Goal: Answer question/provide support

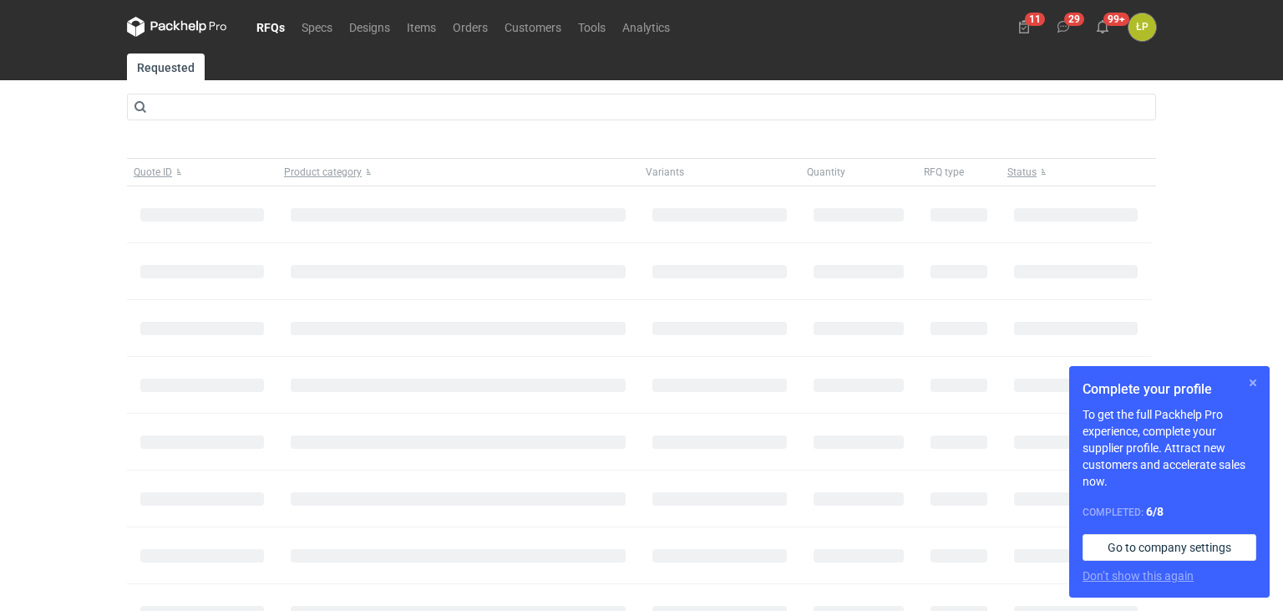
click at [1257, 383] on button "button" at bounding box center [1253, 383] width 20 height 20
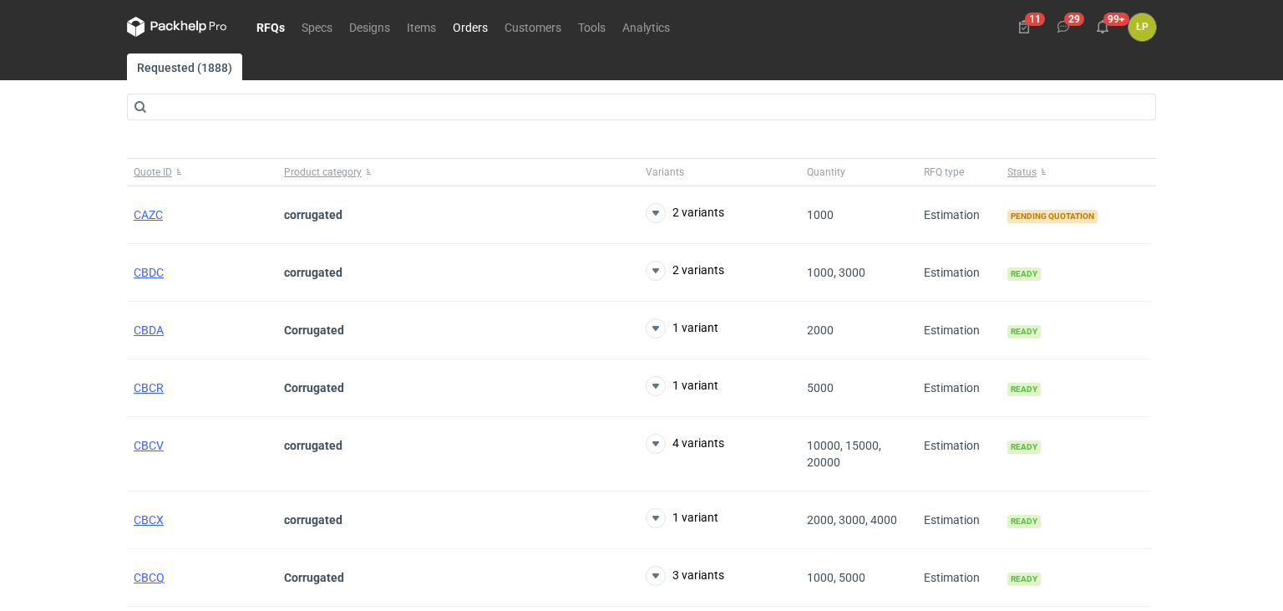
click at [472, 34] on link "Orders" at bounding box center [470, 27] width 52 height 20
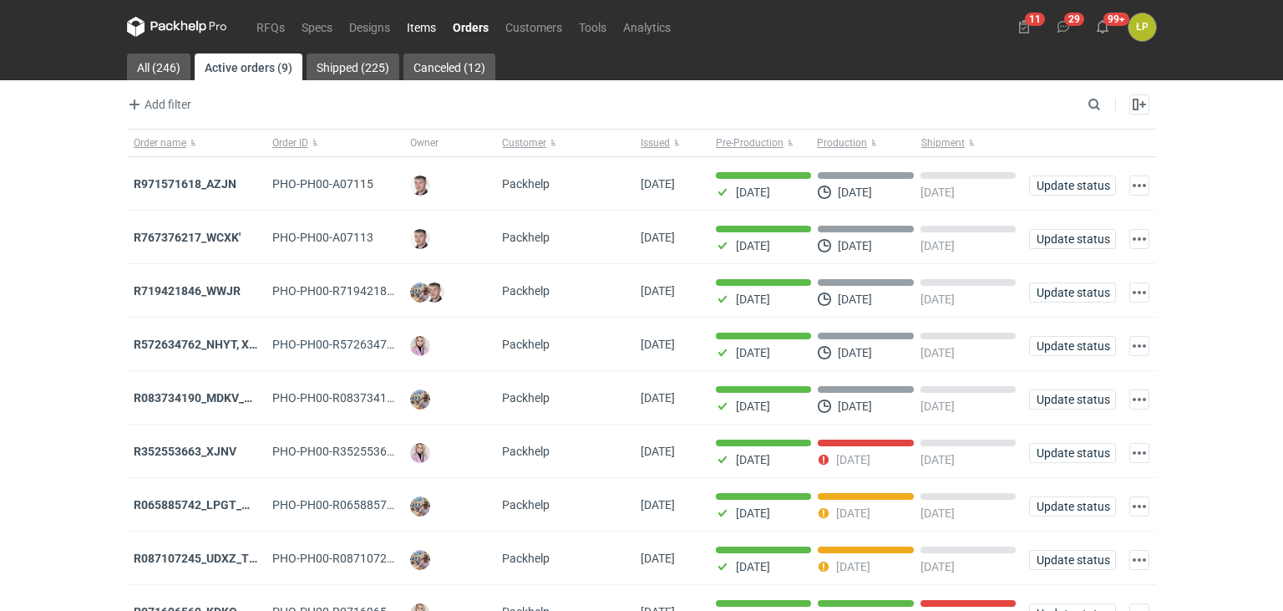
click at [406, 32] on link "Items" at bounding box center [422, 27] width 46 height 20
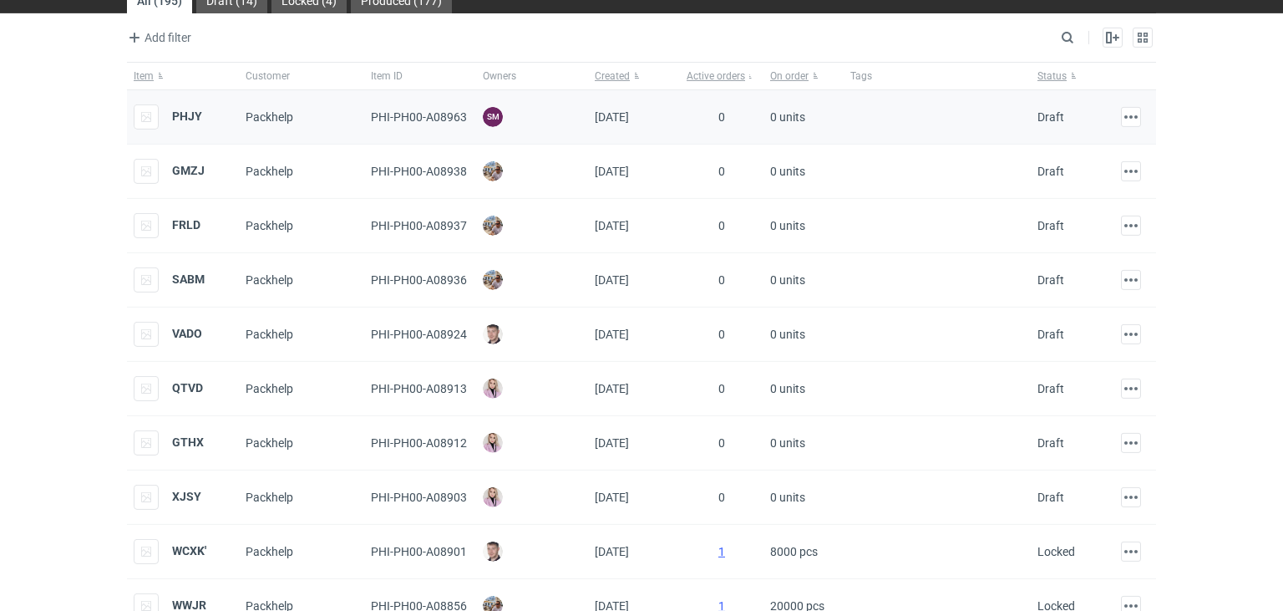
scroll to position [140, 0]
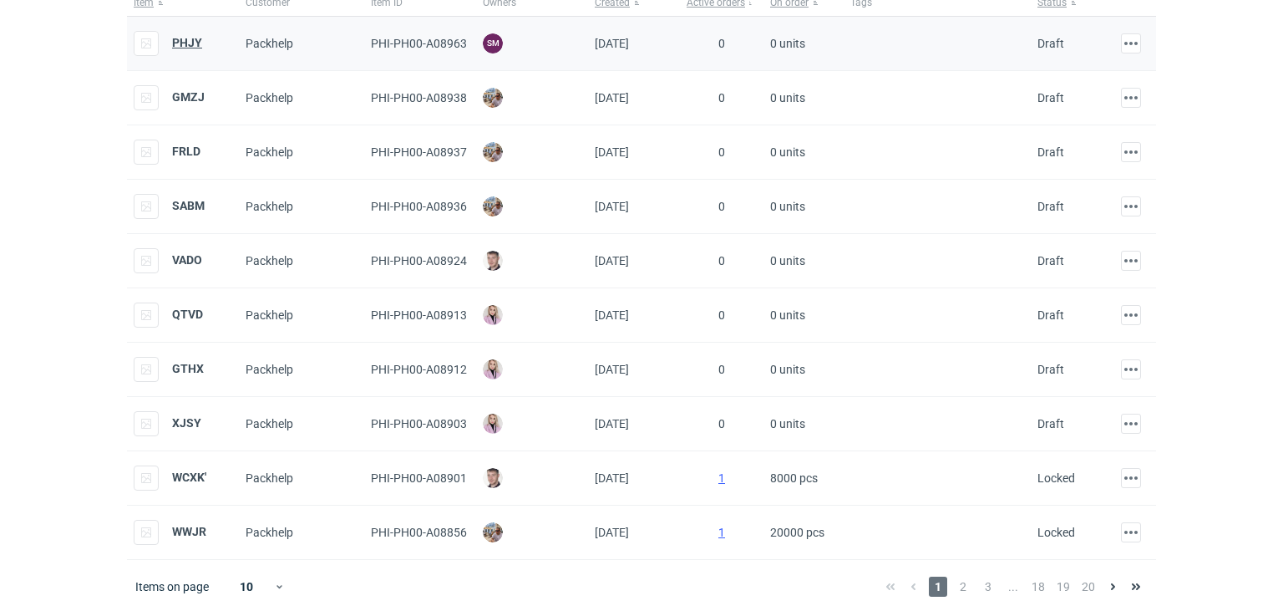
click at [189, 48] on strong "PHJY" at bounding box center [187, 42] width 30 height 13
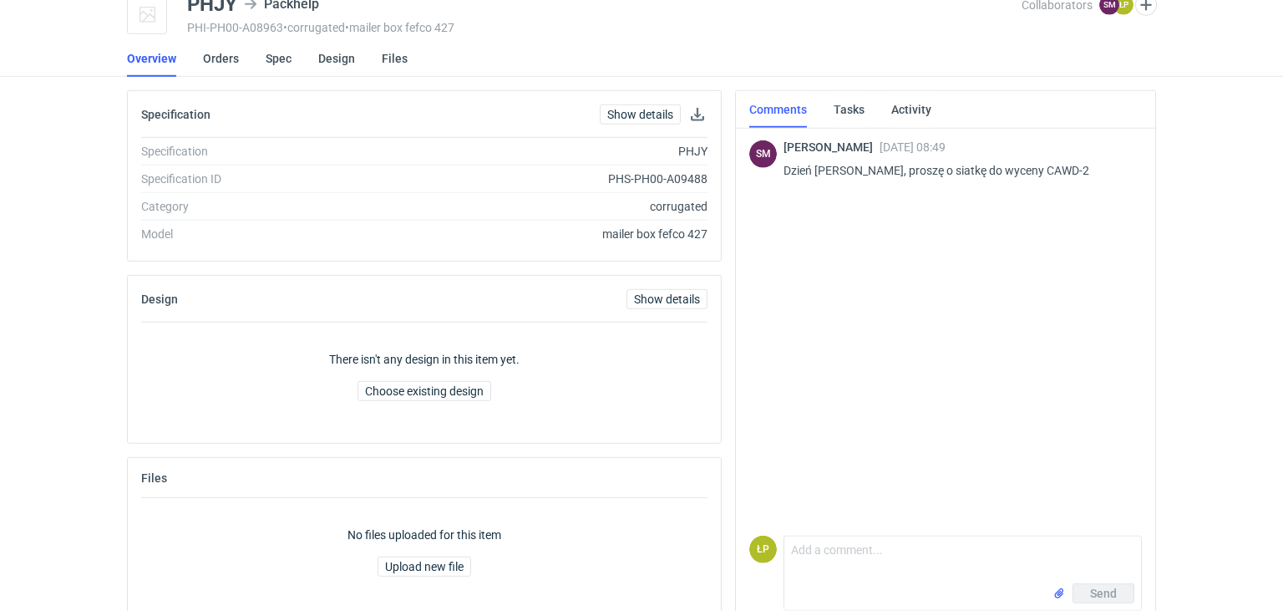
scroll to position [99, 0]
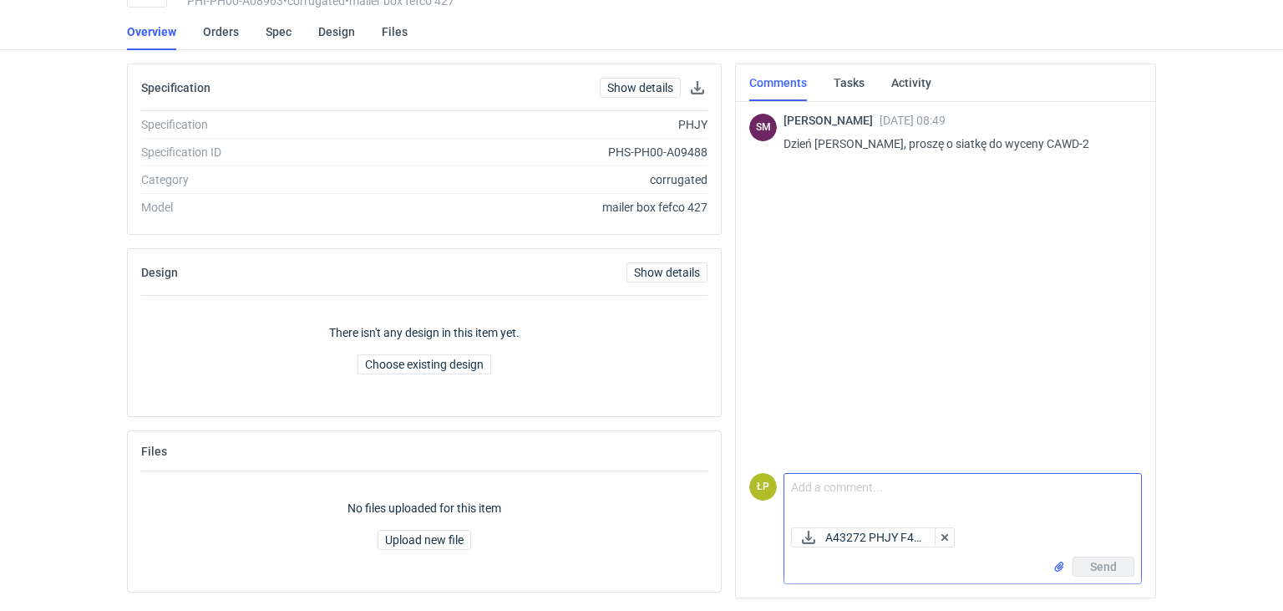
click at [875, 491] on textarea "Comment message" at bounding box center [963, 497] width 357 height 47
type textarea "Dzień dobry, siatka w załaczniku."
click at [1093, 562] on span "Send" at bounding box center [1103, 567] width 27 height 12
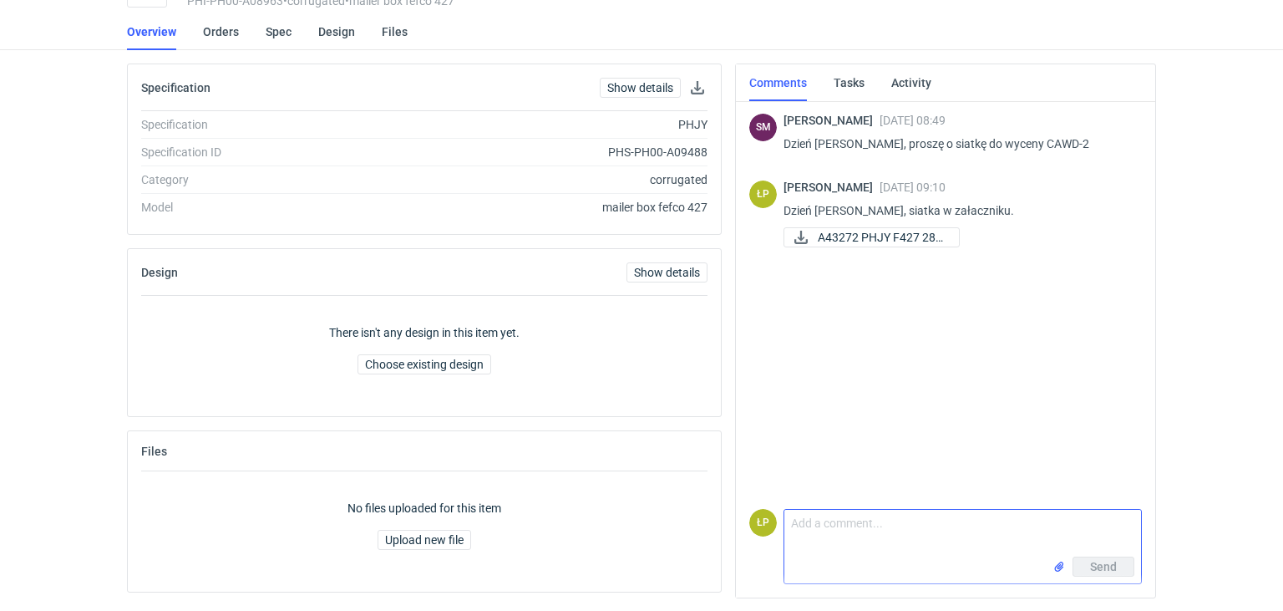
scroll to position [0, 0]
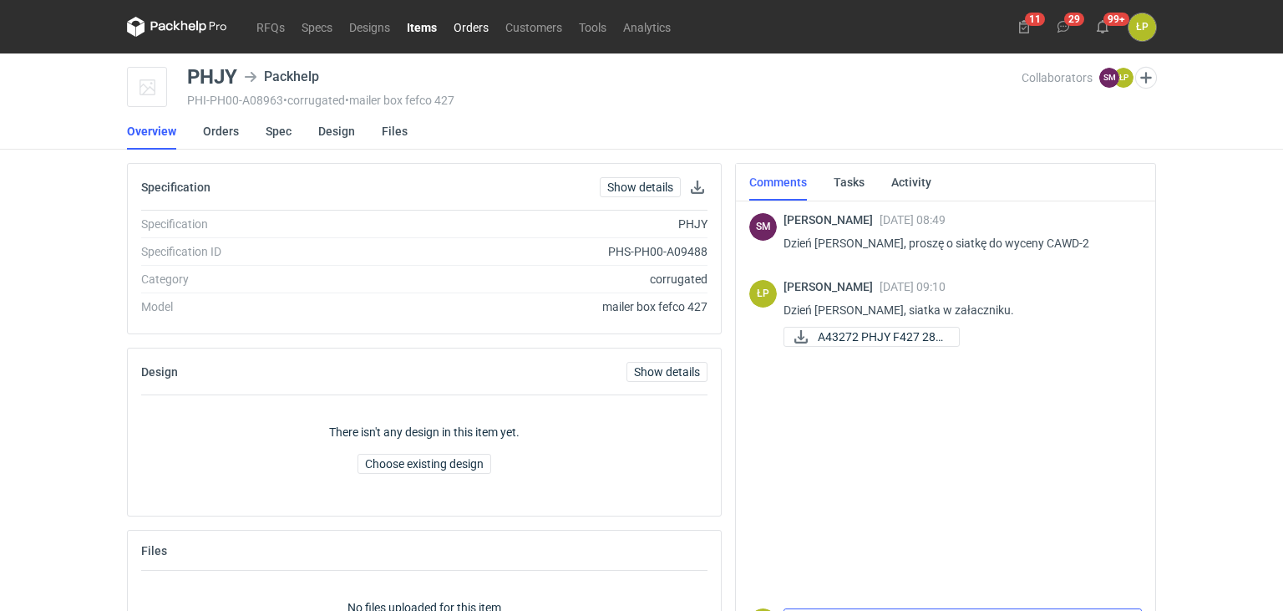
click at [464, 32] on link "Orders" at bounding box center [471, 27] width 52 height 20
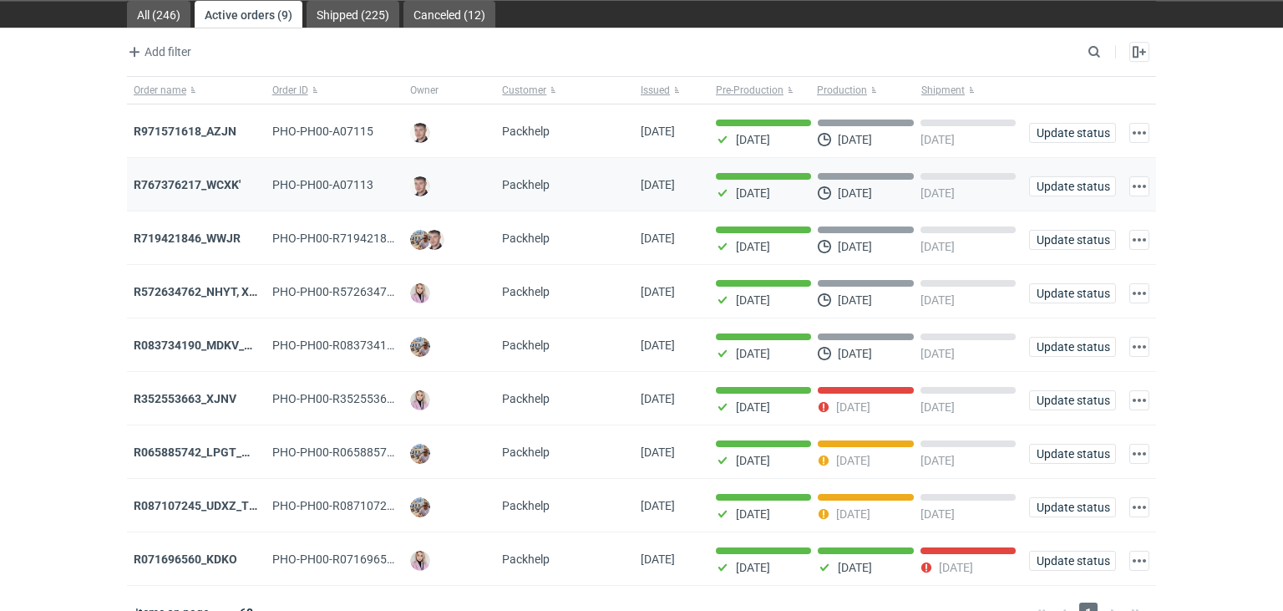
scroll to position [77, 0]
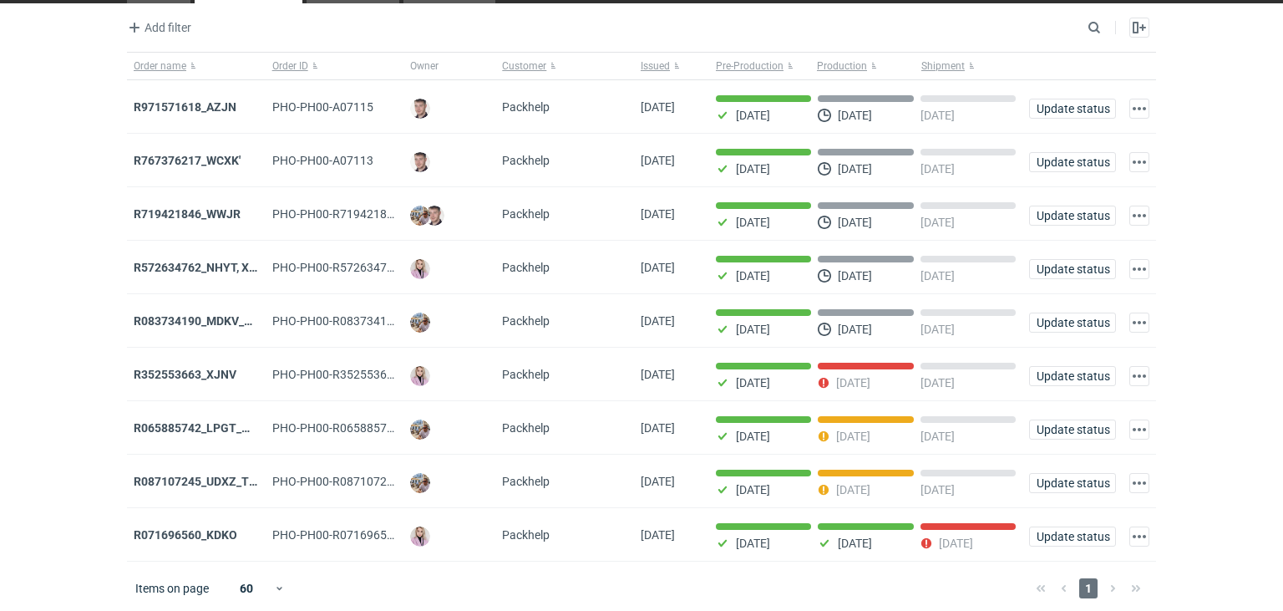
click at [224, 428] on strong "R065885742_LPGT_MVNK" at bounding box center [204, 427] width 141 height 13
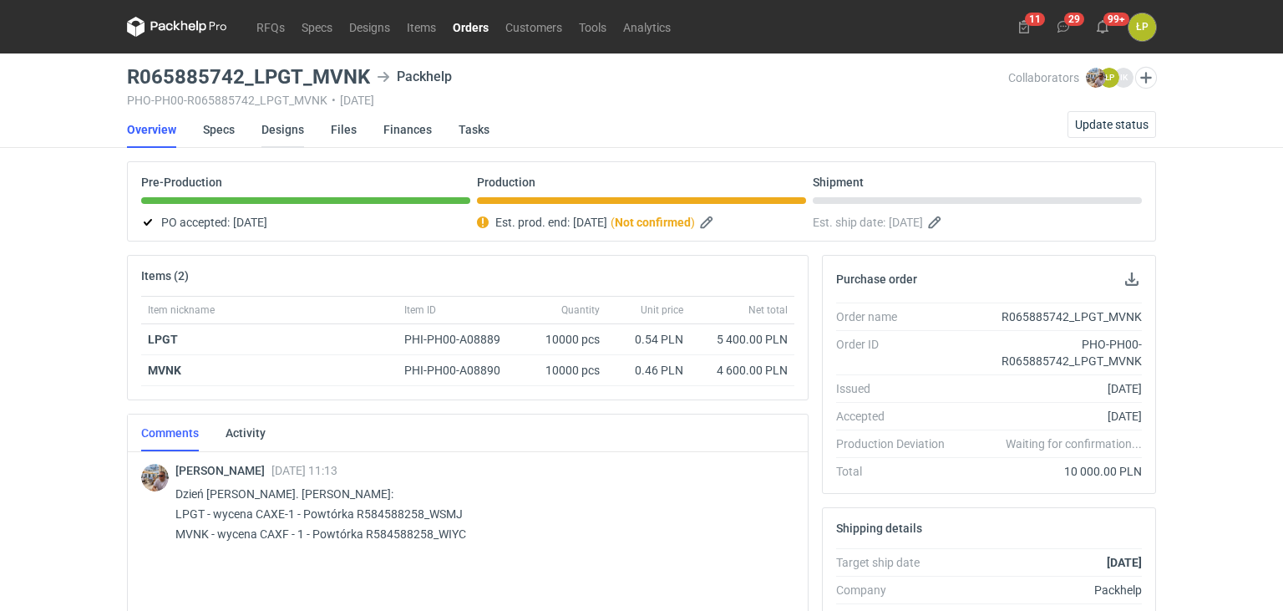
click at [293, 129] on link "Designs" at bounding box center [283, 129] width 43 height 37
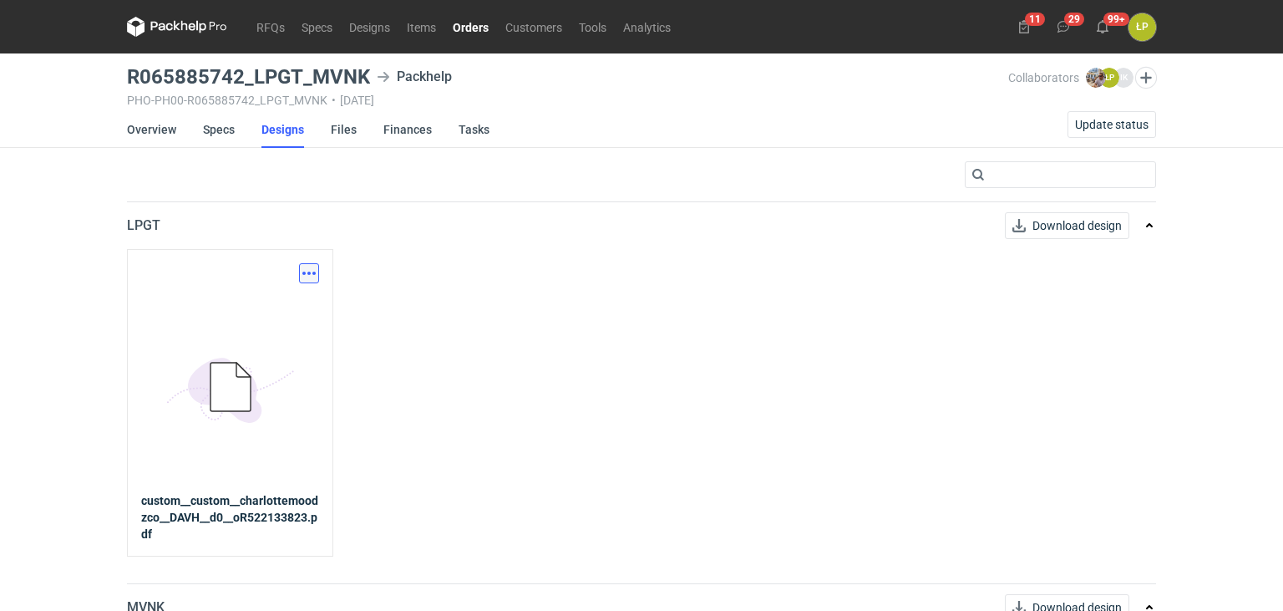
click at [301, 273] on button "button" at bounding box center [309, 273] width 20 height 20
click at [306, 296] on div "Download design part" at bounding box center [235, 309] width 167 height 40
click at [303, 305] on link "Download design part" at bounding box center [236, 309] width 154 height 27
click at [480, 28] on link "Orders" at bounding box center [470, 27] width 53 height 20
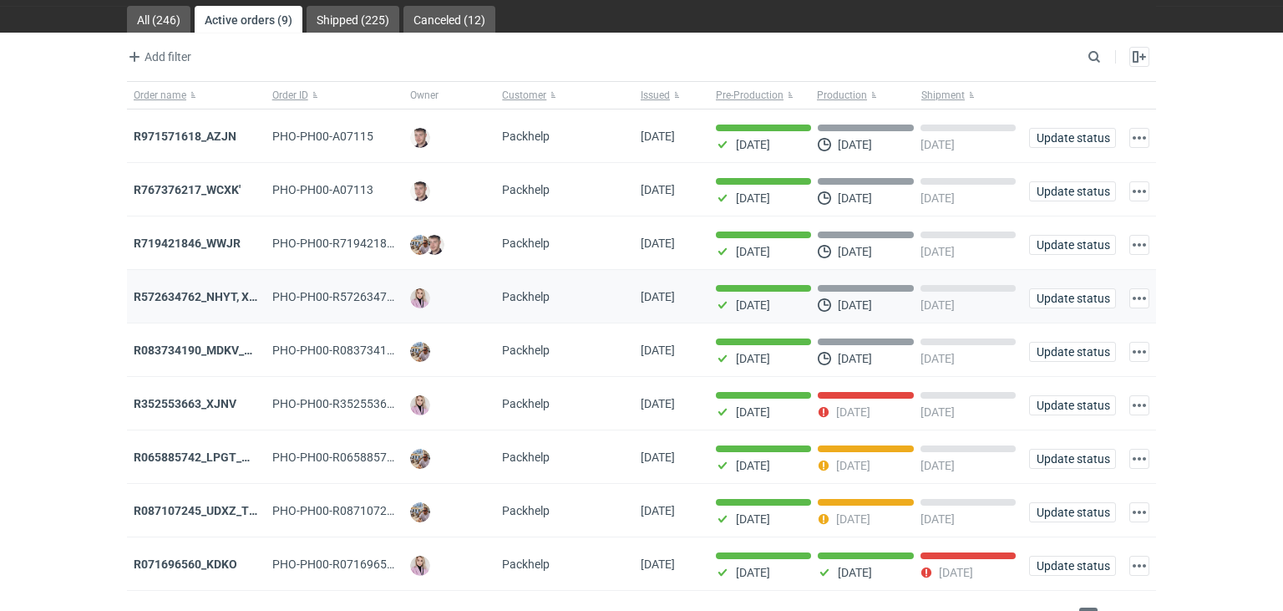
scroll to position [77, 0]
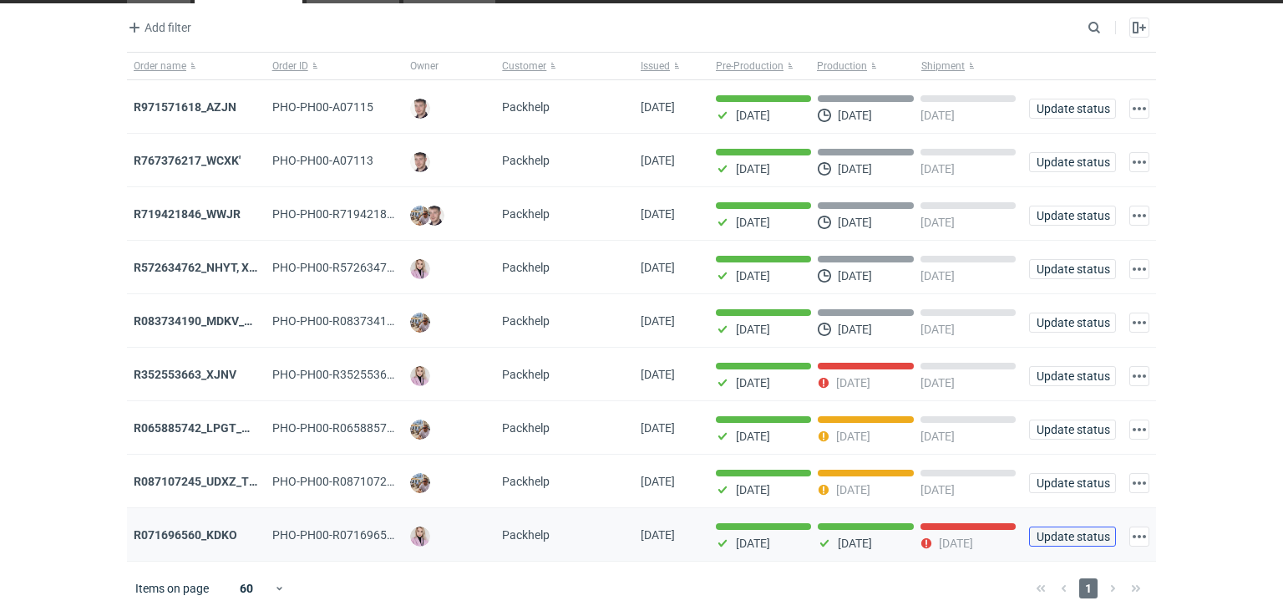
click at [1082, 531] on span "Update status" at bounding box center [1073, 537] width 72 height 12
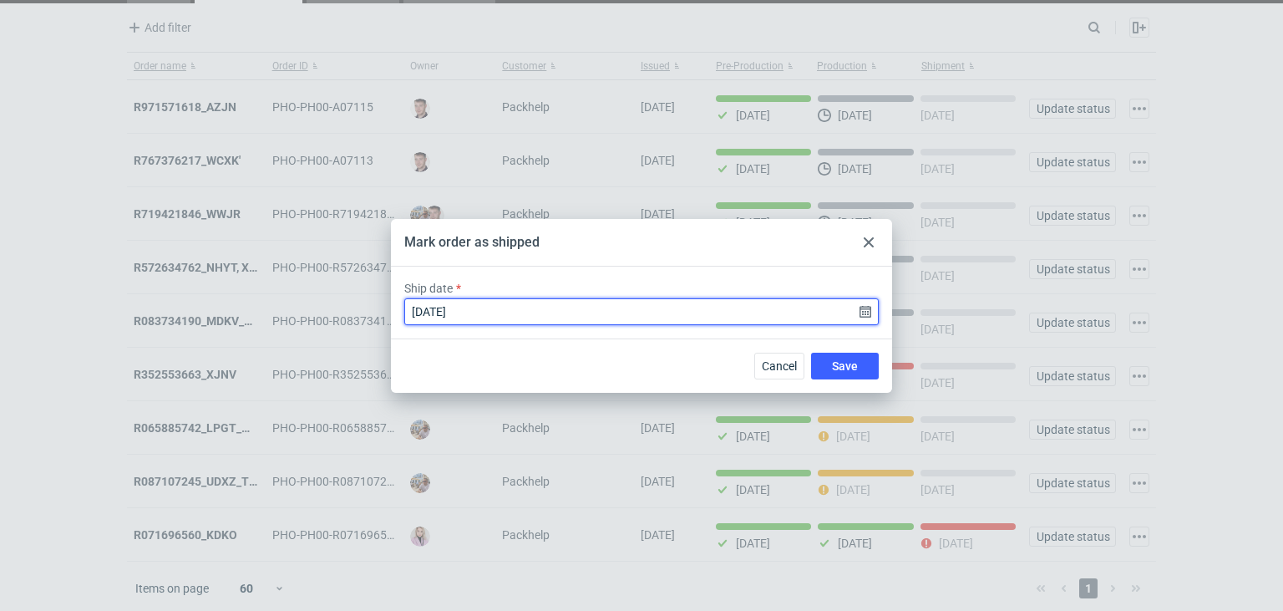
click at [867, 309] on input "2025-08-22" at bounding box center [641, 311] width 475 height 27
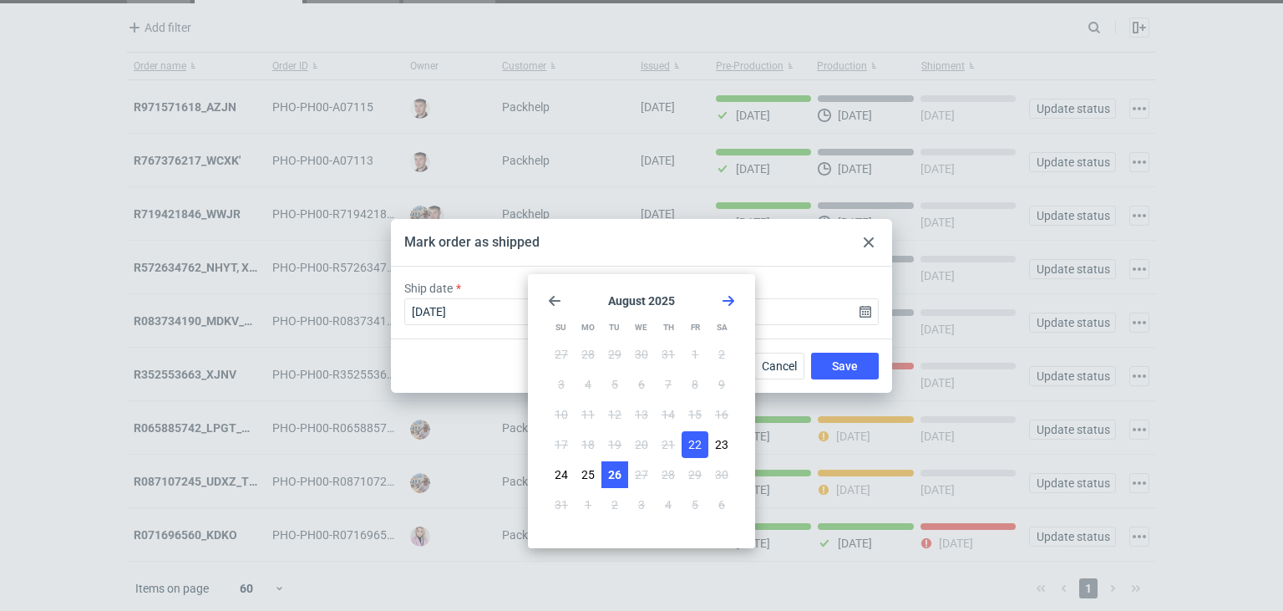
click at [610, 477] on span "26" at bounding box center [614, 474] width 13 height 17
type input "2025-08-26"
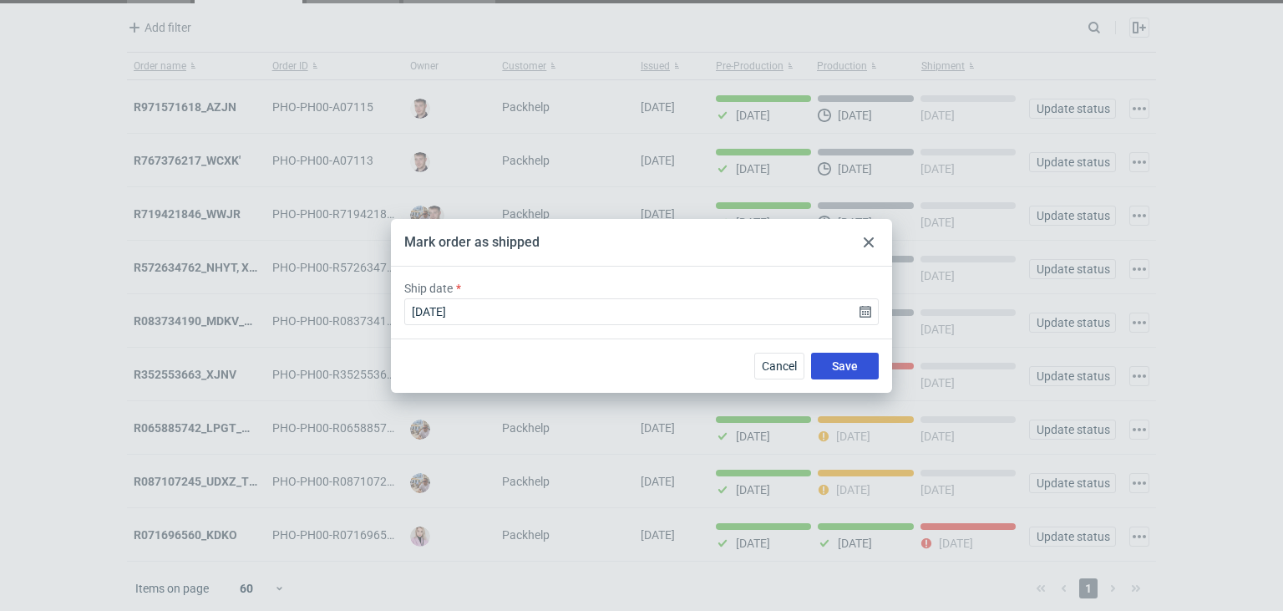
click at [829, 363] on button "Save" at bounding box center [845, 366] width 68 height 27
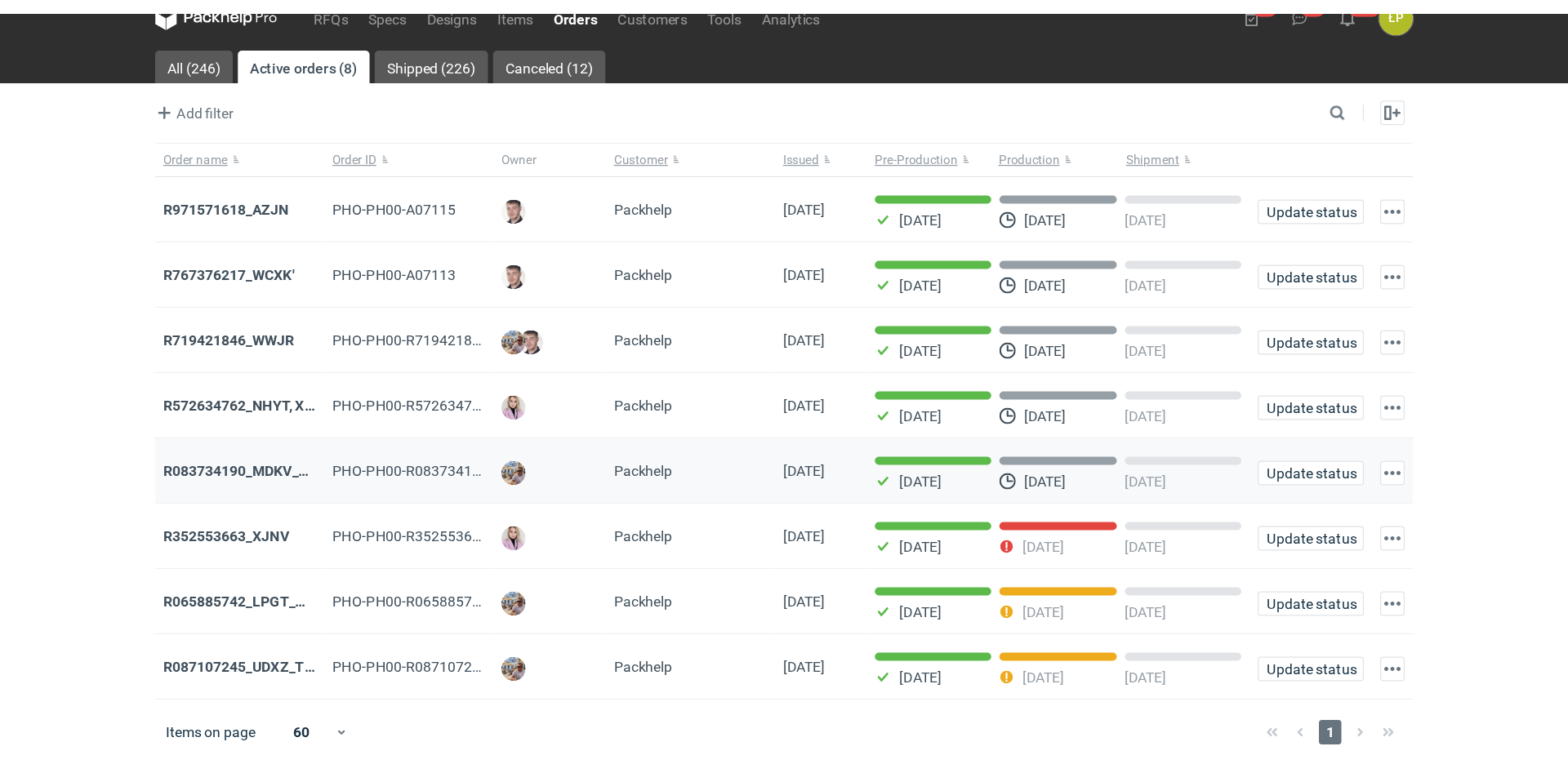
scroll to position [0, 0]
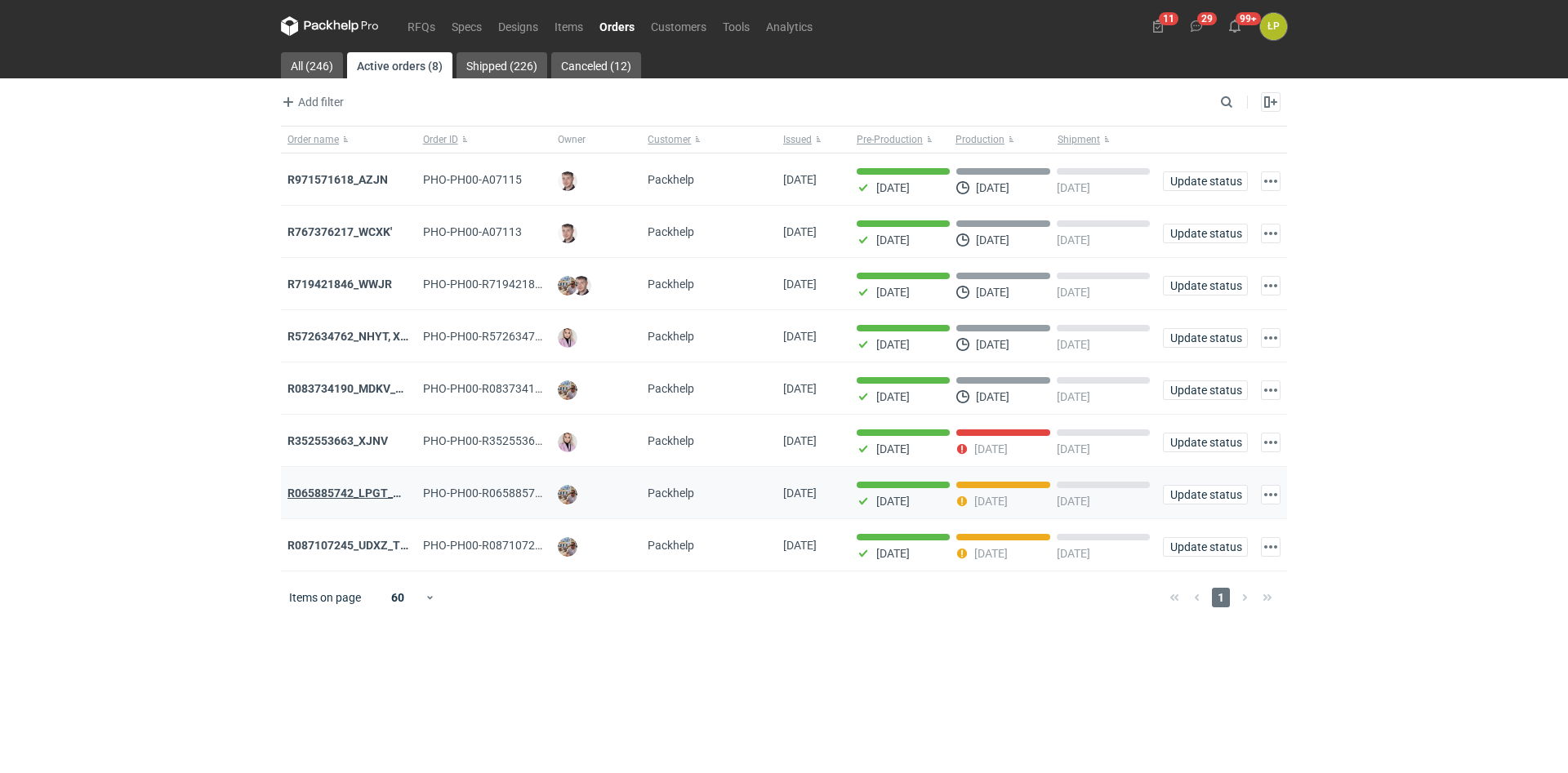
click at [339, 494] on strong "R065885742_LPGT_MVNK" at bounding box center [356, 493] width 138 height 13
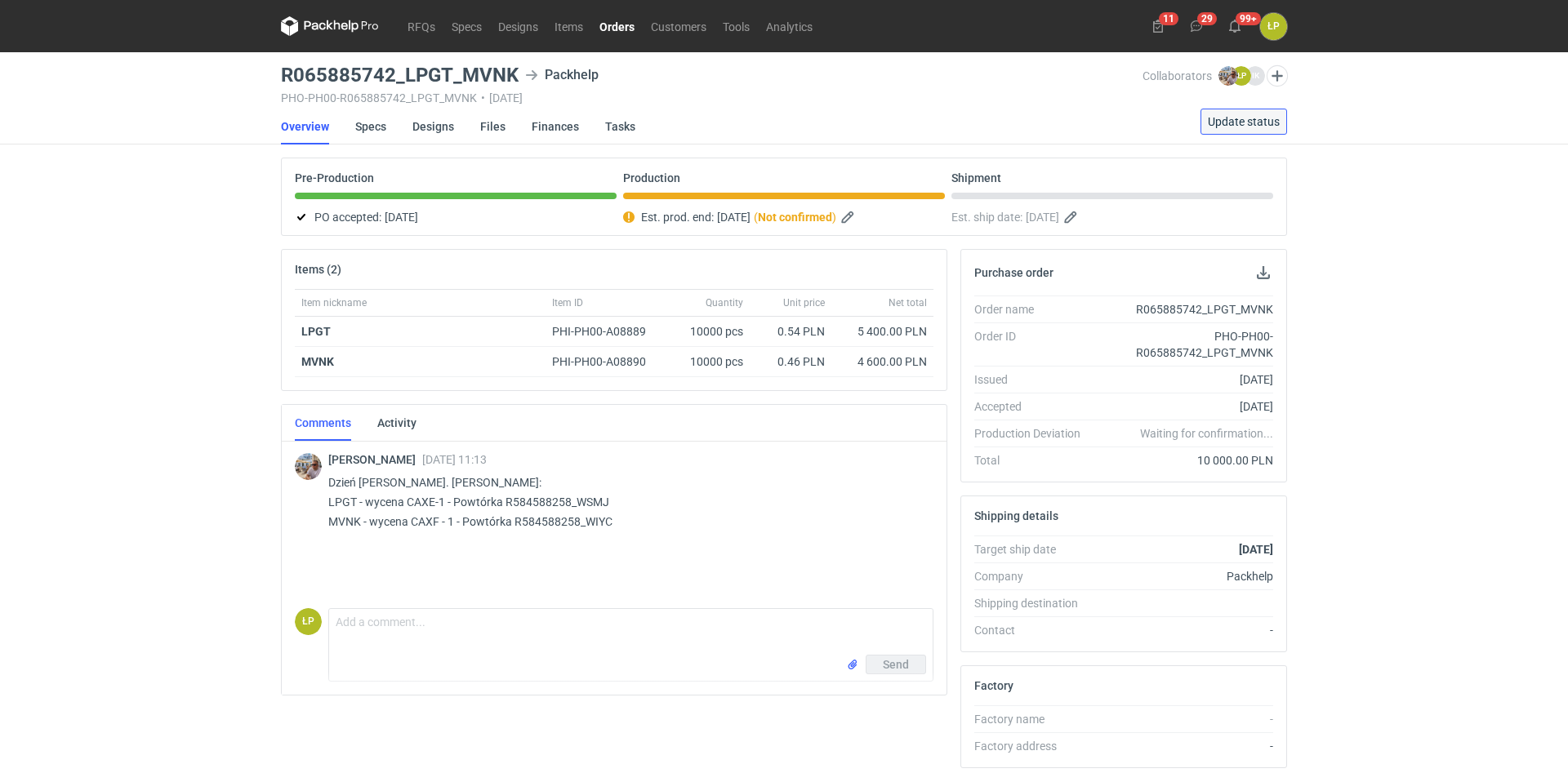
click at [1213, 122] on span "Update status" at bounding box center [1244, 122] width 72 height 12
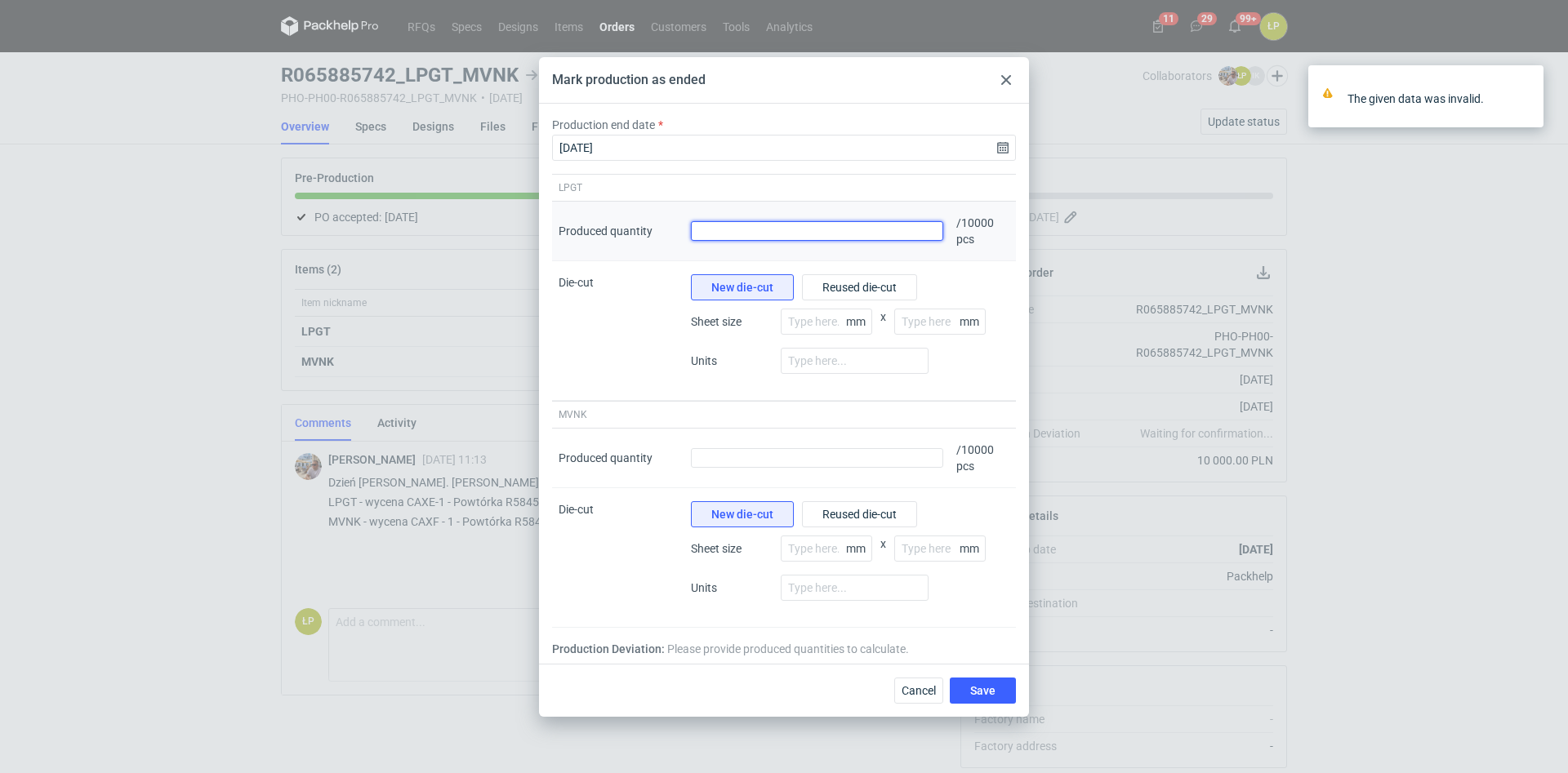
click at [779, 227] on input "Produced quantity" at bounding box center [817, 231] width 252 height 20
type input "10200"
click at [833, 290] on span "Reused die-cut" at bounding box center [859, 287] width 74 height 12
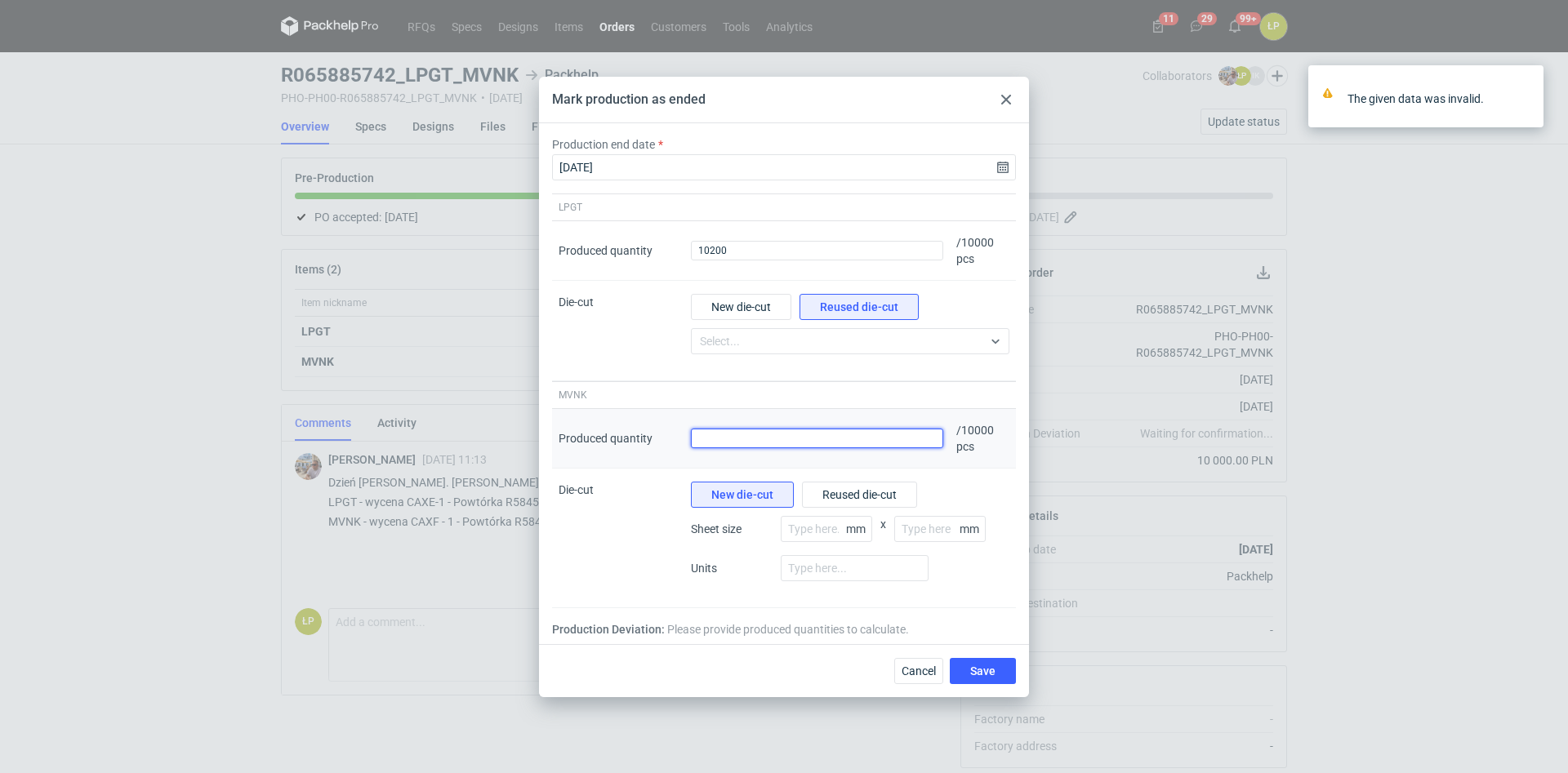
click at [794, 448] on input "Produced quantity" at bounding box center [817, 439] width 252 height 20
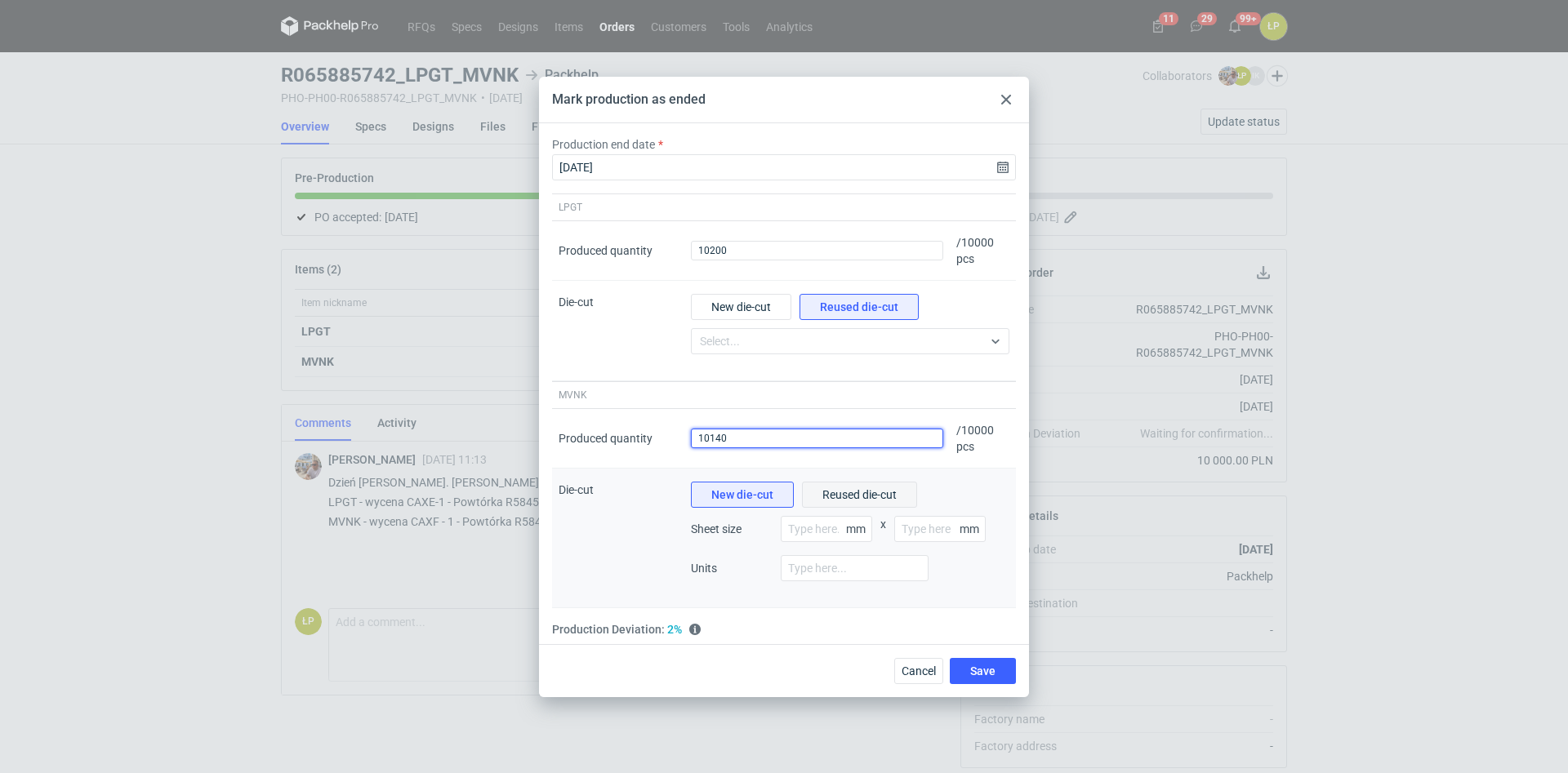
type input "10140"
click at [851, 489] on span "Reused die-cut" at bounding box center [859, 494] width 74 height 12
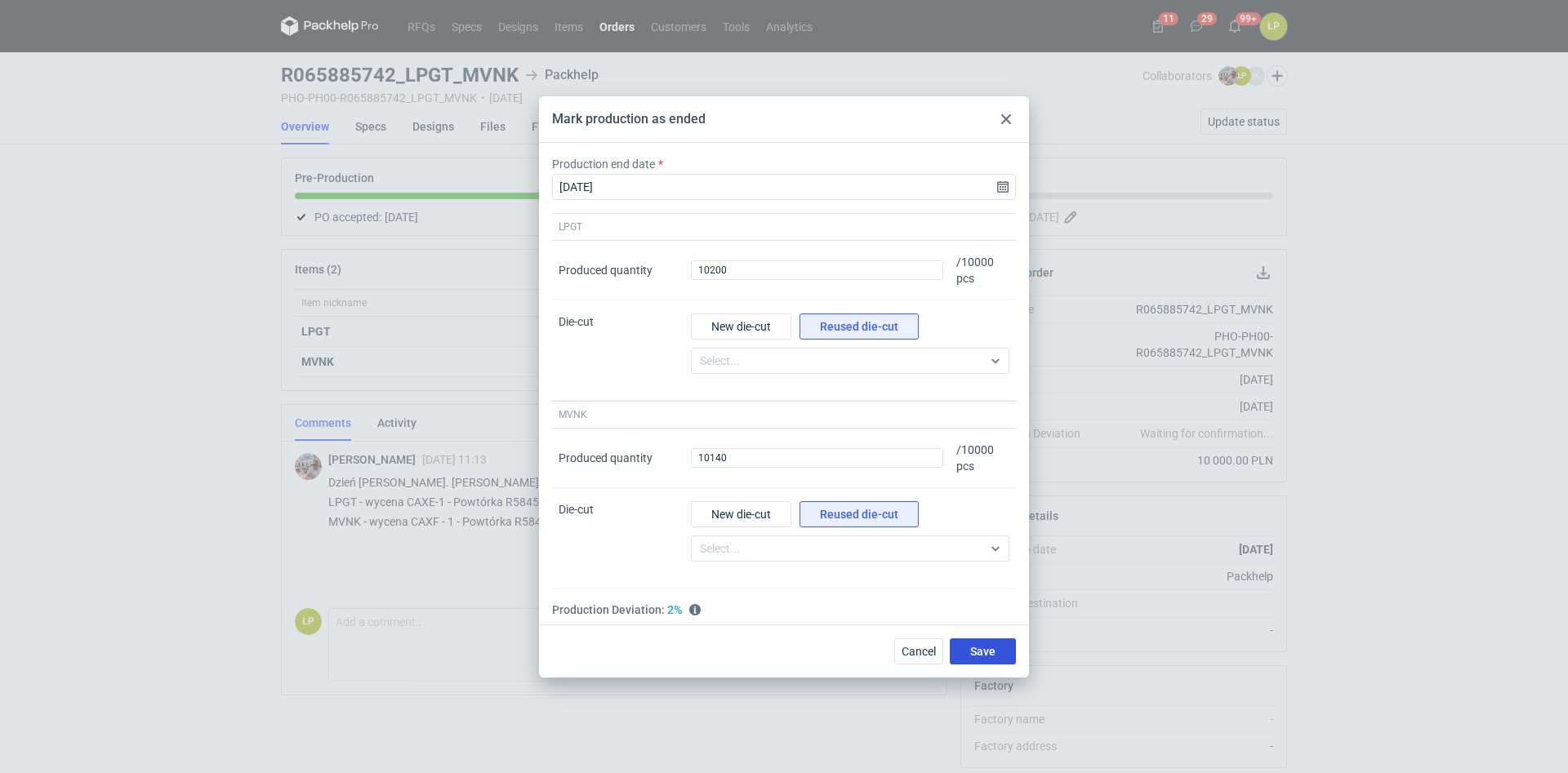
click at [966, 596] on button "Save" at bounding box center [983, 651] width 66 height 26
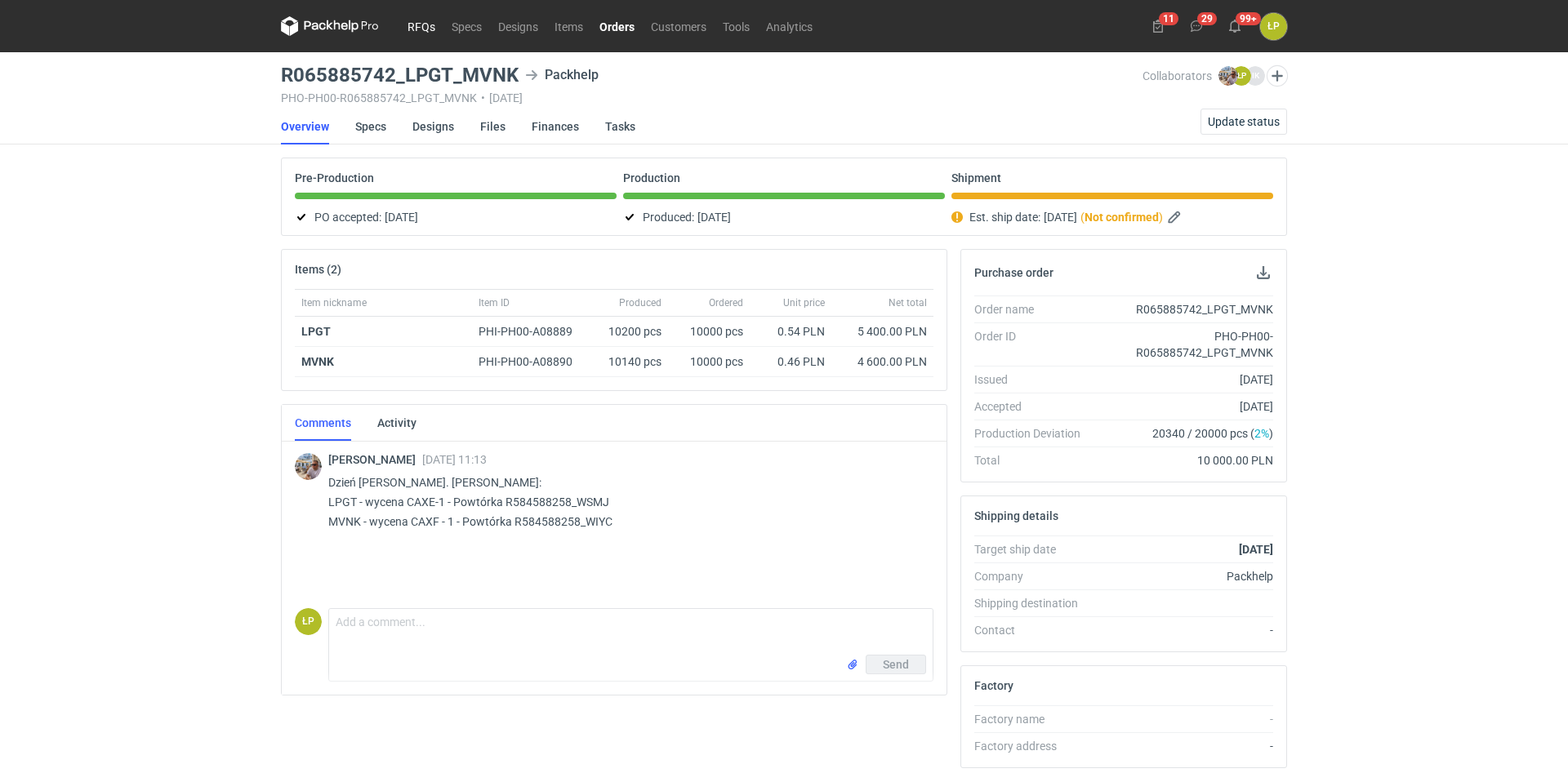
click at [421, 29] on link "RFQs" at bounding box center [421, 26] width 44 height 20
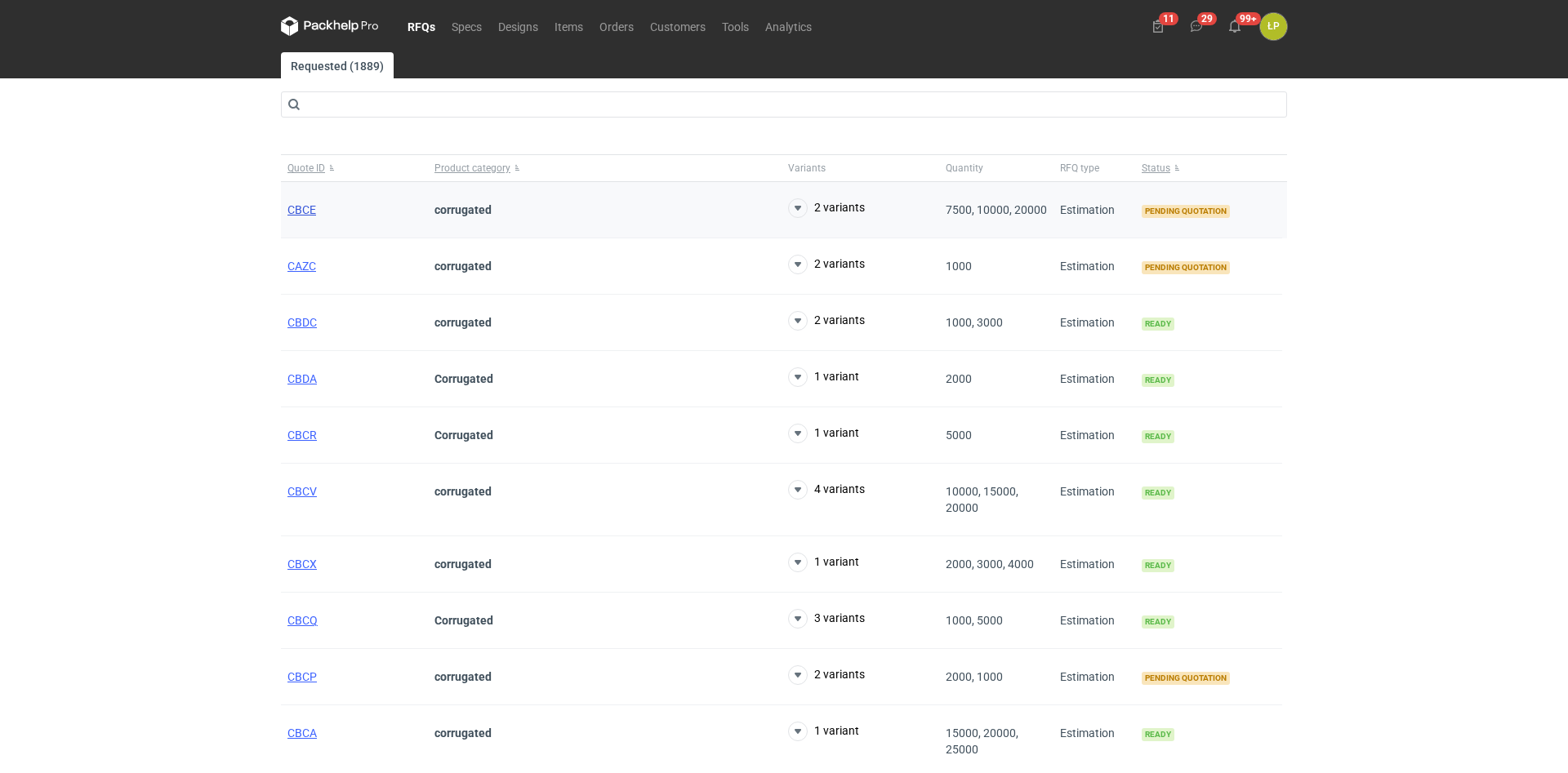
click at [305, 210] on span "CBCE" at bounding box center [301, 209] width 28 height 13
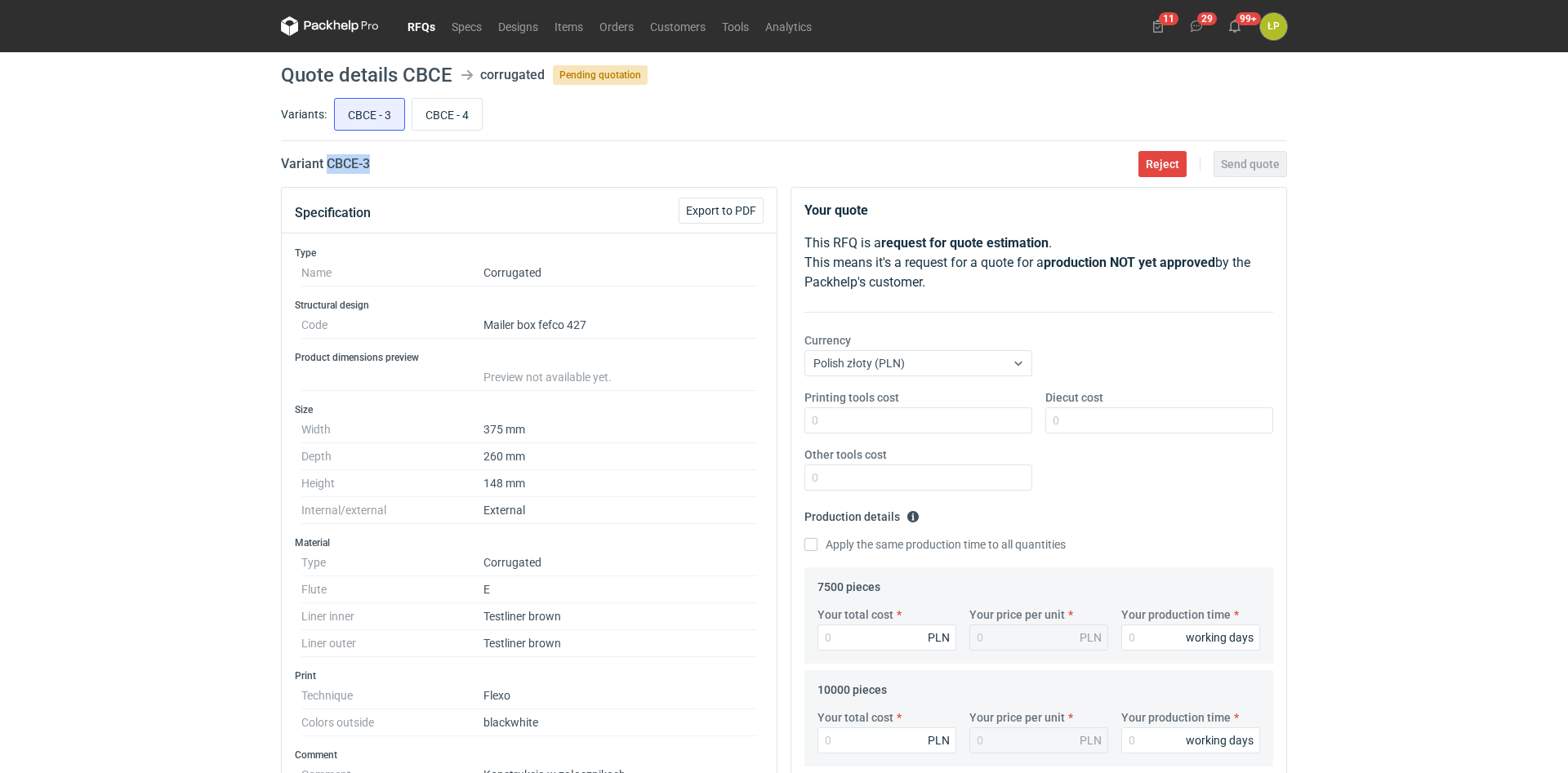
drag, startPoint x: 390, startPoint y: 165, endPoint x: 327, endPoint y: 167, distance: 63.0
click at [327, 167] on div "Variant CBCE - 3 Reject Send quote" at bounding box center [783, 164] width 1006 height 20
copy h2 "CBCE - 3"
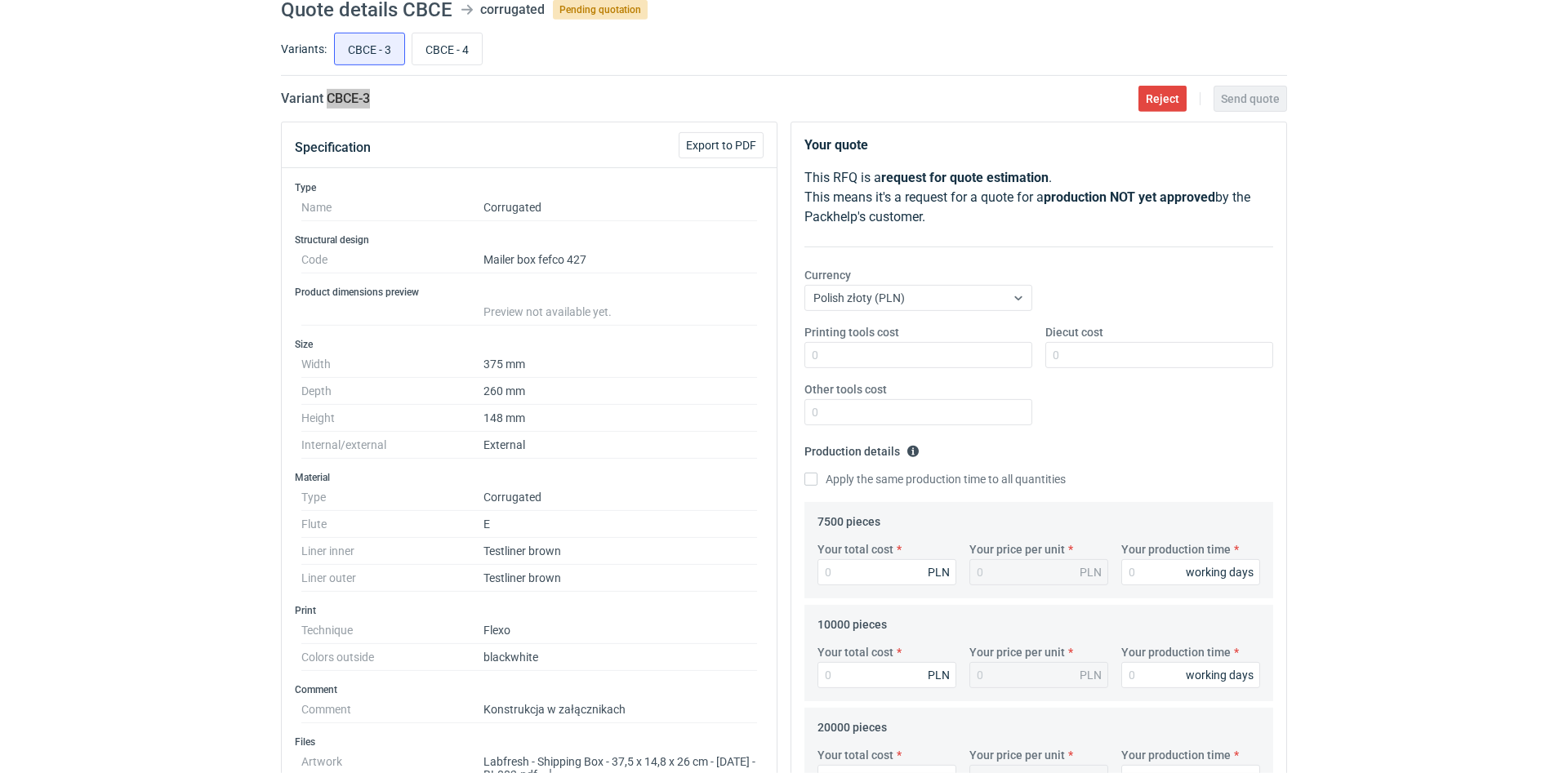
scroll to position [139, 0]
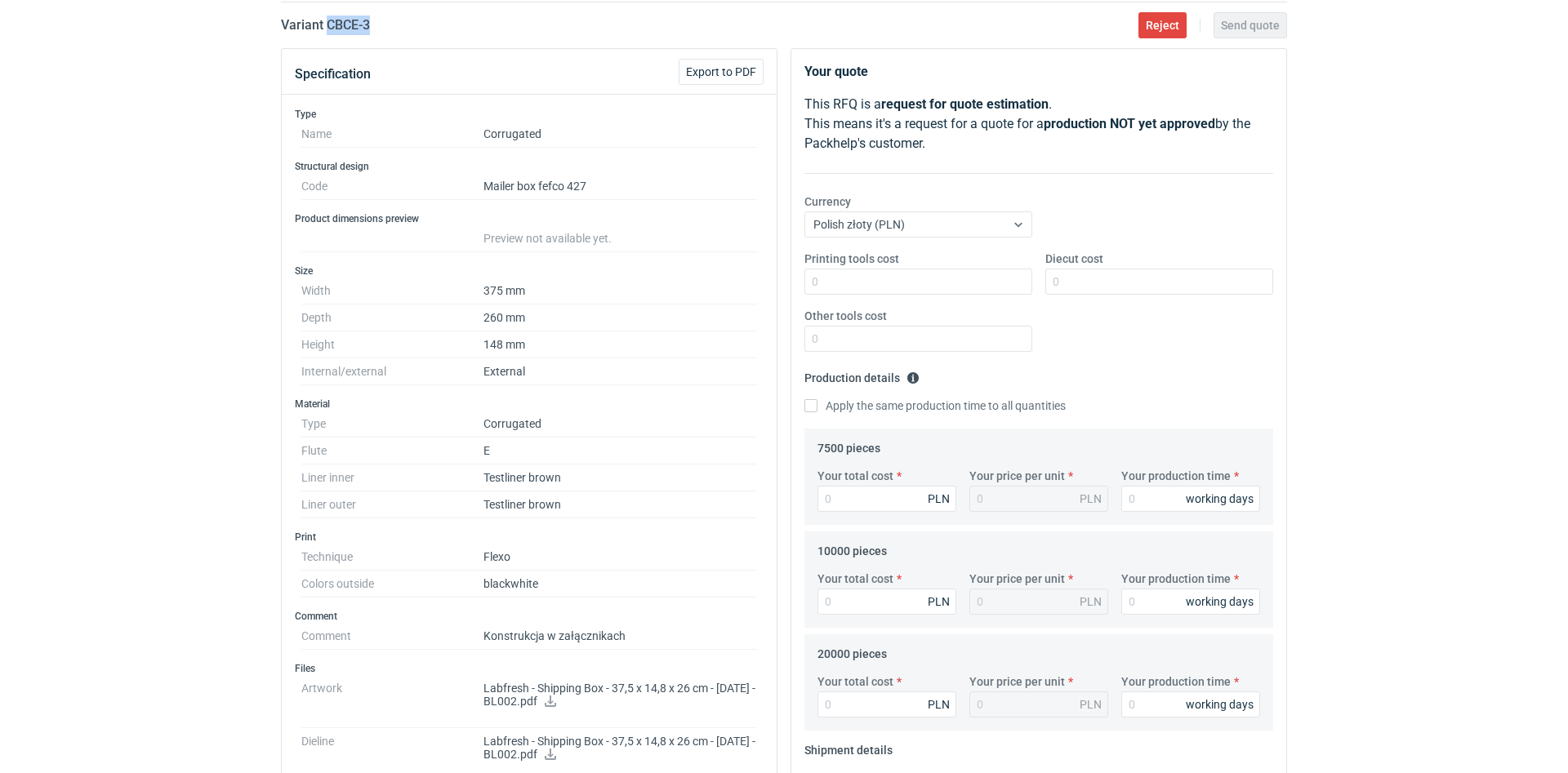
click at [557, 596] on link at bounding box center [549, 703] width 13 height 13
click at [556, 596] on icon at bounding box center [550, 754] width 12 height 12
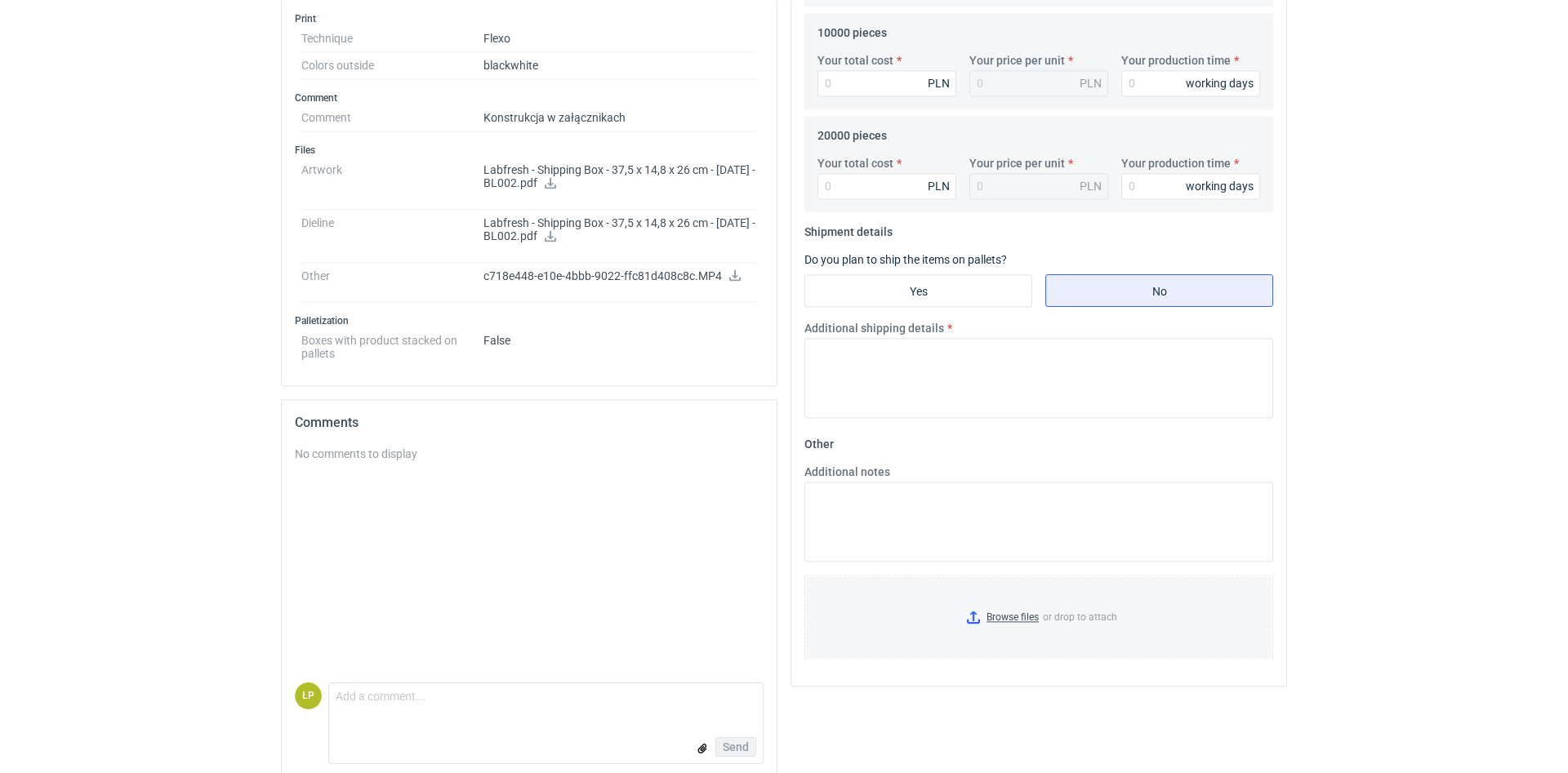
scroll to position [675, 0]
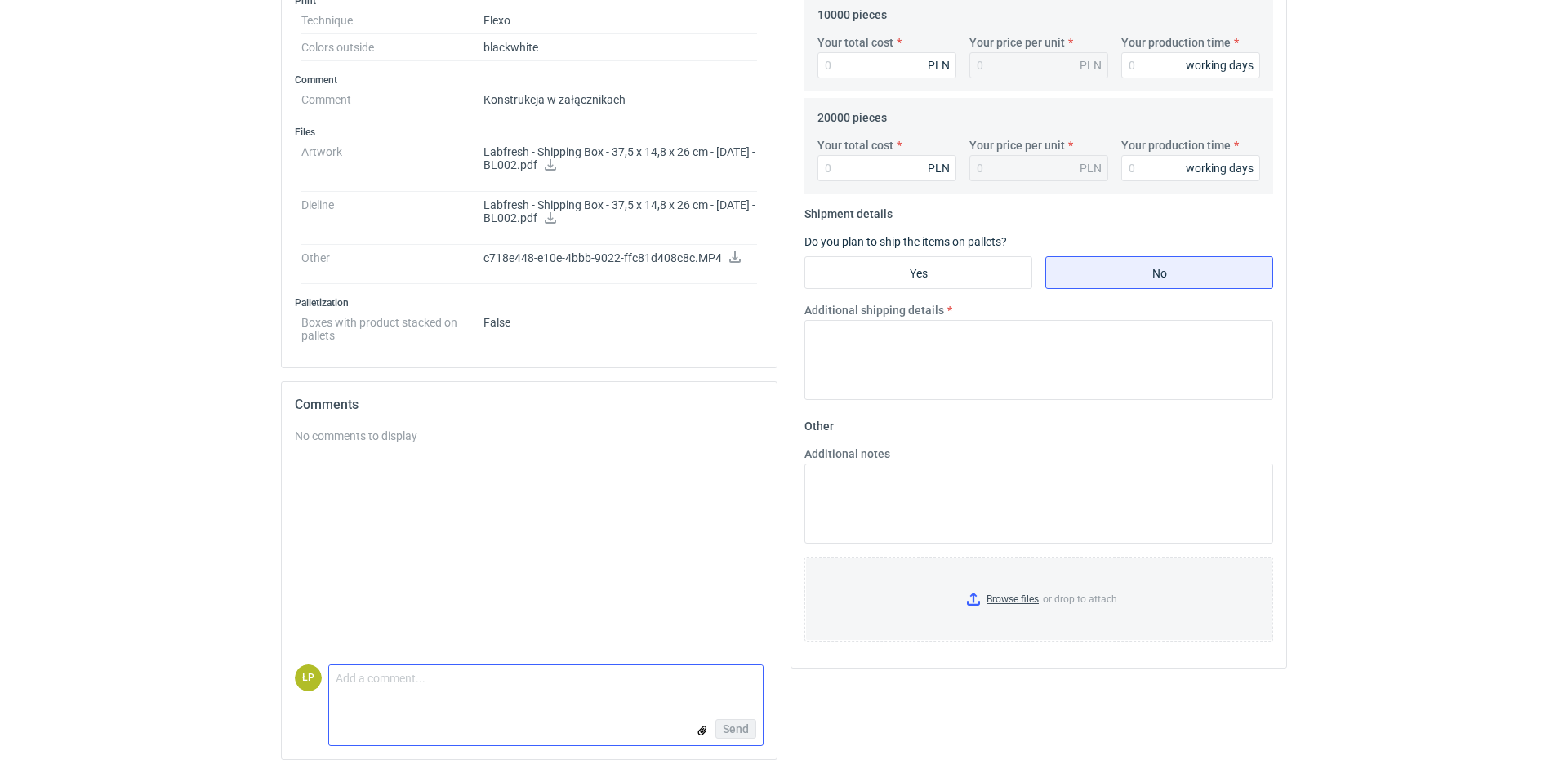
click at [533, 596] on textarea "Comment message" at bounding box center [546, 682] width 434 height 34
click at [581, 596] on textarea "Comment message" at bounding box center [546, 682] width 434 height 34
click at [512, 596] on textarea "Comment message" at bounding box center [546, 682] width 434 height 34
type textarea "dzień dobry dodać hotmelt i zrywkę? Nadruk 2/1?"
click at [723, 596] on span "Send" at bounding box center [735, 729] width 26 height 12
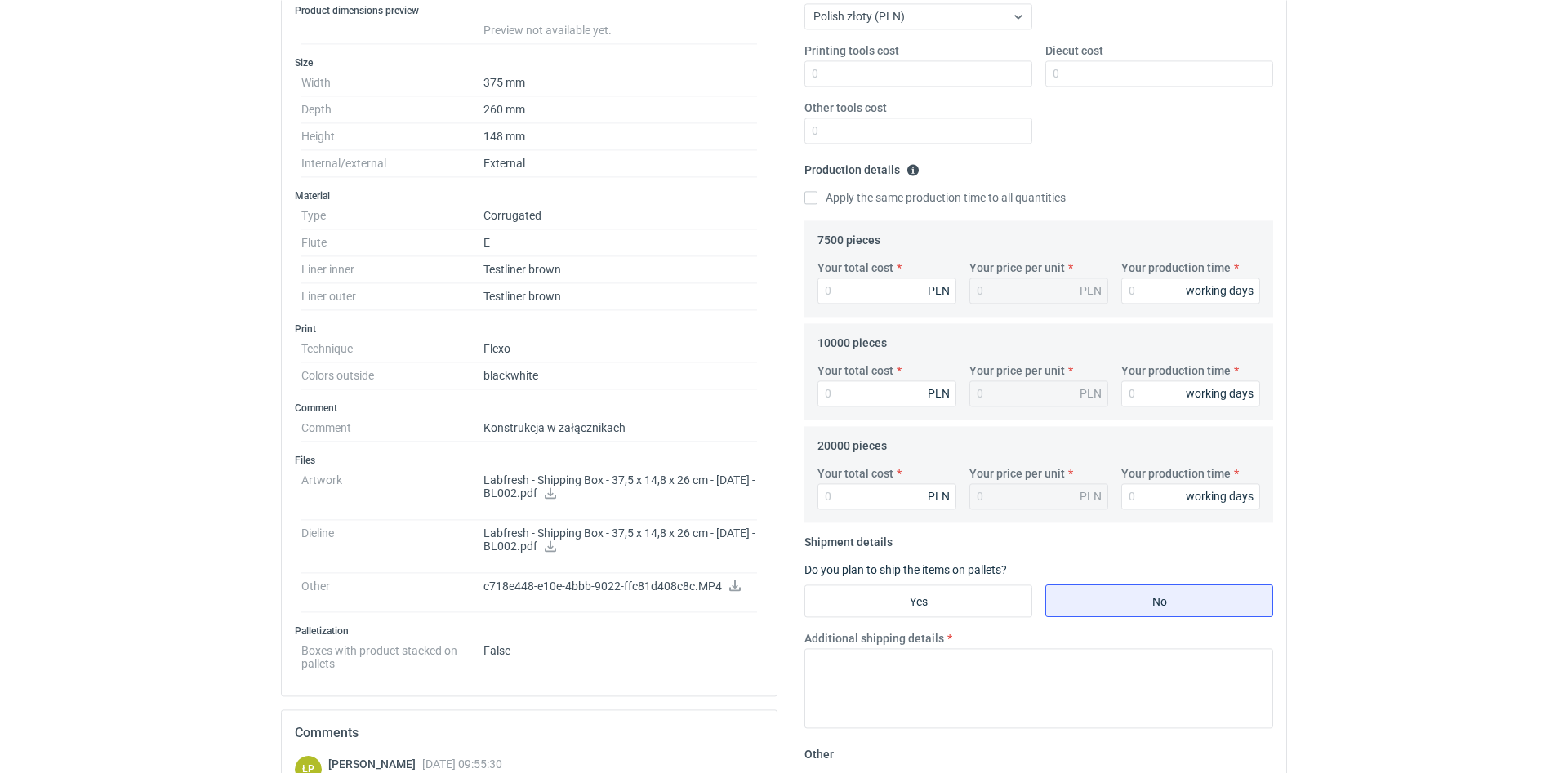
scroll to position [0, 0]
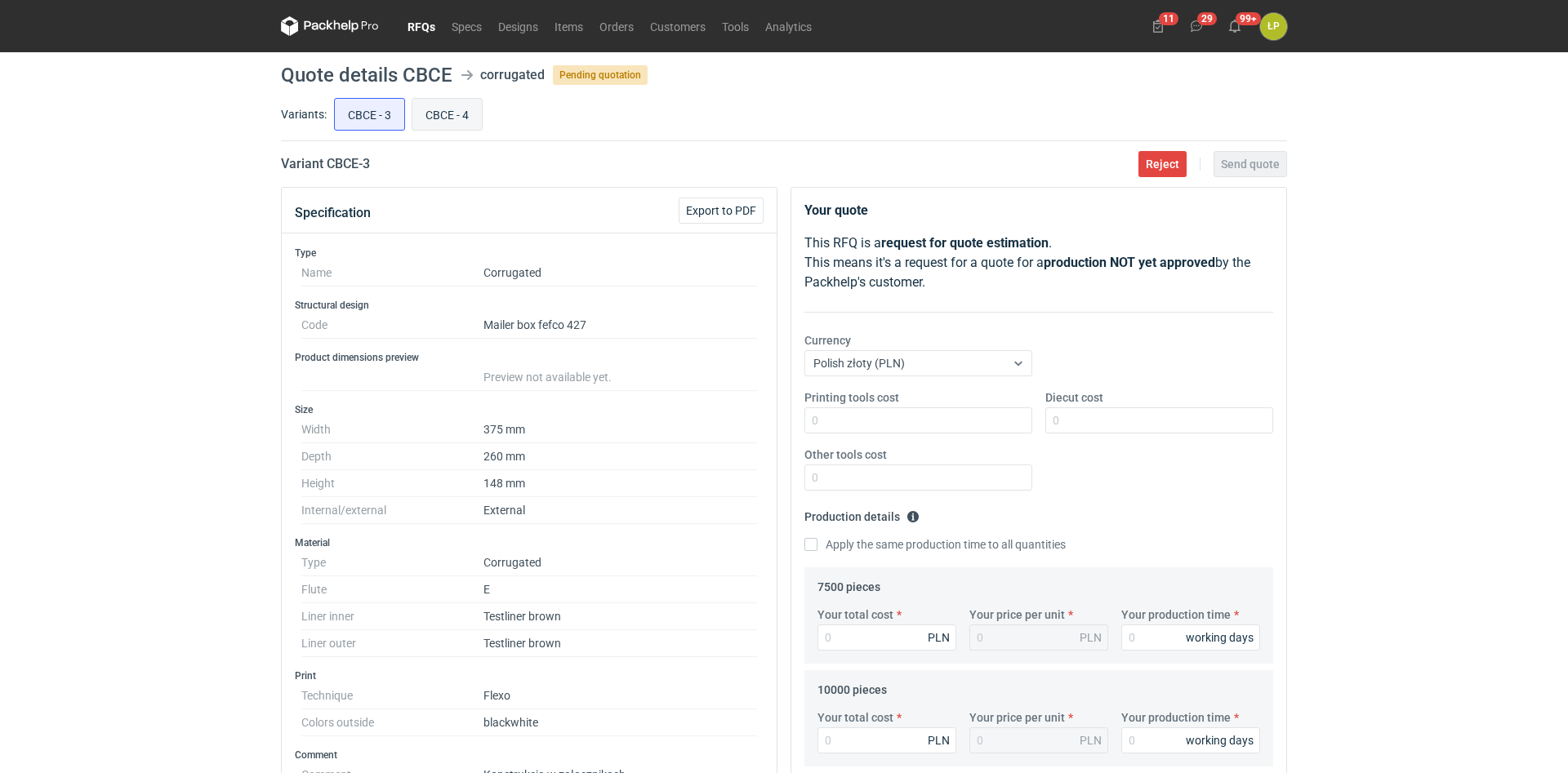
click at [454, 116] on input "CBCE - 4" at bounding box center [447, 114] width 69 height 31
radio input "true"
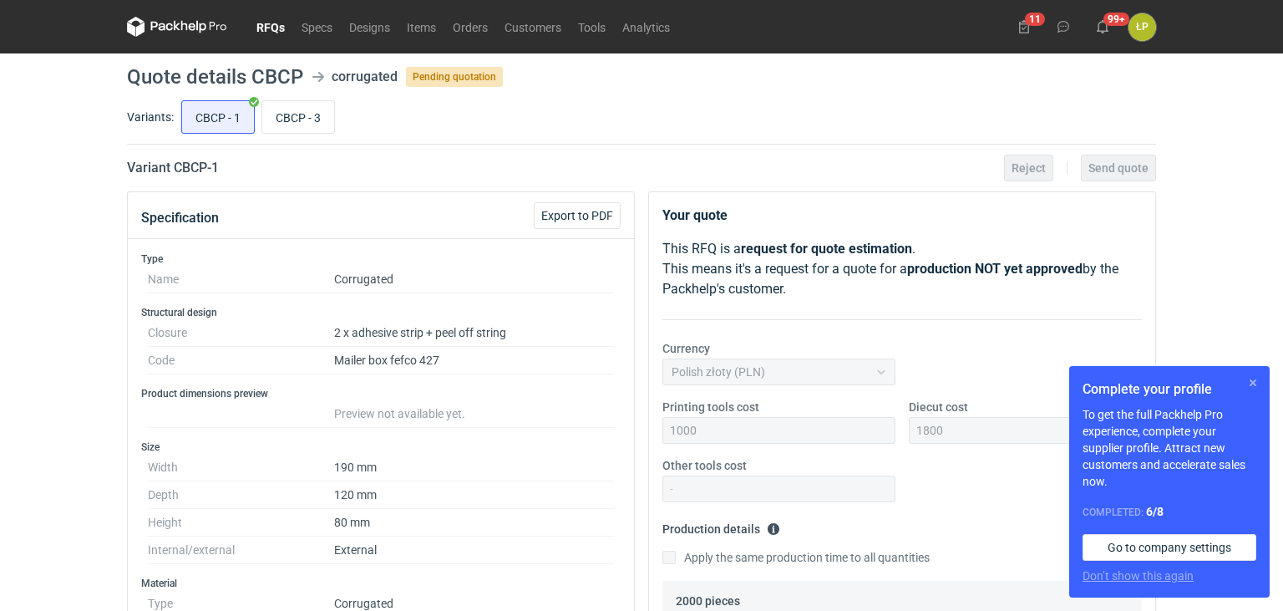
click at [1245, 379] on button "button" at bounding box center [1253, 383] width 20 height 20
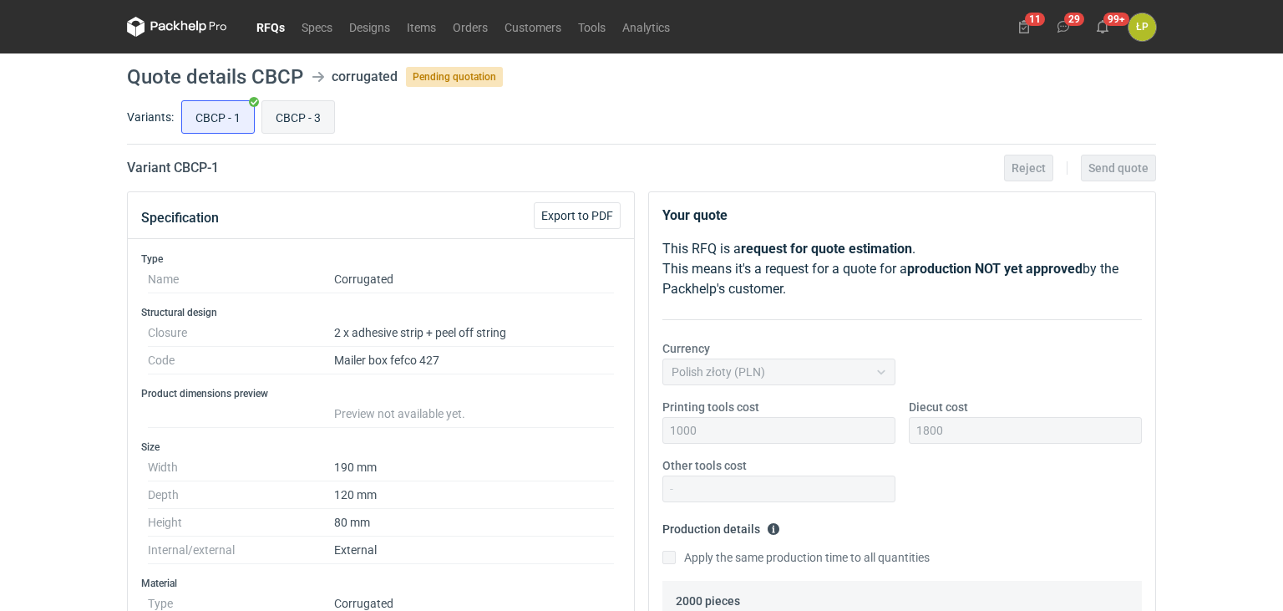
click at [291, 113] on input "CBCP - 3" at bounding box center [298, 117] width 72 height 32
radio input "true"
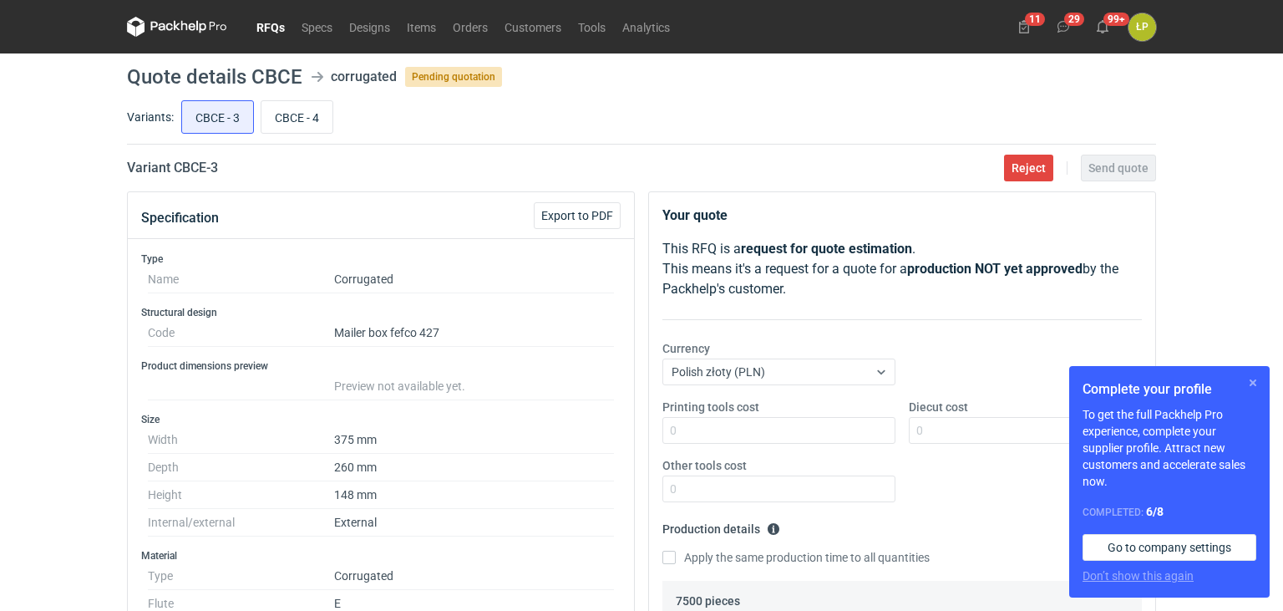
click at [1252, 383] on button "button" at bounding box center [1253, 383] width 20 height 20
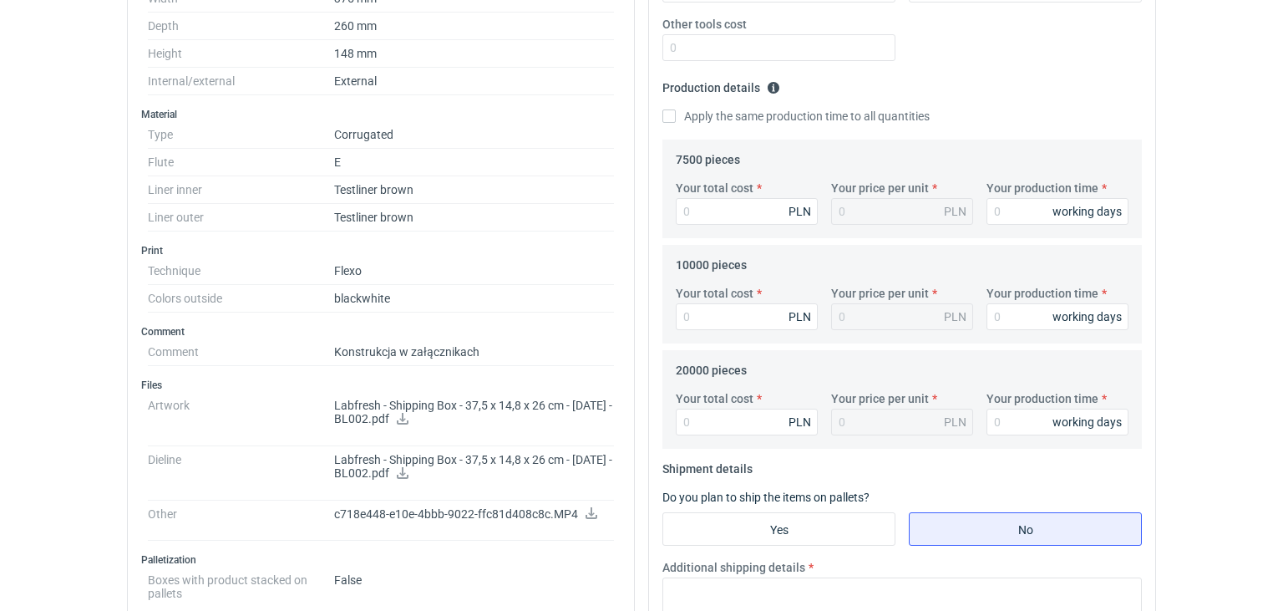
scroll to position [735, 0]
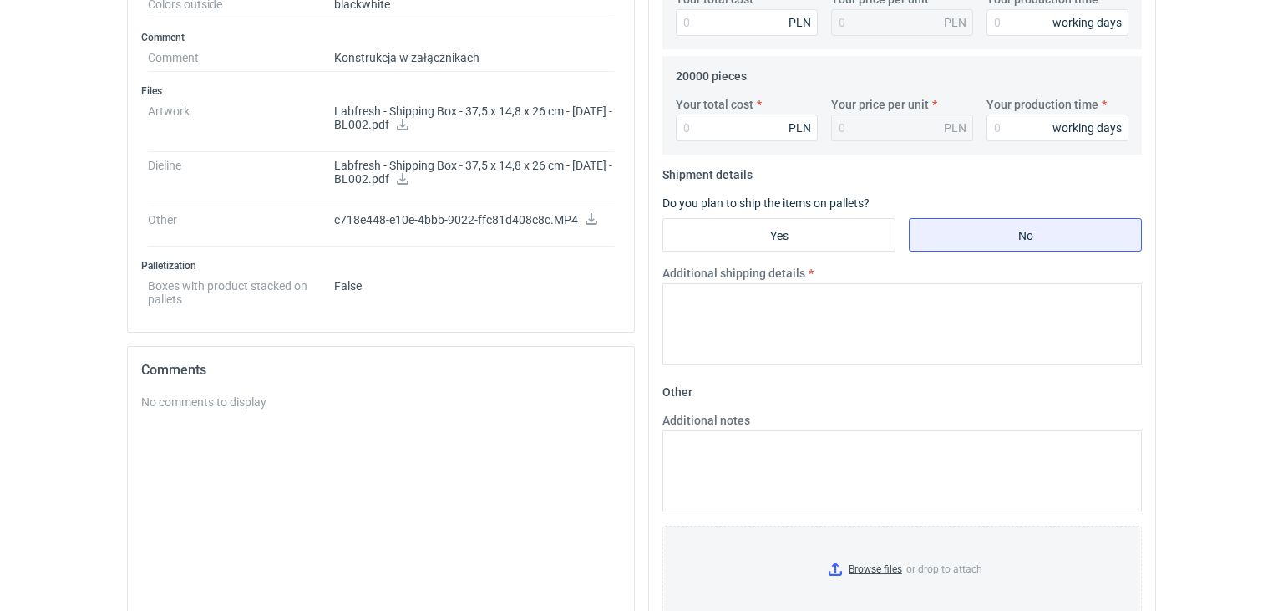
click at [409, 125] on icon at bounding box center [403, 125] width 12 height 12
click at [409, 175] on icon at bounding box center [402, 179] width 13 height 12
click at [593, 213] on icon at bounding box center [591, 219] width 13 height 12
drag, startPoint x: 335, startPoint y: 110, endPoint x: 383, endPoint y: 112, distance: 47.7
click at [383, 112] on p "Labfresh - Shipping Box - 37,5 x 14,8 x 26 cm - 10-08-2022 - BL002.pdf" at bounding box center [474, 118] width 280 height 28
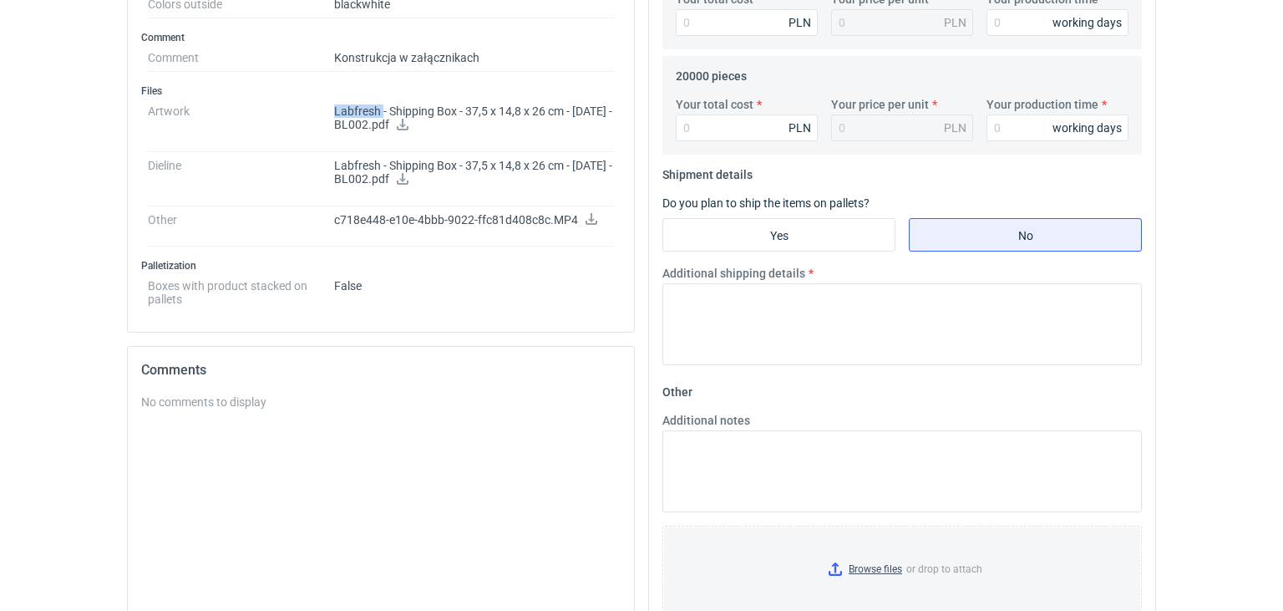
copy p "Labfresh"
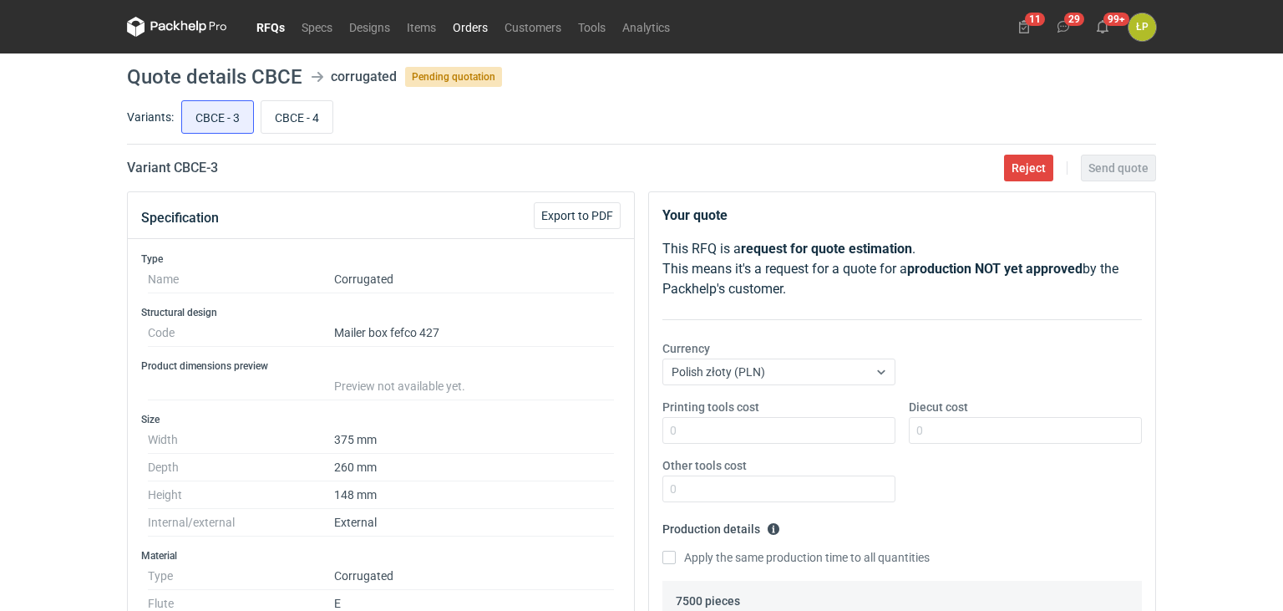
click at [466, 25] on link "Orders" at bounding box center [470, 27] width 52 height 20
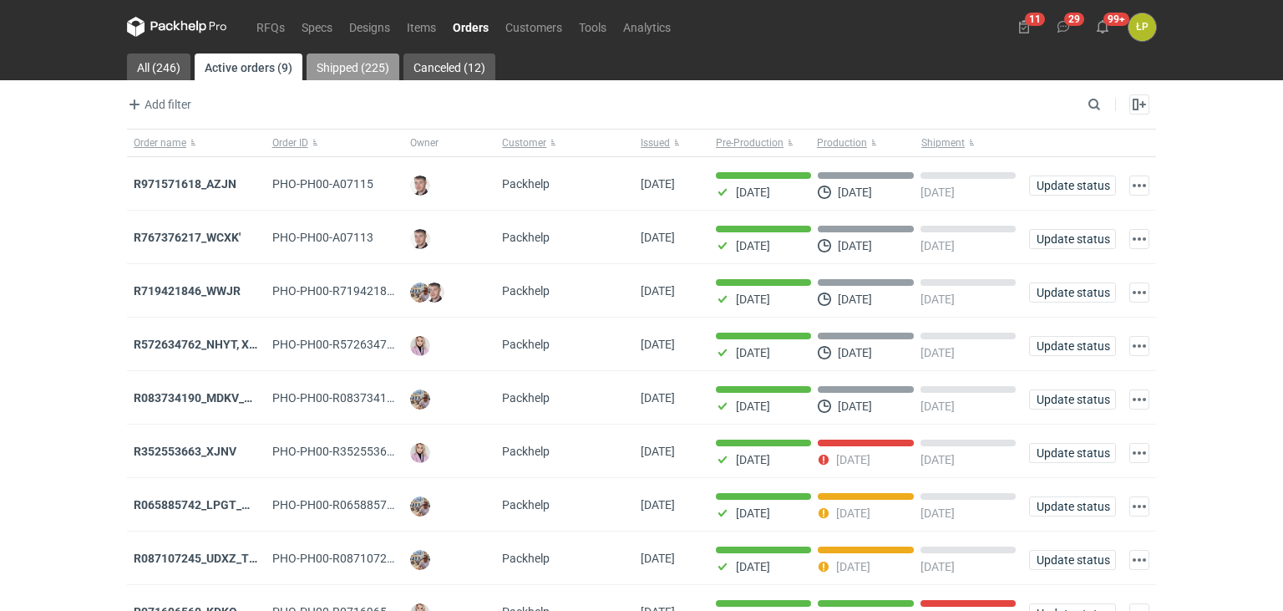
click at [327, 73] on link "Shipped (225)" at bounding box center [353, 66] width 93 height 27
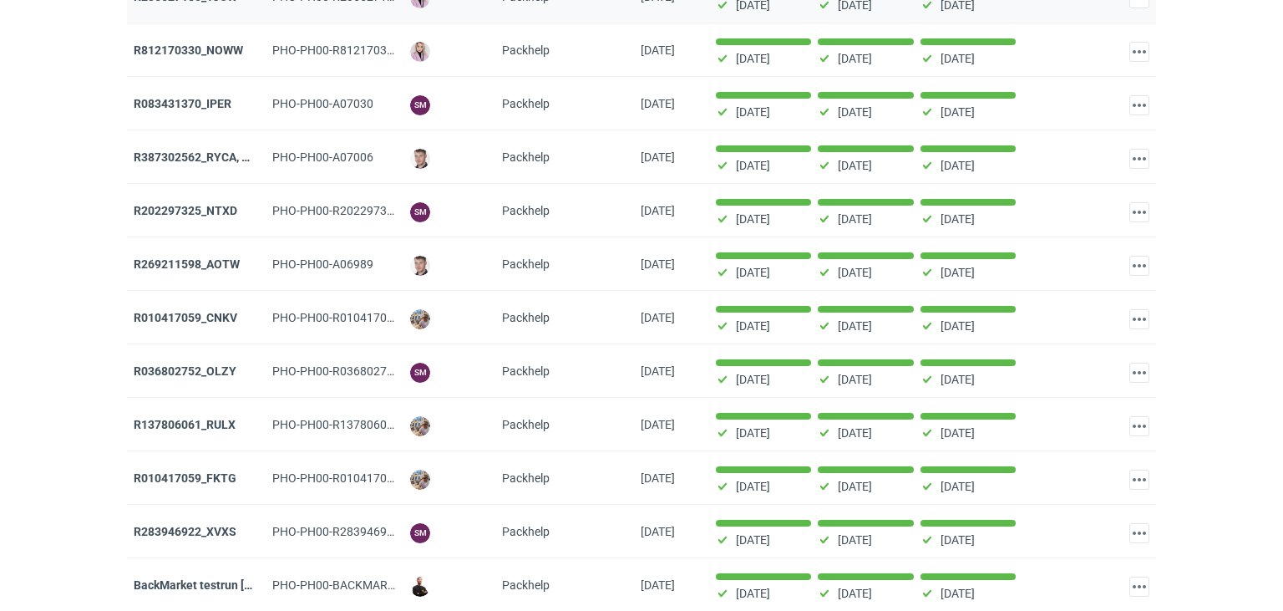
scroll to position [441, 0]
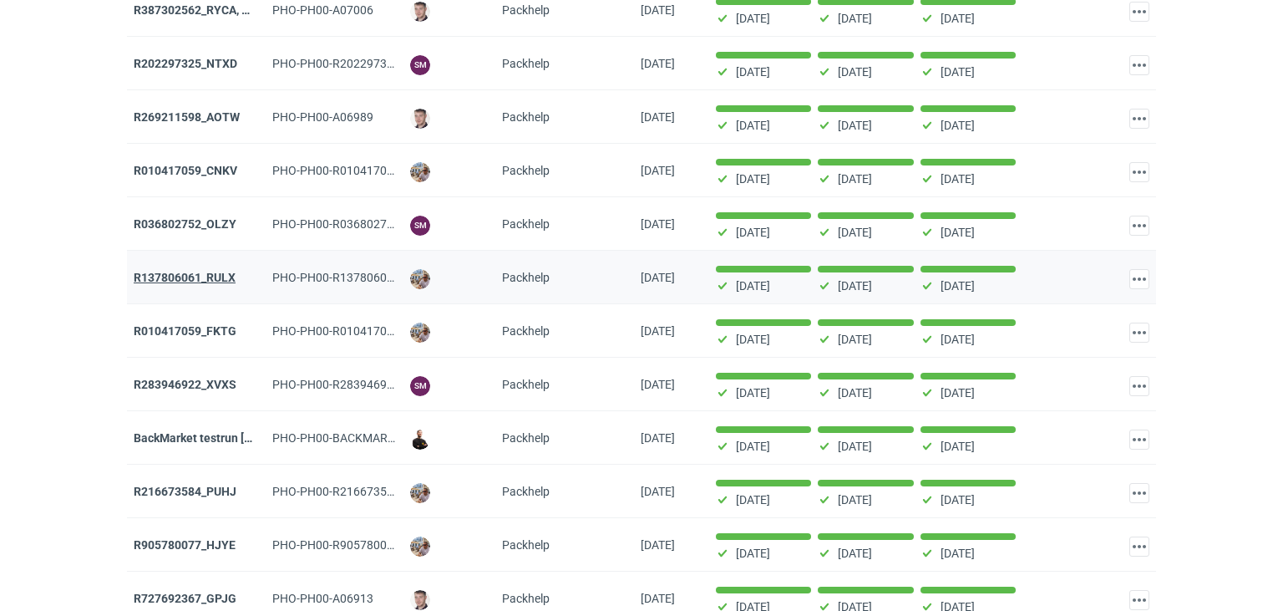
click at [226, 272] on strong "R137806061_RULX" at bounding box center [185, 277] width 102 height 13
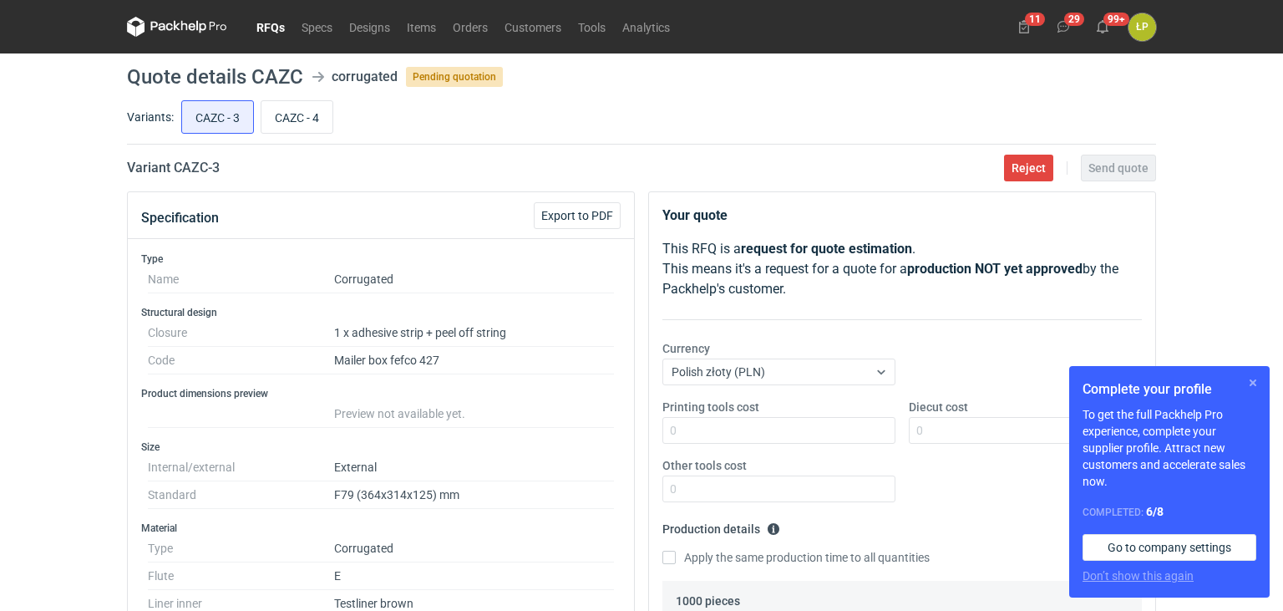
click at [1252, 383] on button "button" at bounding box center [1253, 383] width 20 height 20
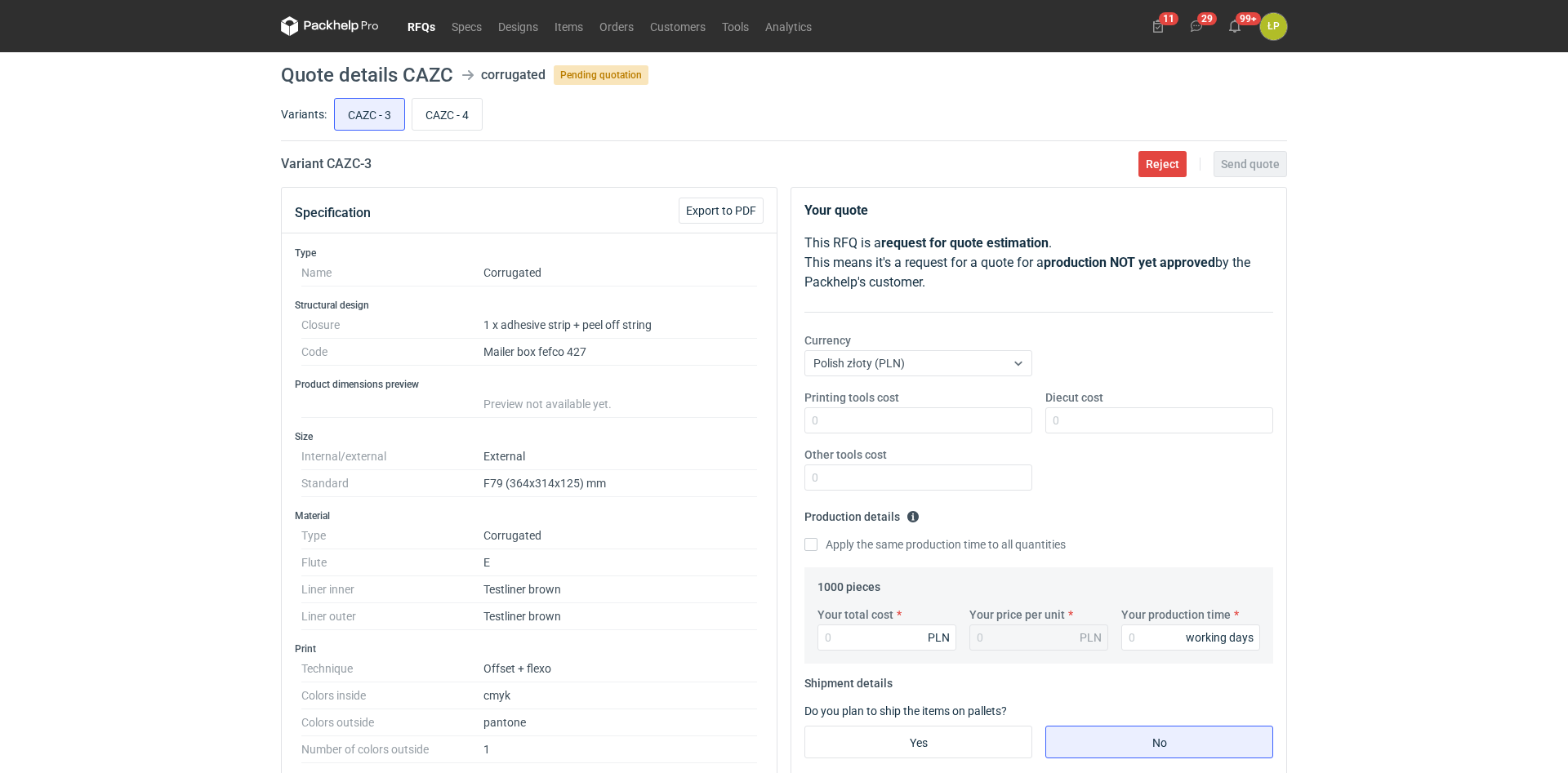
click at [1254, 428] on div "RFQs Specs Designs Items Orders Customers Tools Analytics 11 29 99+ ŁP Łukasz P…" at bounding box center [784, 386] width 1568 height 773
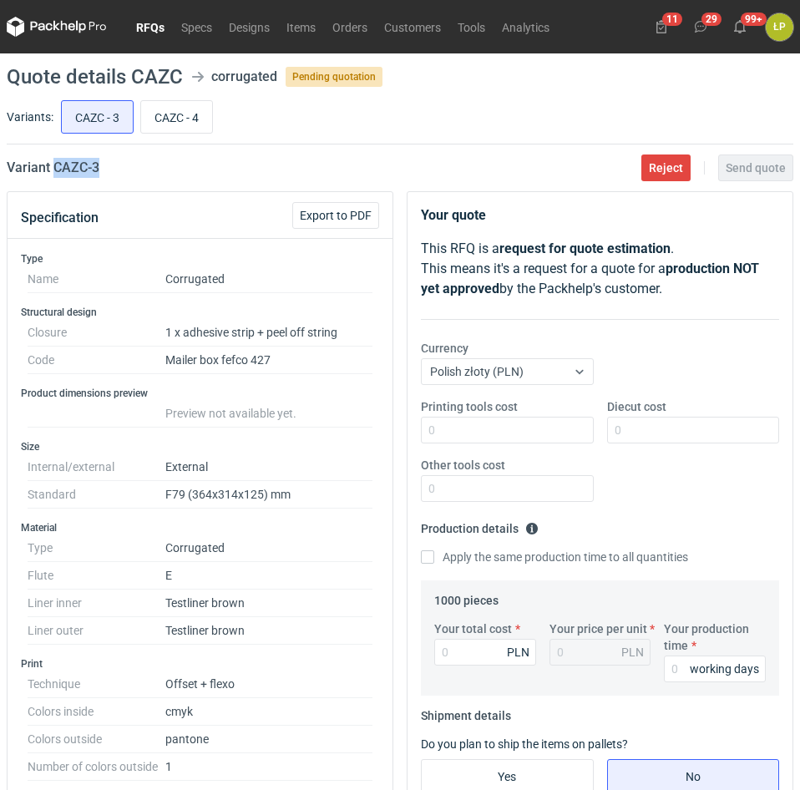
drag, startPoint x: 79, startPoint y: 171, endPoint x: 55, endPoint y: 173, distance: 24.3
click at [55, 173] on div "Variant CAZC - 3 Reject Send quote" at bounding box center [400, 168] width 787 height 20
copy h2 "CAZC - 3"
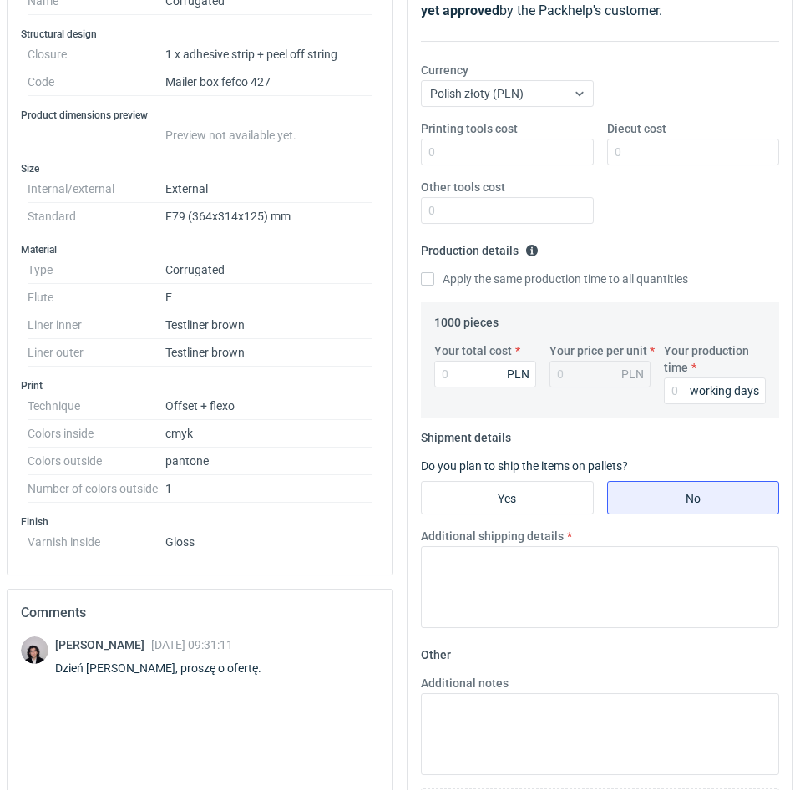
scroll to position [284, 0]
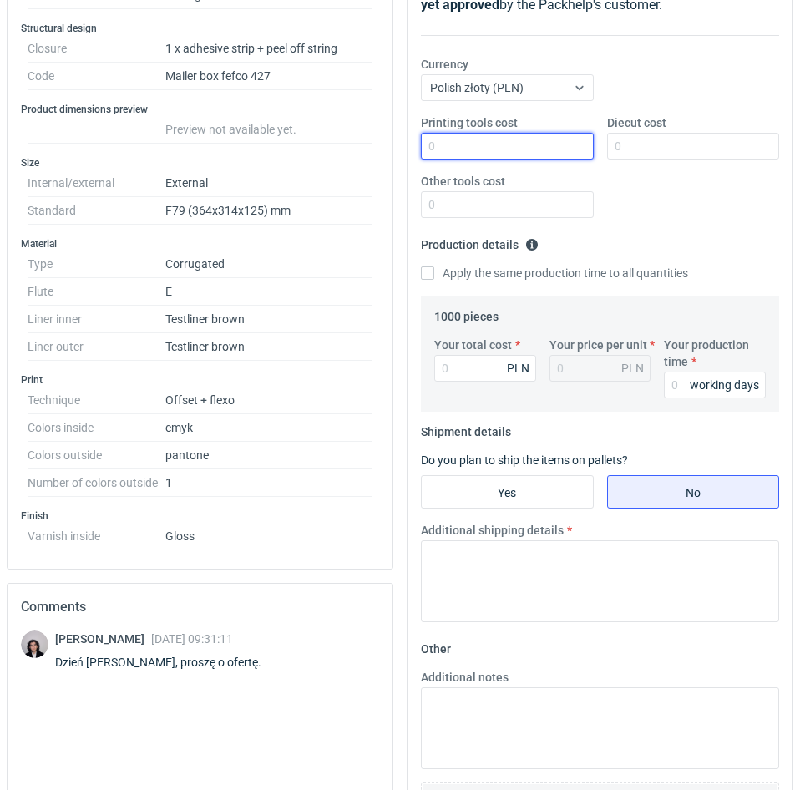
click at [470, 153] on input "Printing tools cost" at bounding box center [507, 146] width 173 height 27
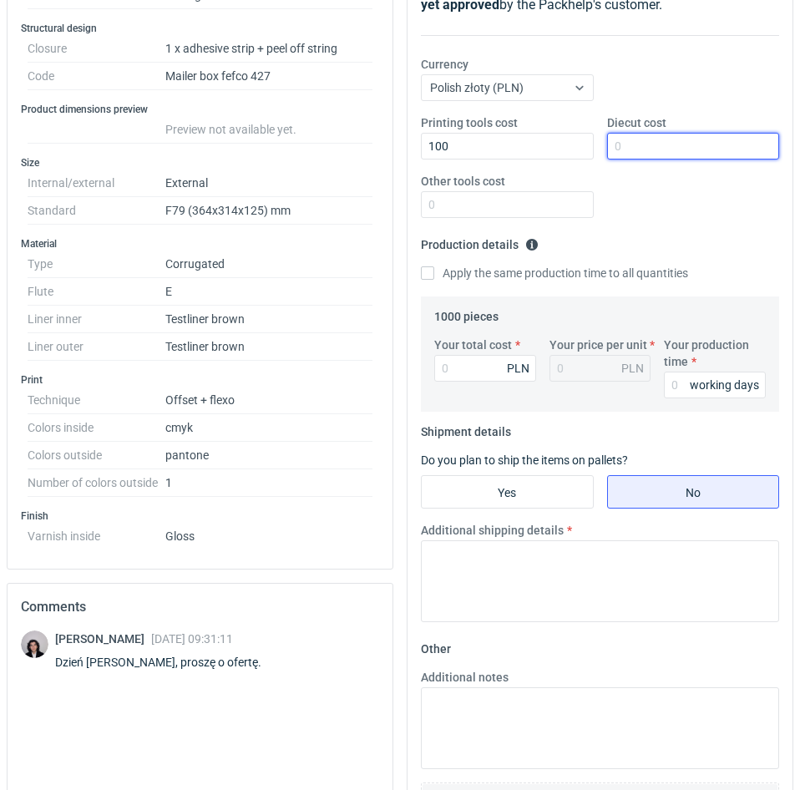
click at [642, 149] on input "Diecut cost" at bounding box center [693, 146] width 173 height 27
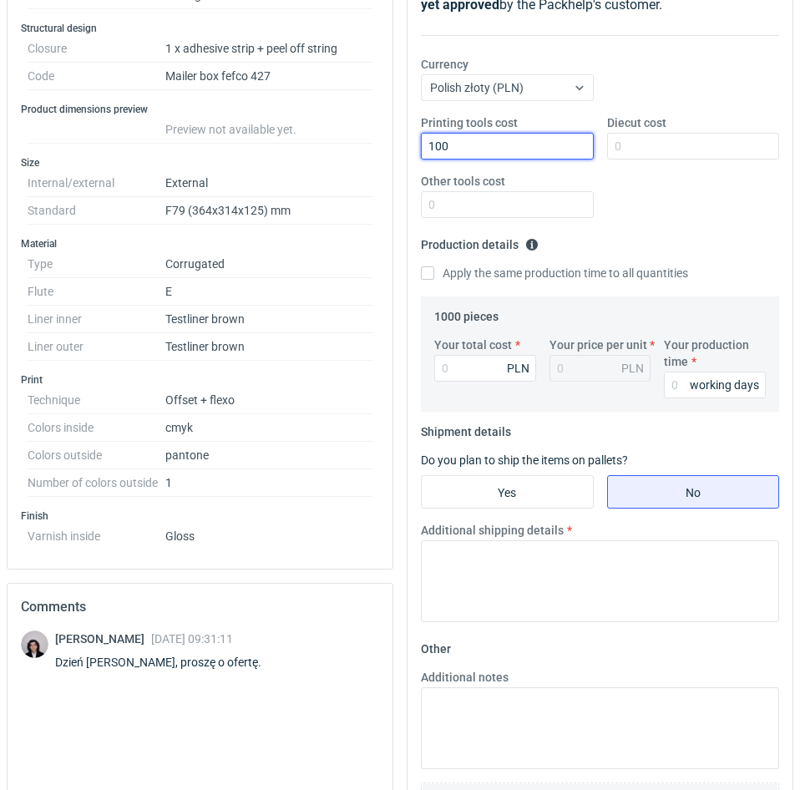
click at [566, 155] on input "100" at bounding box center [507, 146] width 173 height 27
type input "1000"
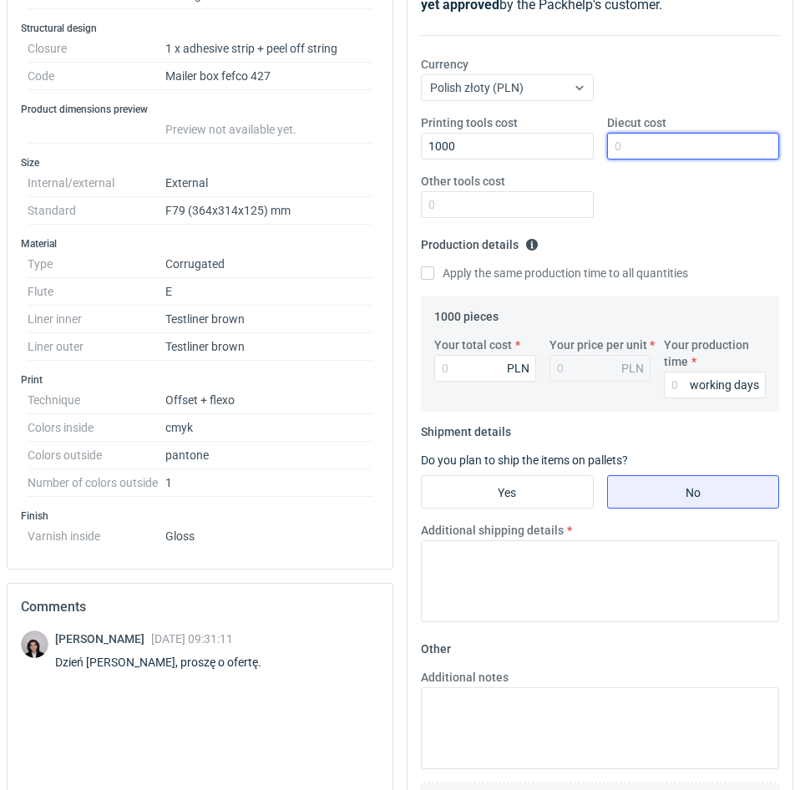
click at [623, 149] on input "Diecut cost" at bounding box center [693, 146] width 173 height 27
type input "1900"
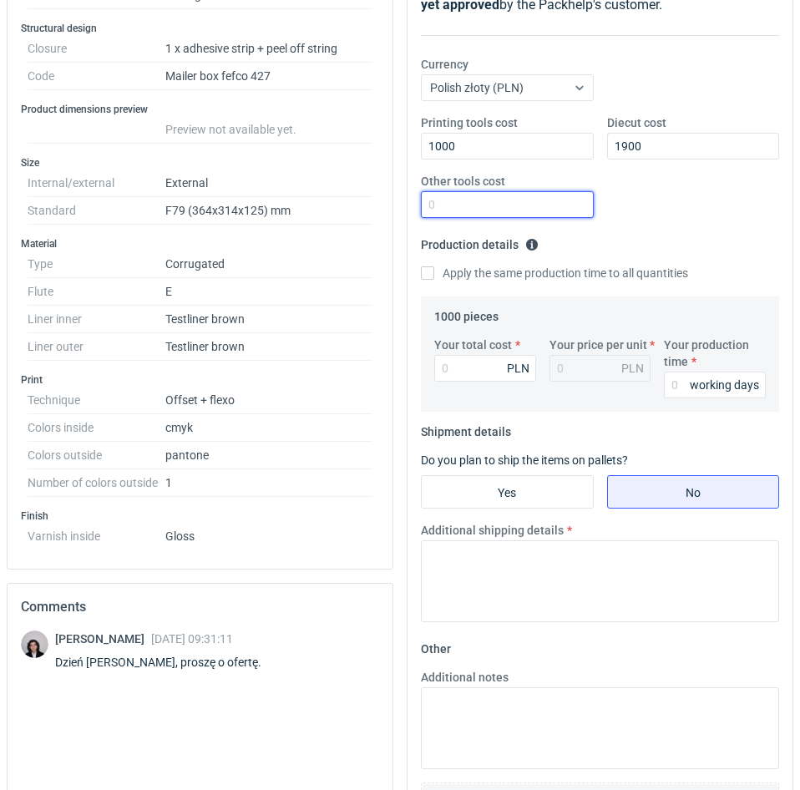
click at [543, 202] on input "Other tools cost" at bounding box center [507, 204] width 173 height 27
type input "0"
click at [681, 389] on input "Your production time" at bounding box center [715, 385] width 102 height 27
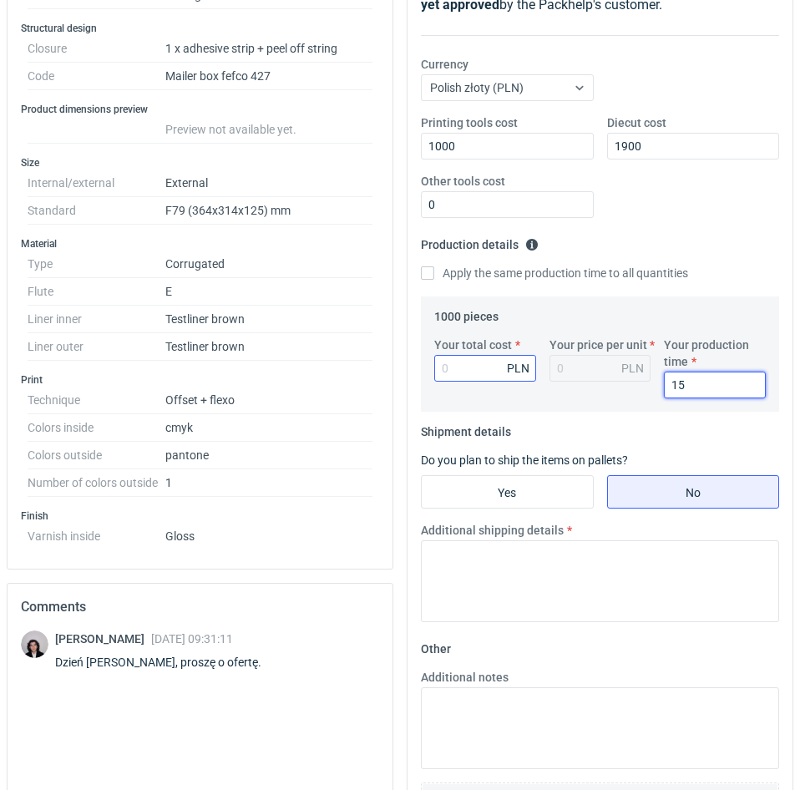
type input "15"
click at [497, 368] on input "Your total cost" at bounding box center [485, 368] width 102 height 27
type input "6750"
type input "6.75"
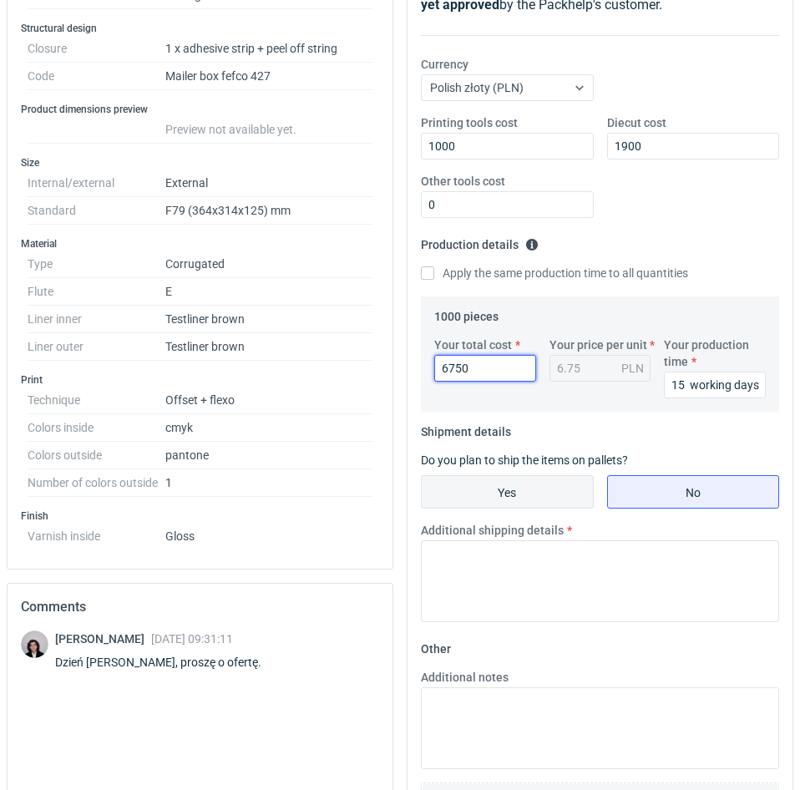
type input "6750"
click at [568, 487] on input "Yes" at bounding box center [507, 492] width 171 height 32
radio input "true"
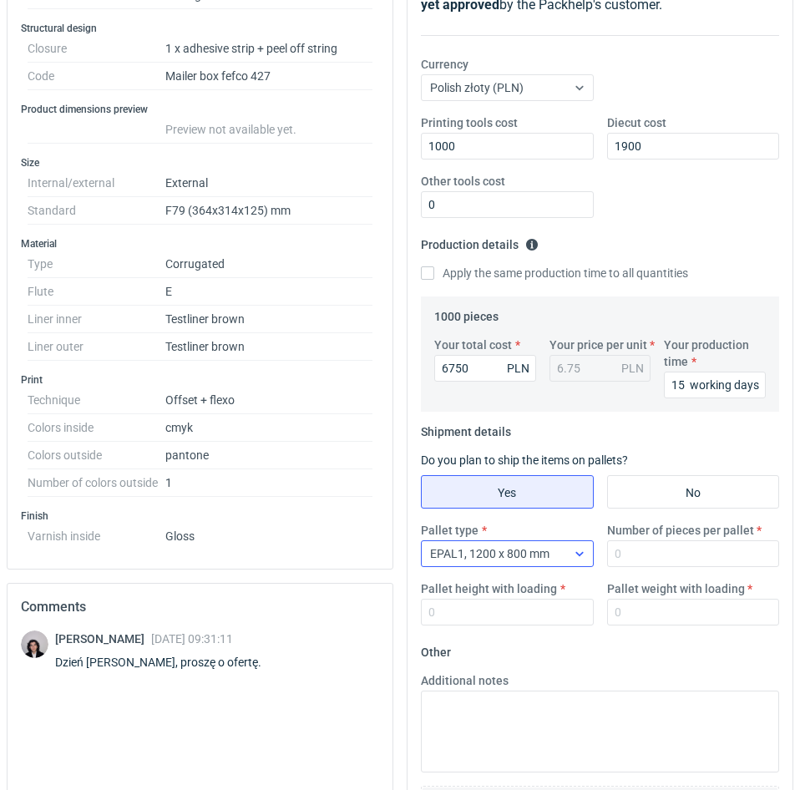
click at [574, 551] on div at bounding box center [579, 553] width 27 height 13
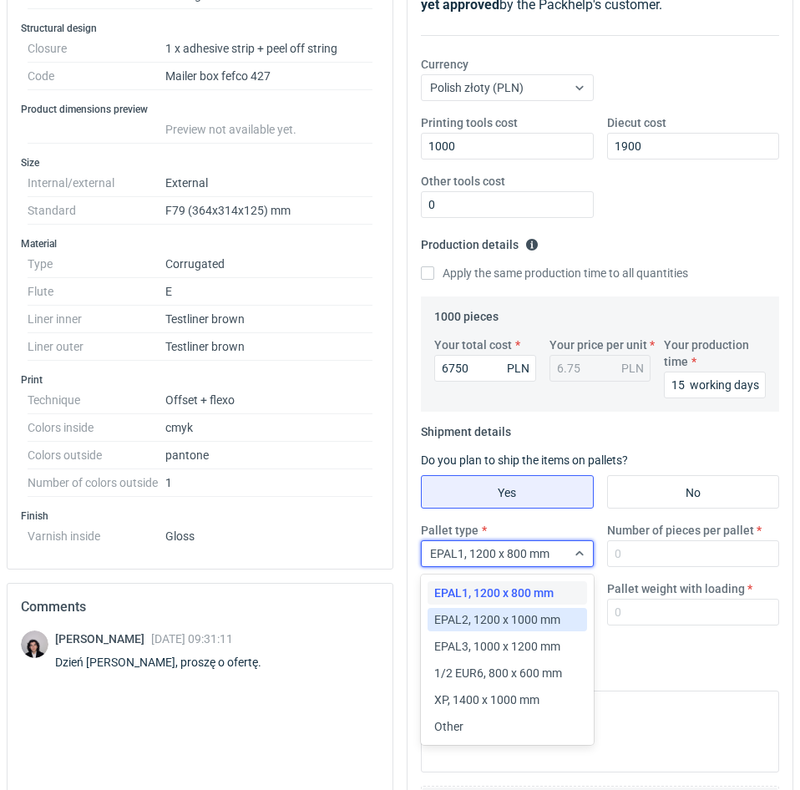
click at [549, 610] on span "EPAL2, 1200 x 1000 mm" at bounding box center [497, 620] width 126 height 17
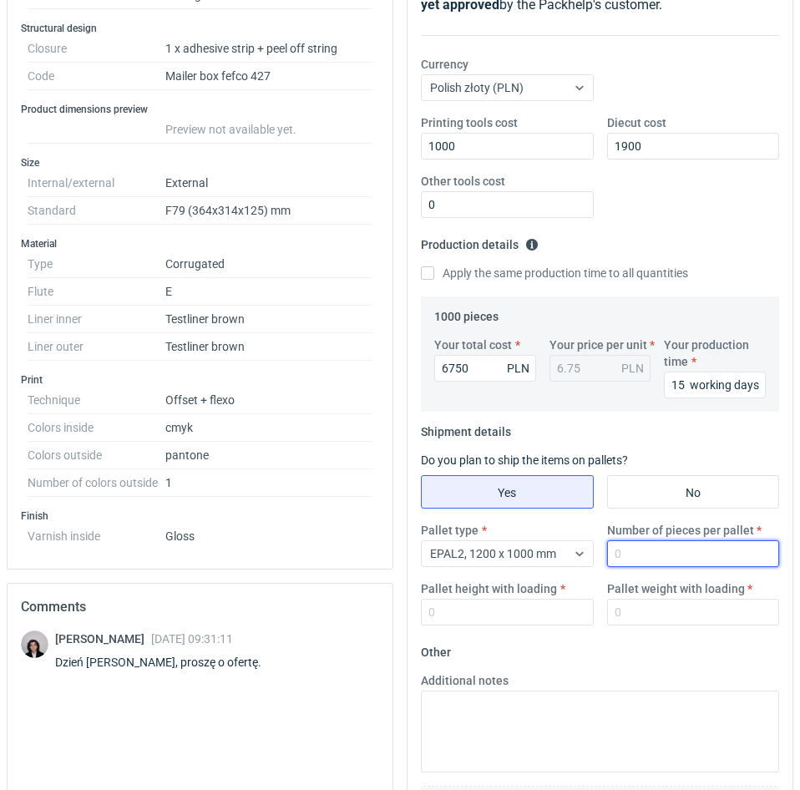
click at [630, 551] on input "Number of pieces per pallet" at bounding box center [693, 554] width 173 height 27
type input "800"
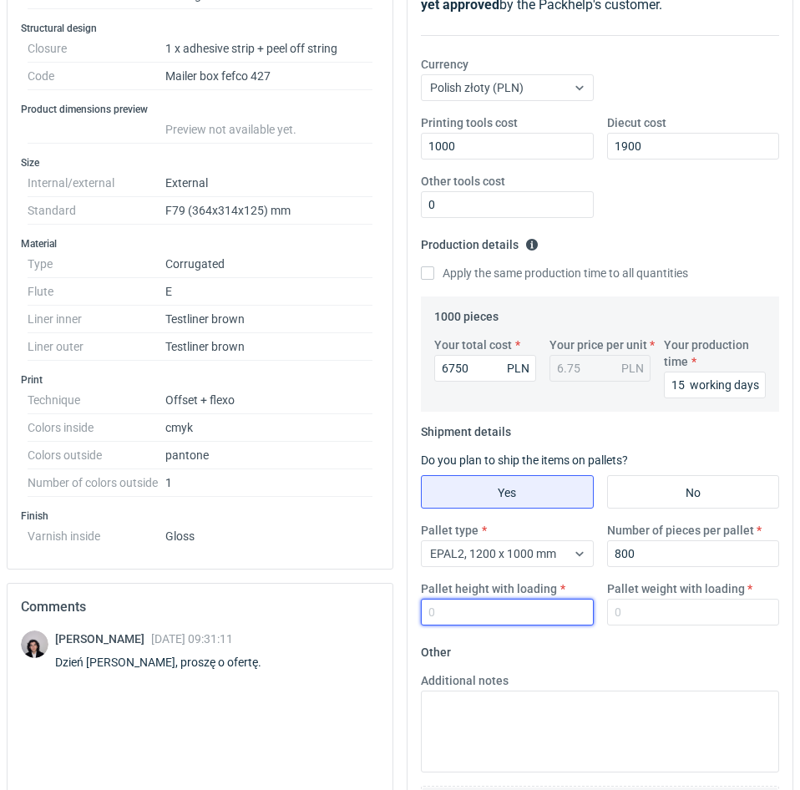
click at [552, 607] on input "Pallet height with loading" at bounding box center [507, 612] width 173 height 27
type input "1800"
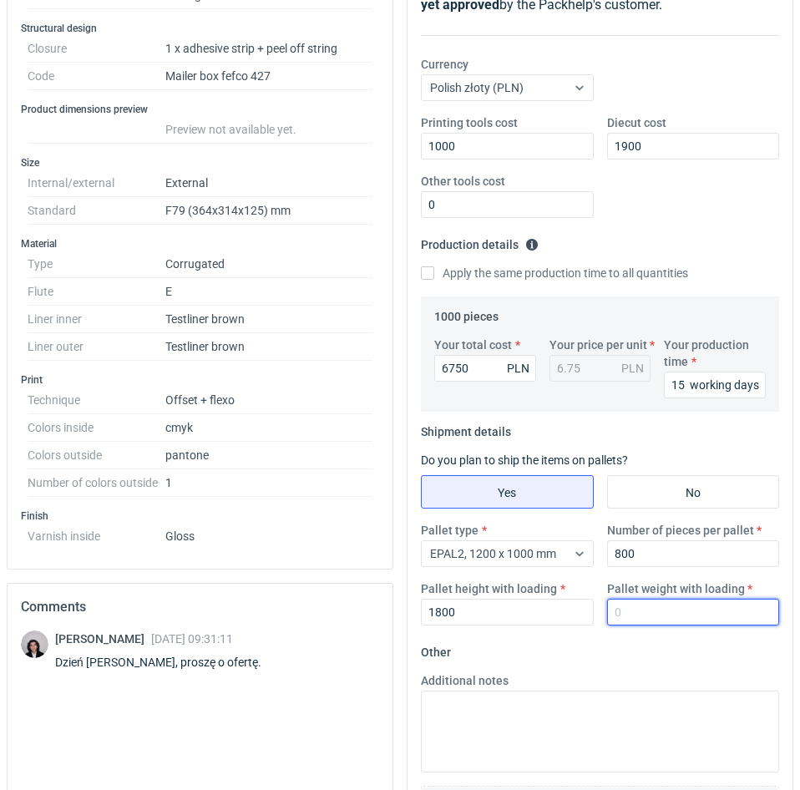
click at [631, 609] on input "Pallet weight with loading" at bounding box center [693, 612] width 173 height 27
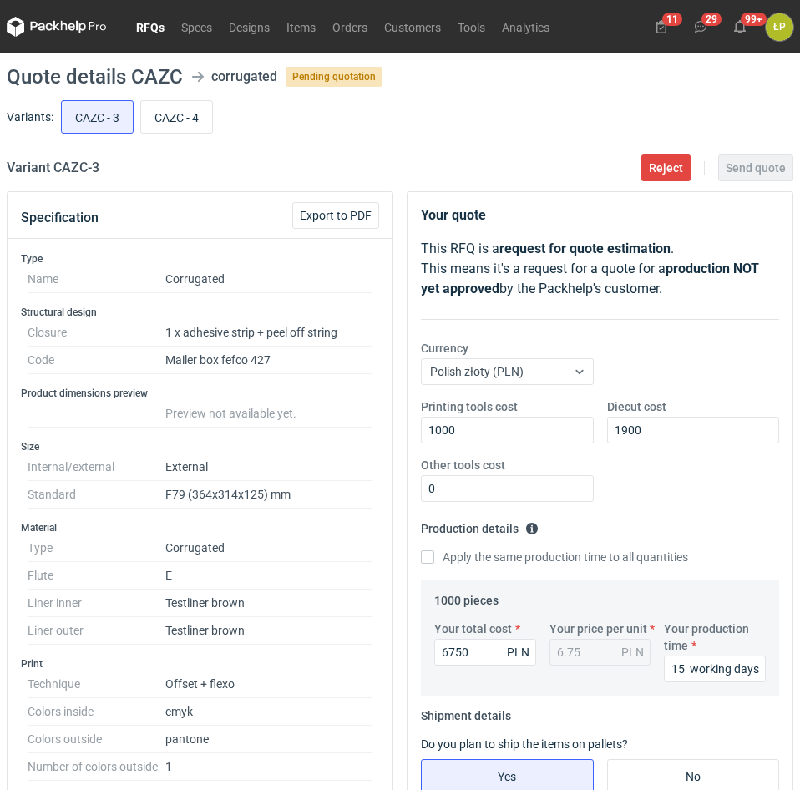
scroll to position [491, 0]
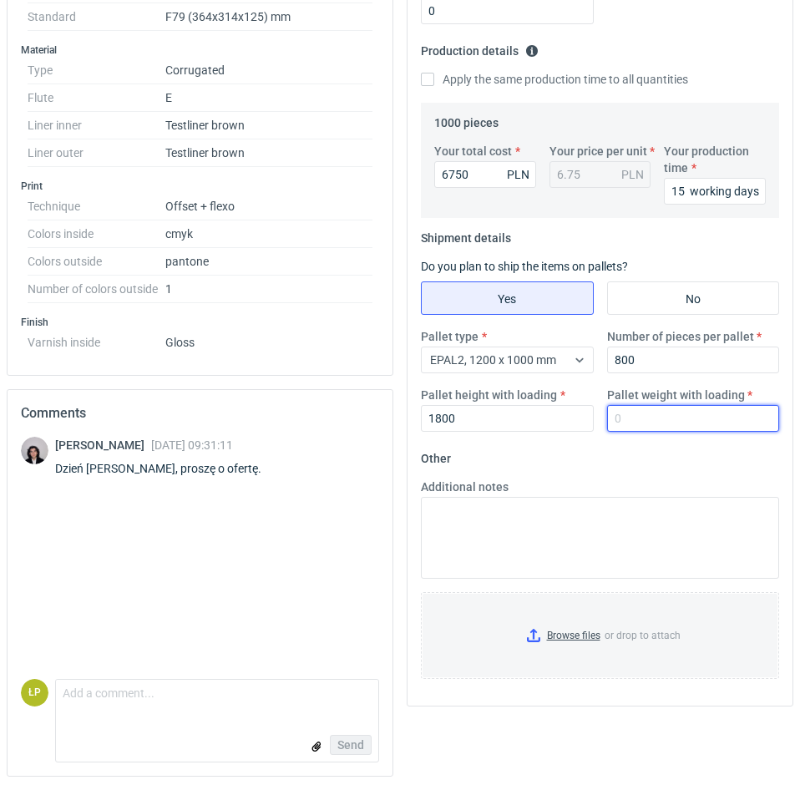
click at [658, 406] on input "Pallet weight with loading" at bounding box center [693, 418] width 173 height 27
click at [660, 405] on input "Pallet weight with loading" at bounding box center [693, 418] width 173 height 27
type input "430"
click at [659, 450] on fieldset "Other Additional notes Browse files or drop to attach" at bounding box center [600, 568] width 358 height 247
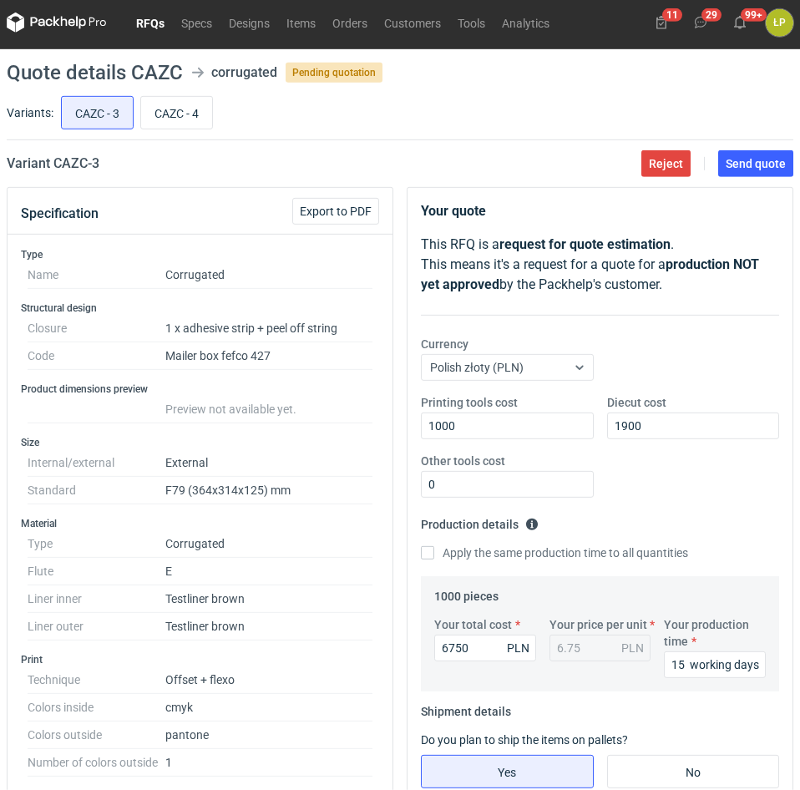
scroll to position [0, 0]
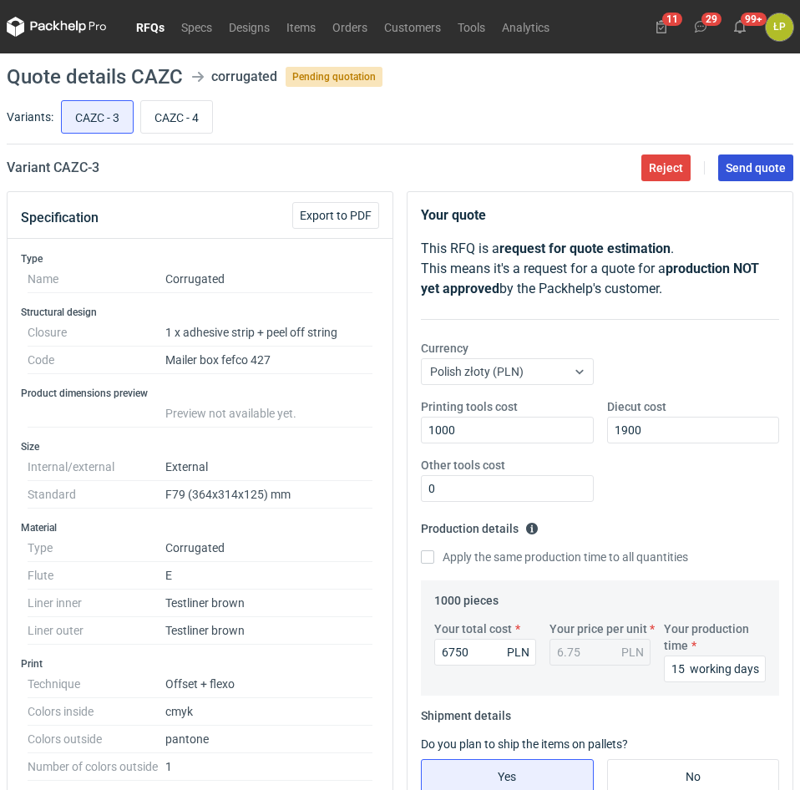
click at [752, 170] on span "Send quote" at bounding box center [756, 168] width 60 height 12
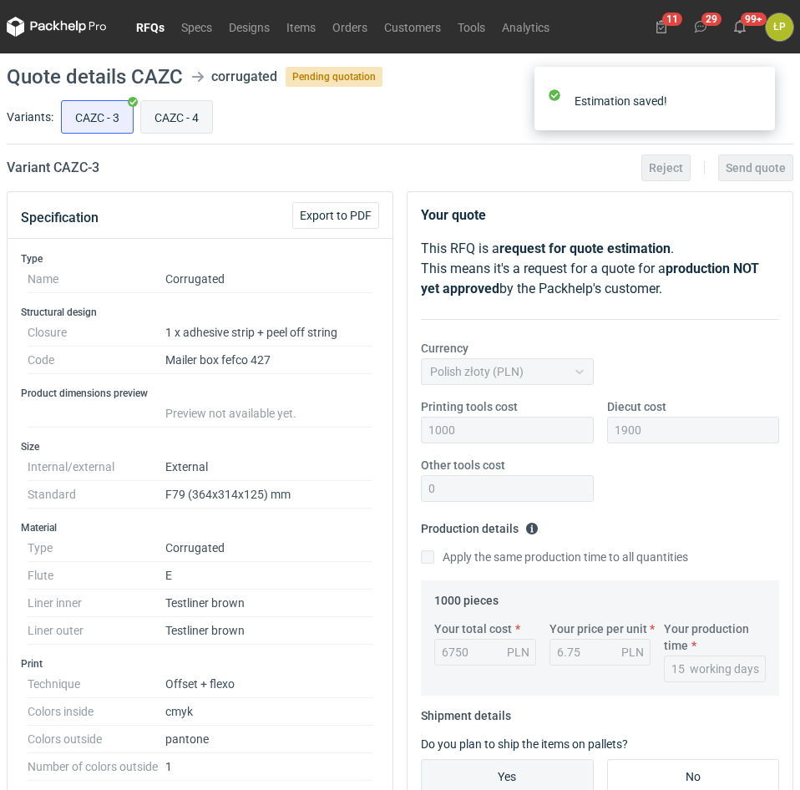
click at [173, 117] on input "CAZC - 4" at bounding box center [176, 117] width 71 height 32
radio input "true"
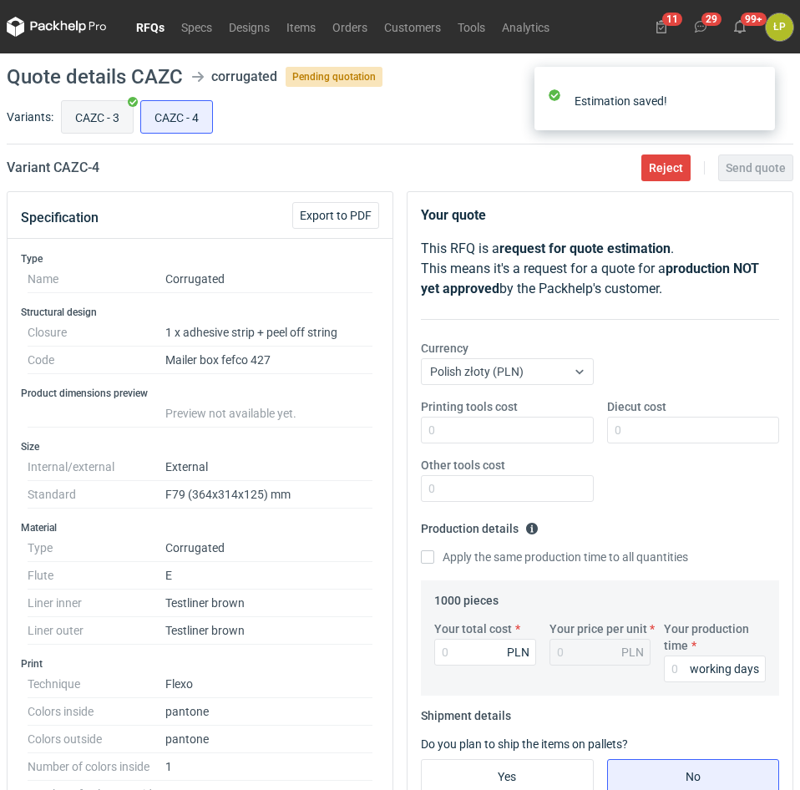
click at [131, 120] on input "CAZC - 3" at bounding box center [97, 117] width 71 height 32
radio input "true"
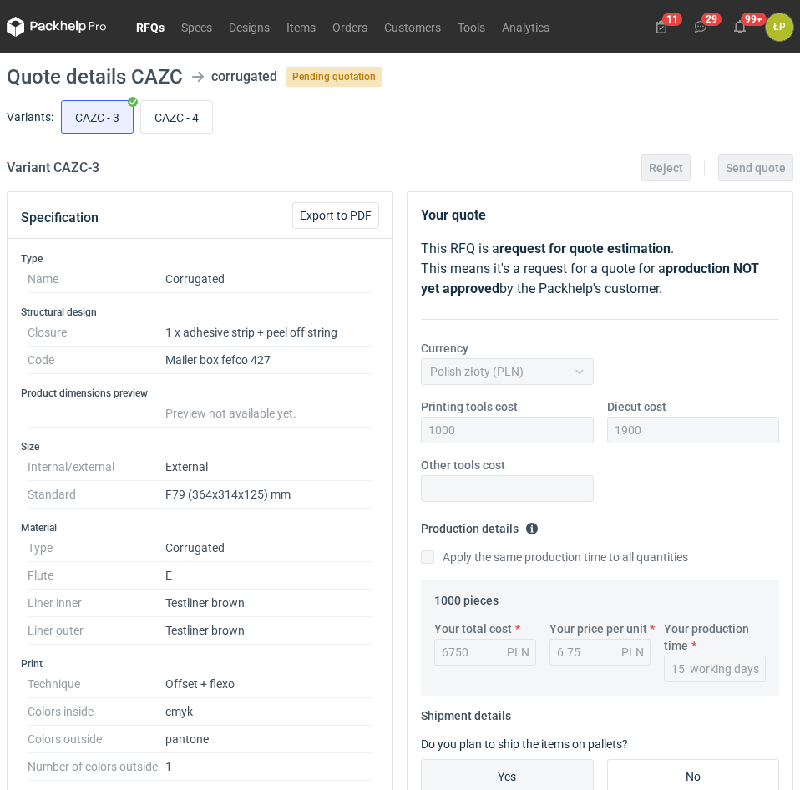
click at [175, 144] on div "Variants: CAZC - 3 CAZC - 4" at bounding box center [400, 121] width 787 height 48
click at [185, 126] on input "CAZC - 4" at bounding box center [176, 117] width 71 height 32
radio input "true"
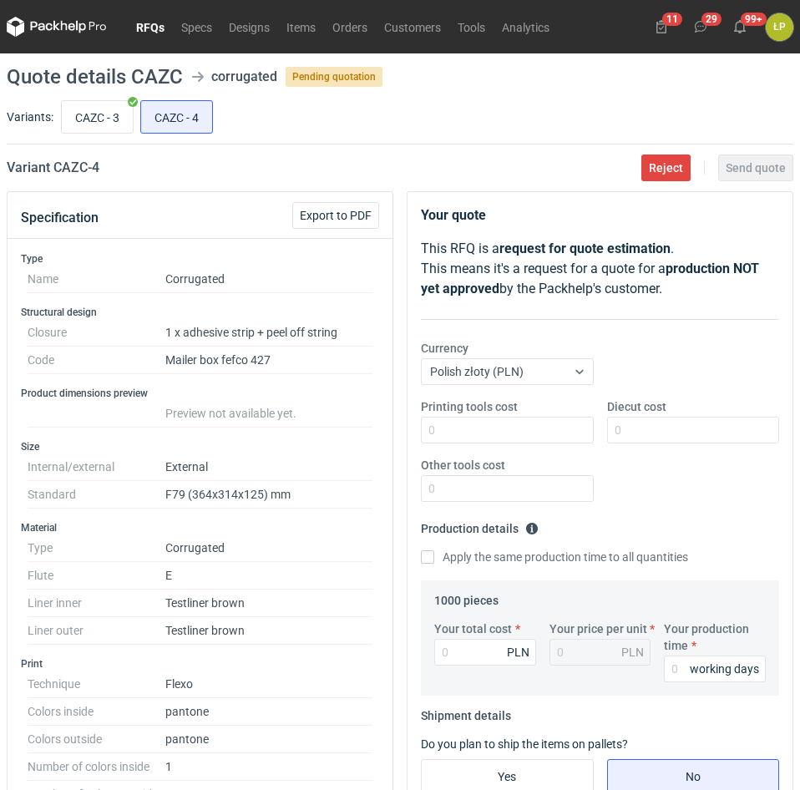
scroll to position [142, 0]
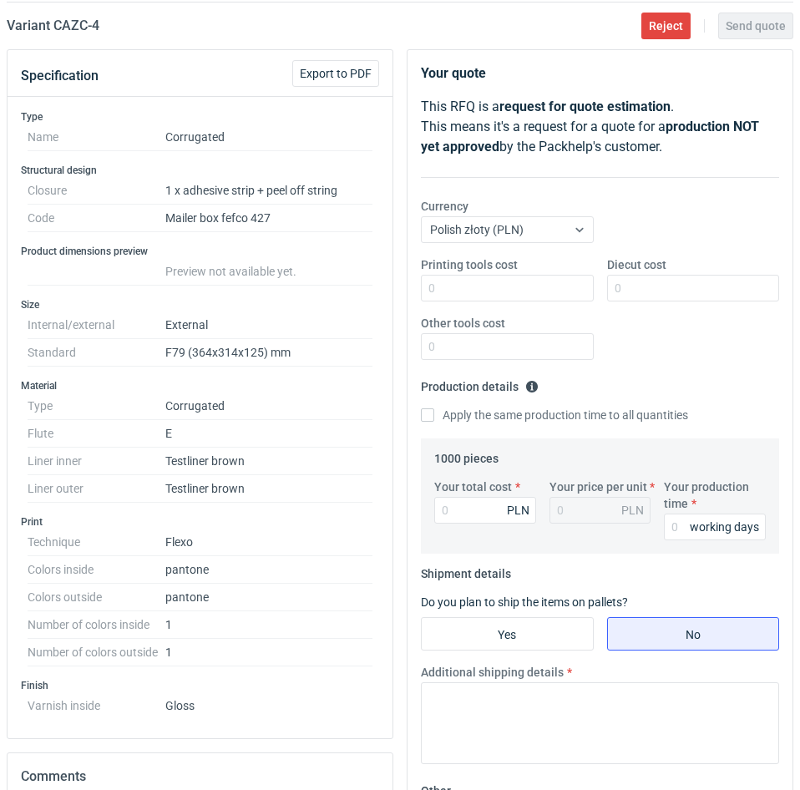
click at [602, 263] on div "Diecut cost" at bounding box center [694, 279] width 186 height 45
click at [487, 280] on input "Printing tools cost" at bounding box center [507, 288] width 173 height 27
click at [549, 282] on input "Printing tools cost" at bounding box center [507, 288] width 173 height 27
type input "2000"
click at [658, 290] on input "Diecut cost" at bounding box center [693, 288] width 173 height 27
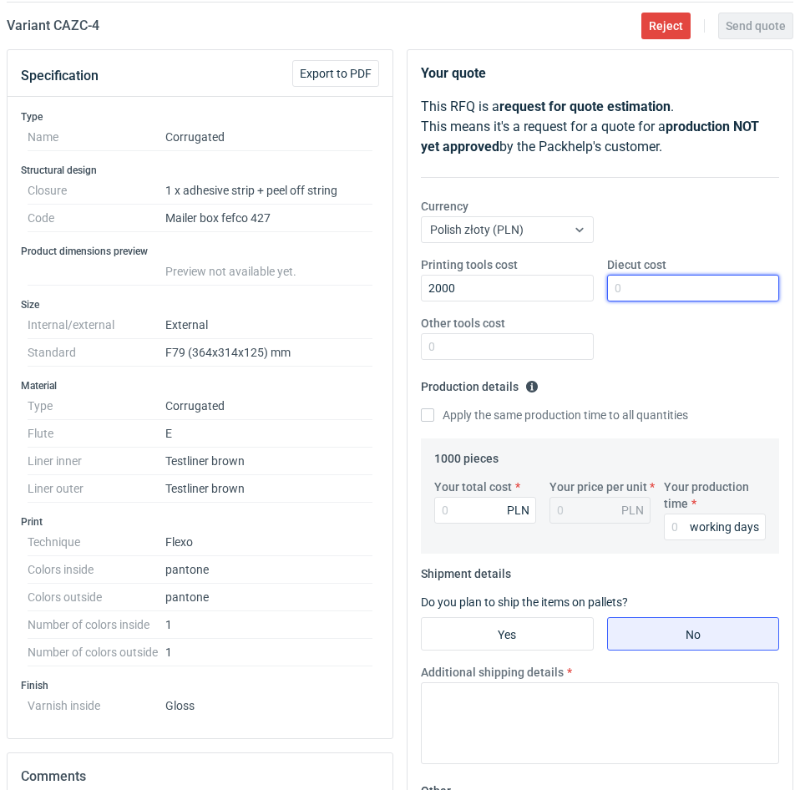
click at [659, 296] on input "Diecut cost" at bounding box center [693, 288] width 173 height 27
type input "1900"
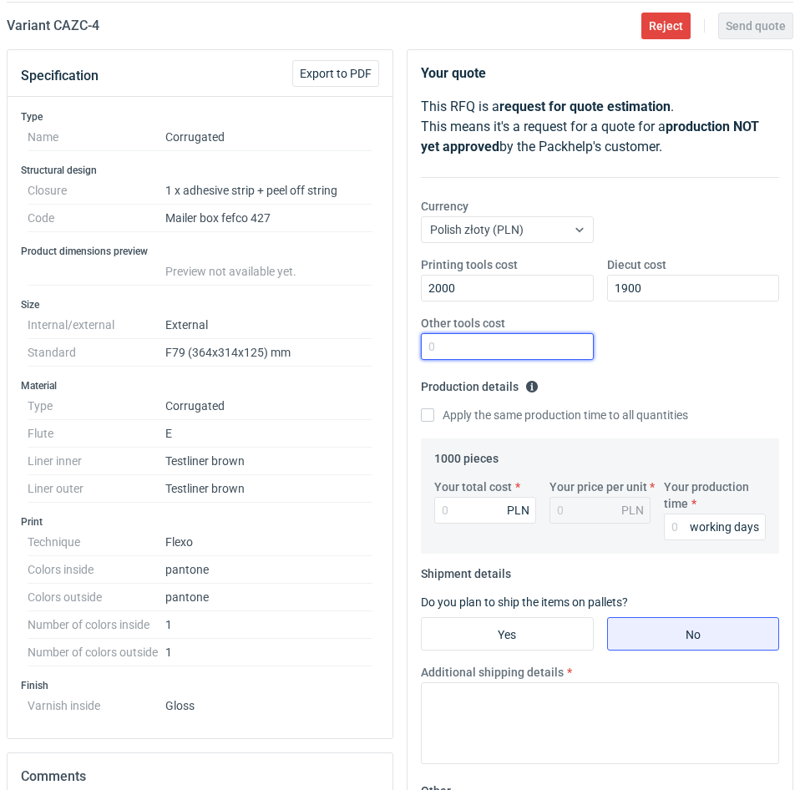
drag, startPoint x: 559, startPoint y: 350, endPoint x: 572, endPoint y: 360, distance: 16.7
click at [558, 350] on input "Other tools cost" at bounding box center [507, 346] width 173 height 27
type input "0"
drag, startPoint x: 681, startPoint y: 516, endPoint x: 683, endPoint y: 524, distance: 8.5
click at [681, 516] on input "Your production time" at bounding box center [715, 527] width 102 height 27
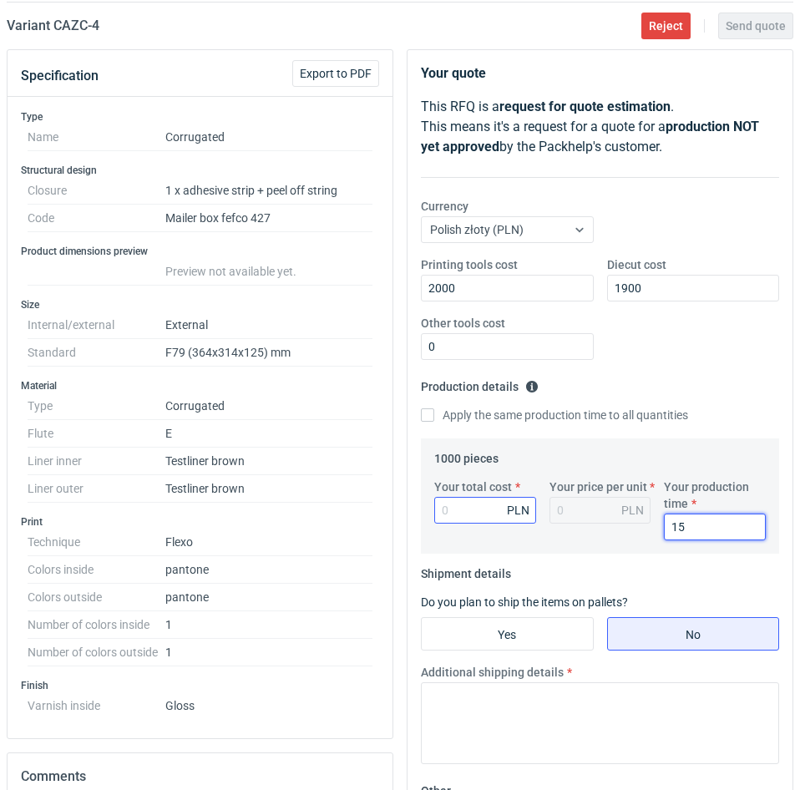
type input "15"
click at [466, 506] on input "Your total cost" at bounding box center [485, 510] width 102 height 27
type input "2730"
type input "2.73"
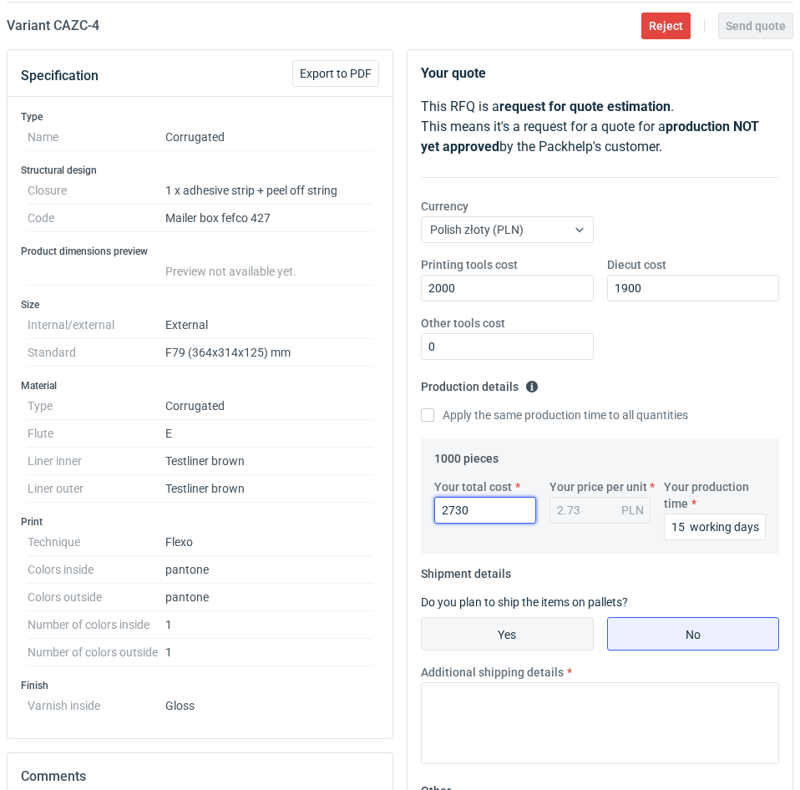
type input "2730"
click at [559, 610] on input "Yes" at bounding box center [507, 634] width 171 height 32
radio input "true"
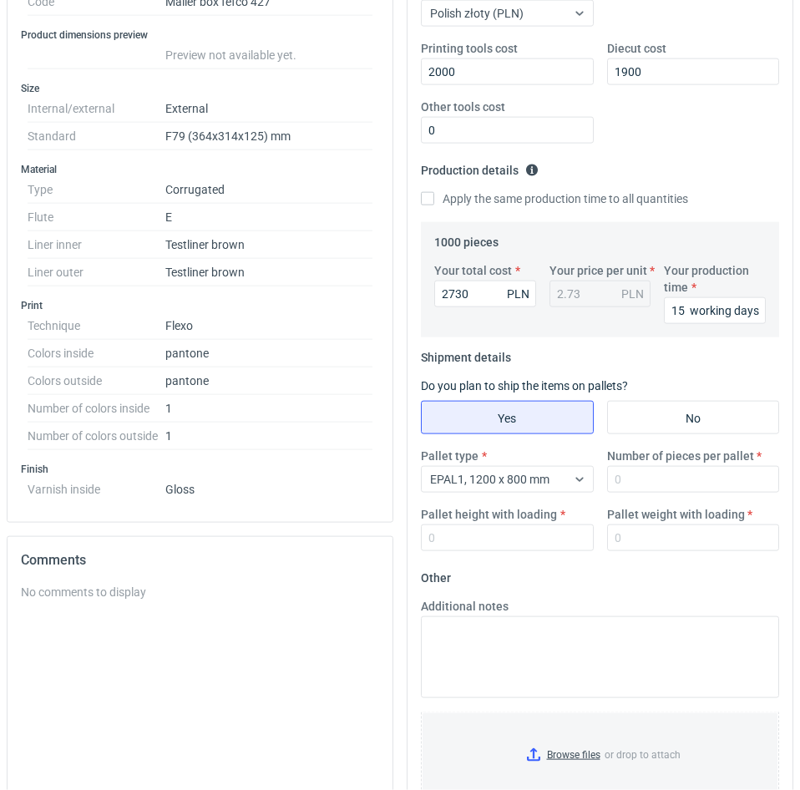
scroll to position [519, 0]
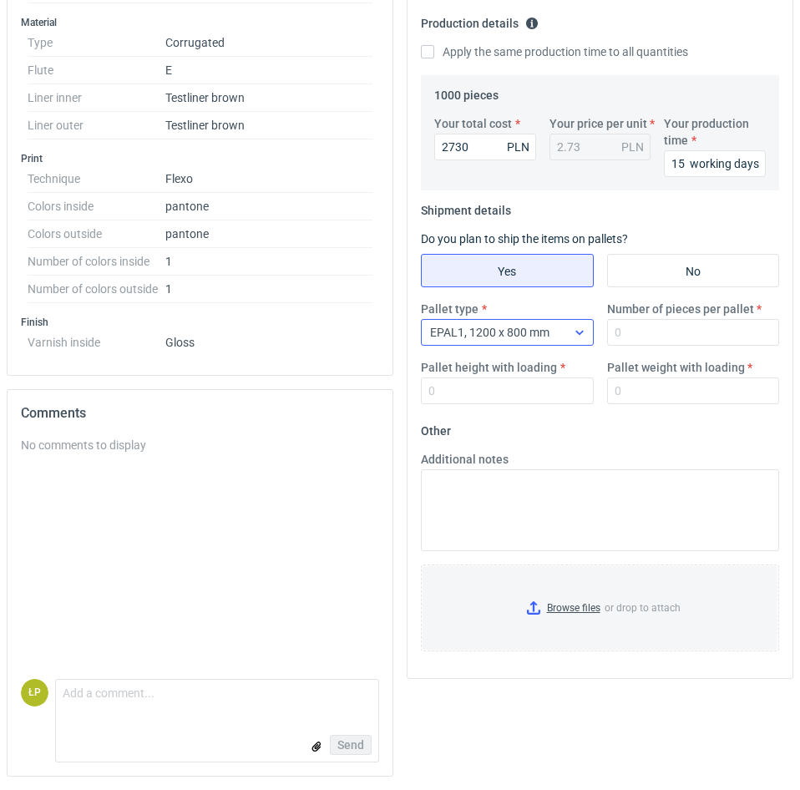
click at [552, 321] on div "EPAL1, 1200 x 800 mm" at bounding box center [494, 332] width 145 height 23
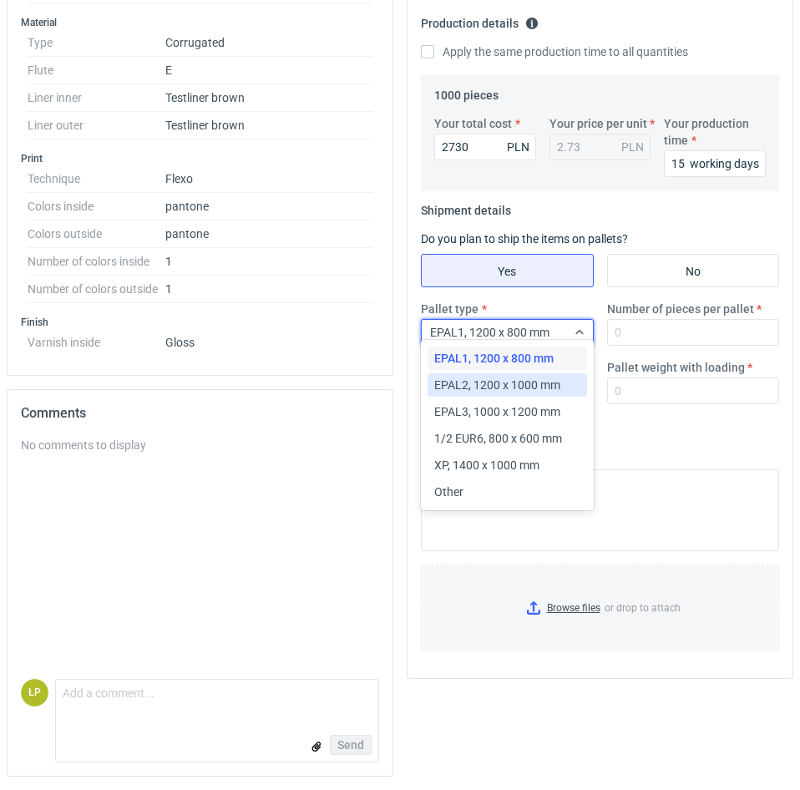
click at [548, 374] on div "EPAL2, 1200 x 1000 mm" at bounding box center [508, 384] width 160 height 23
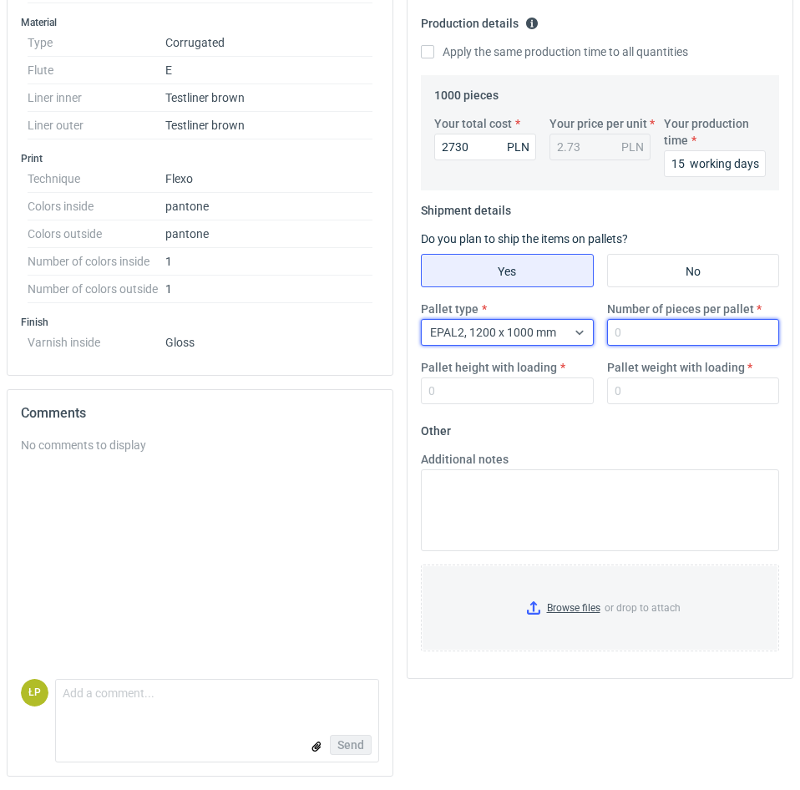
click at [624, 323] on input "Number of pieces per pallet" at bounding box center [693, 332] width 173 height 27
type input "1000"
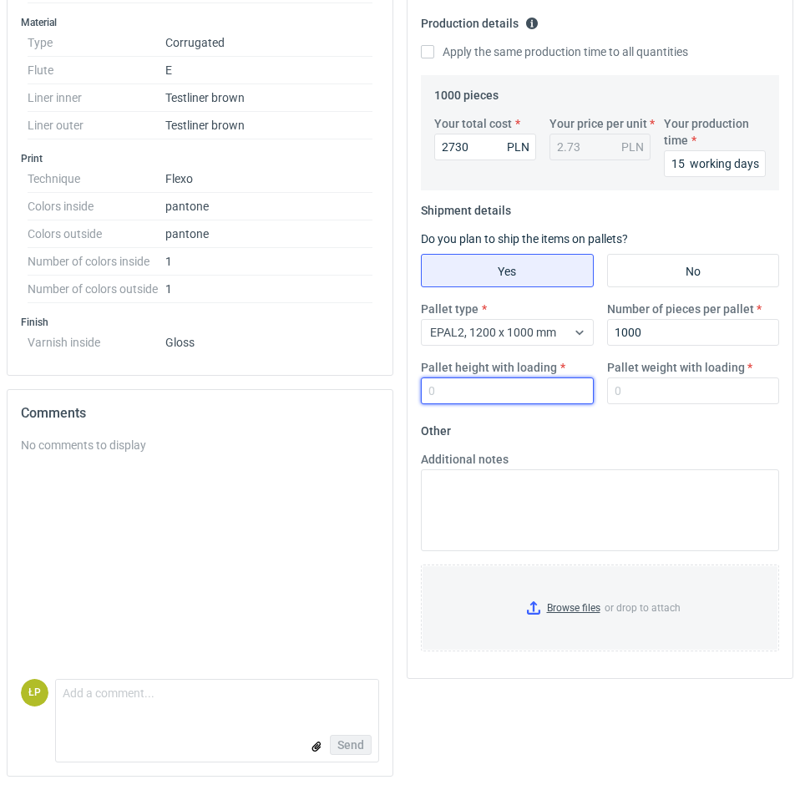
click at [518, 382] on input "Pallet height with loading" at bounding box center [507, 391] width 173 height 27
type input "1800"
click at [648, 378] on input "Pallet weight with loading" at bounding box center [693, 391] width 173 height 27
type input "365"
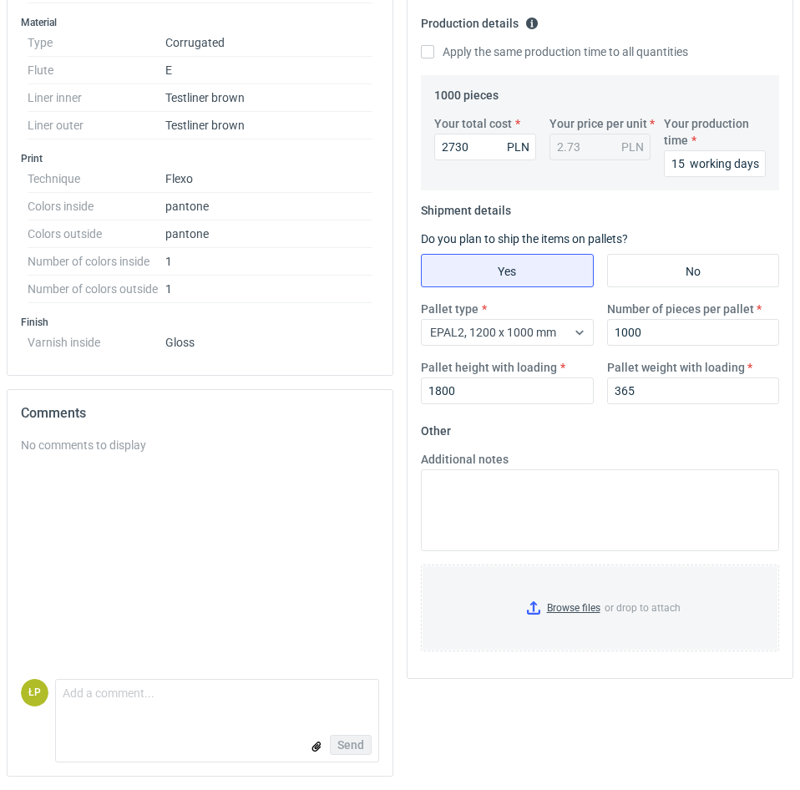
click at [644, 432] on fieldset "Other Additional notes Browse files or drop to attach" at bounding box center [600, 541] width 358 height 247
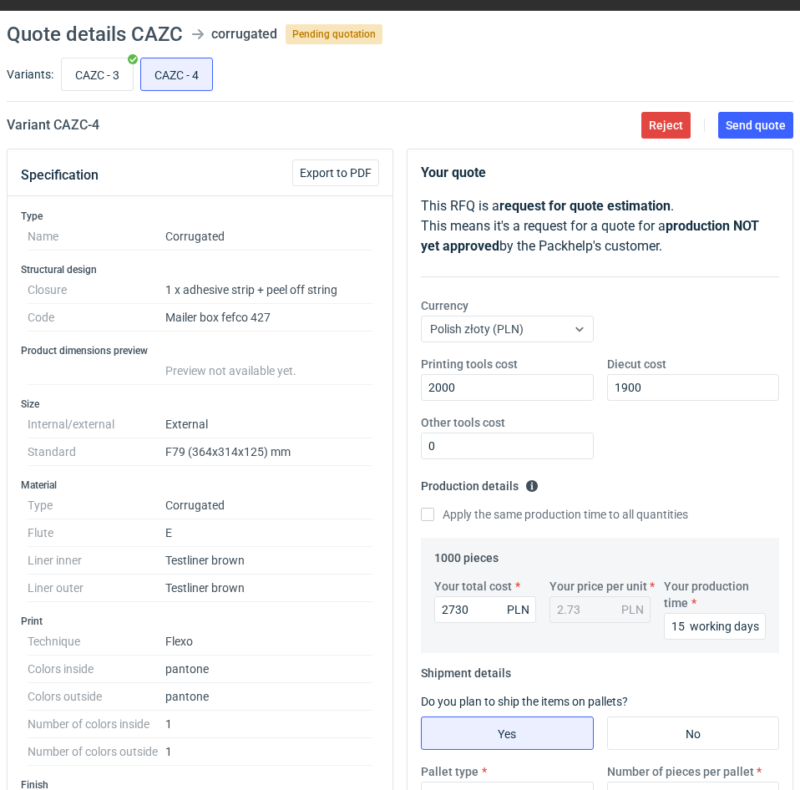
scroll to position [0, 0]
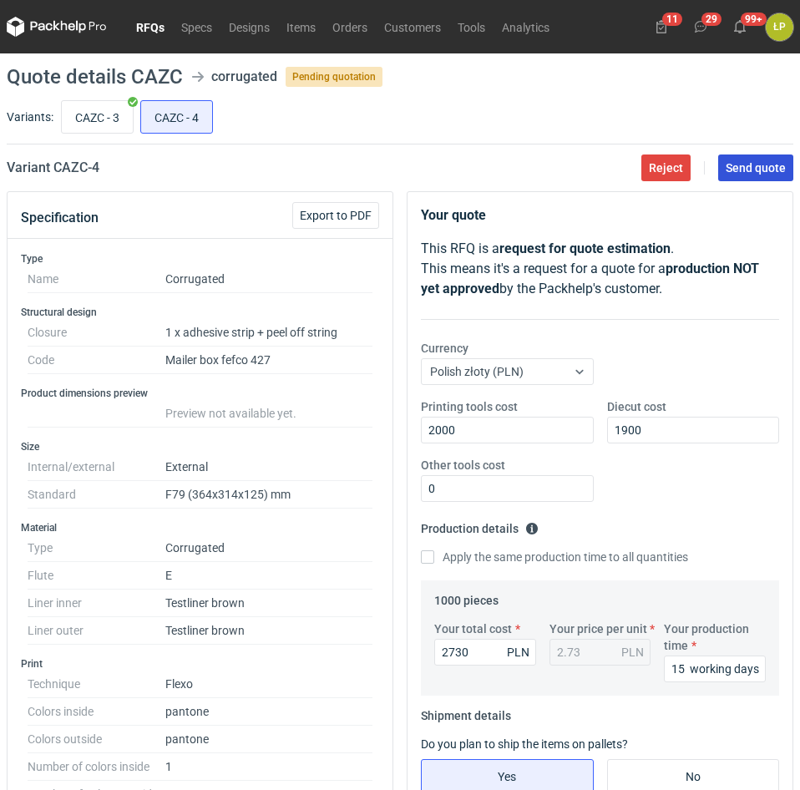
click at [758, 158] on button "Send quote" at bounding box center [756, 168] width 75 height 27
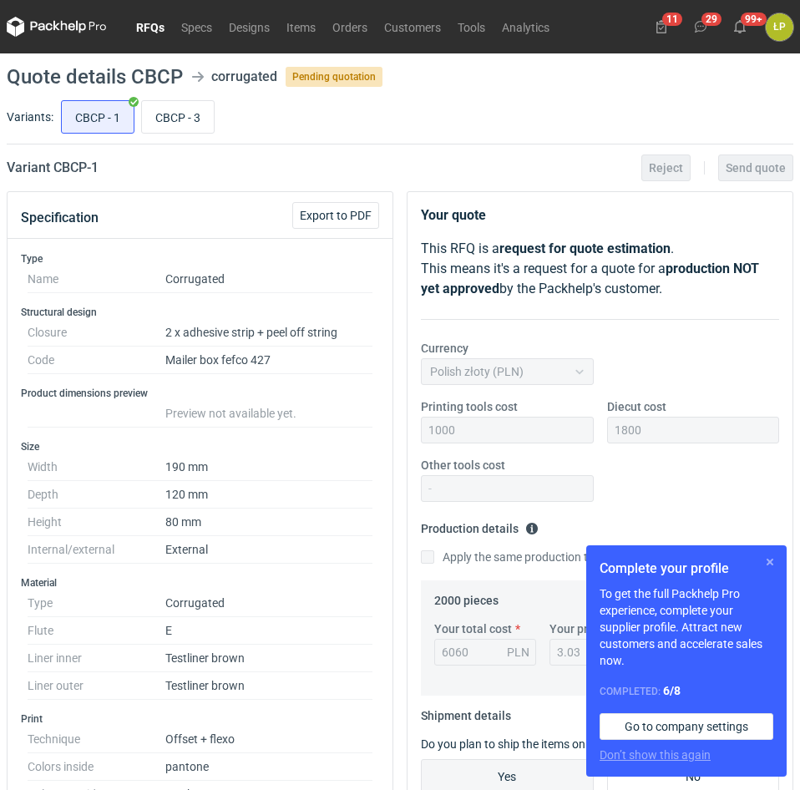
click at [771, 556] on button "button" at bounding box center [770, 562] width 20 height 20
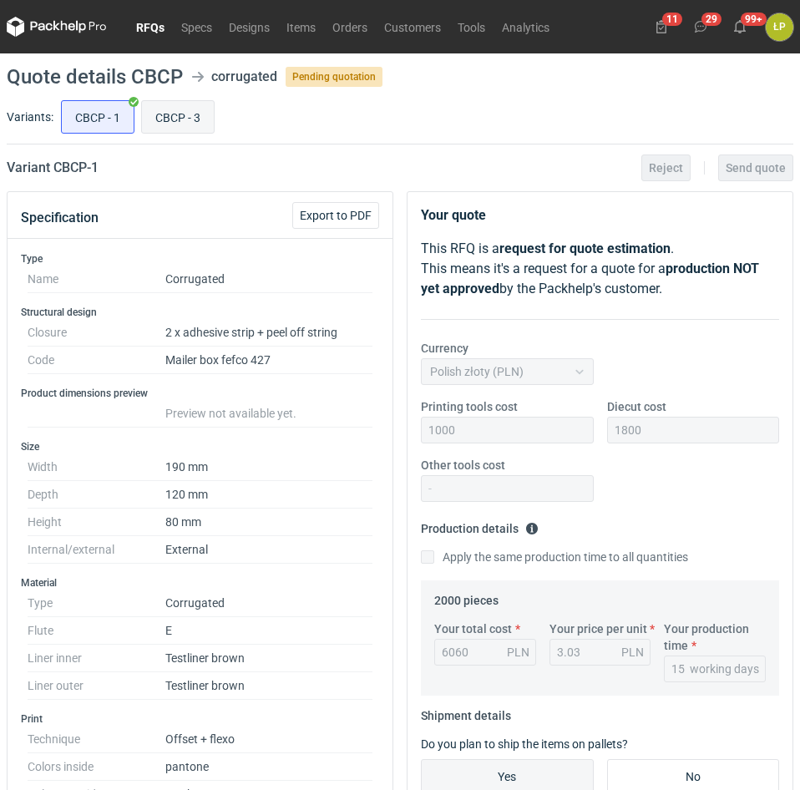
click at [164, 120] on input "CBCP - 3" at bounding box center [178, 117] width 72 height 32
radio input "true"
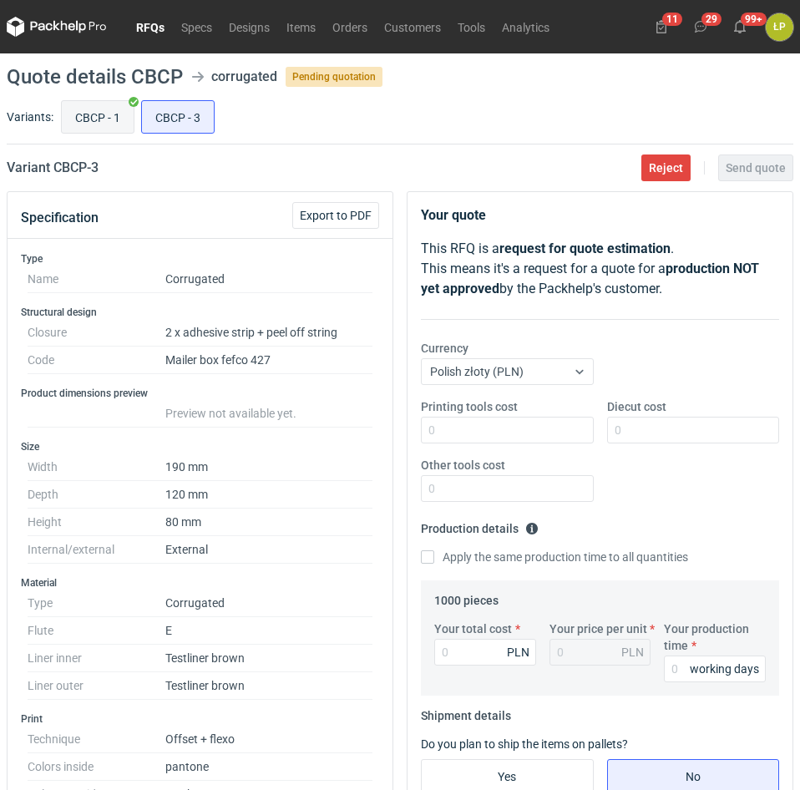
click at [105, 122] on input "CBCP - 1" at bounding box center [98, 117] width 72 height 32
radio input "true"
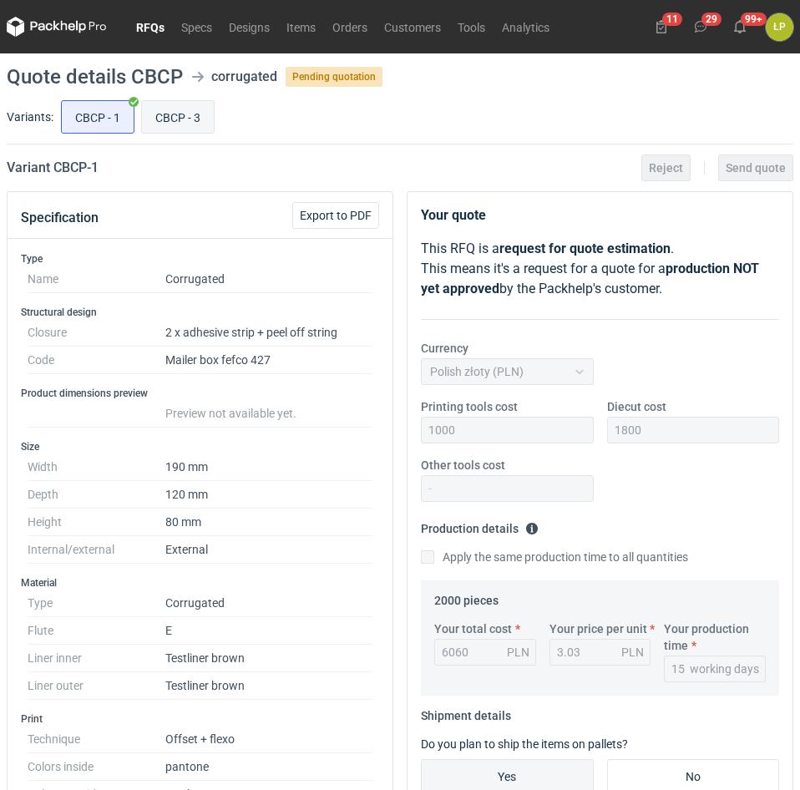
click at [176, 119] on input "CBCP - 3" at bounding box center [178, 117] width 72 height 32
radio input "true"
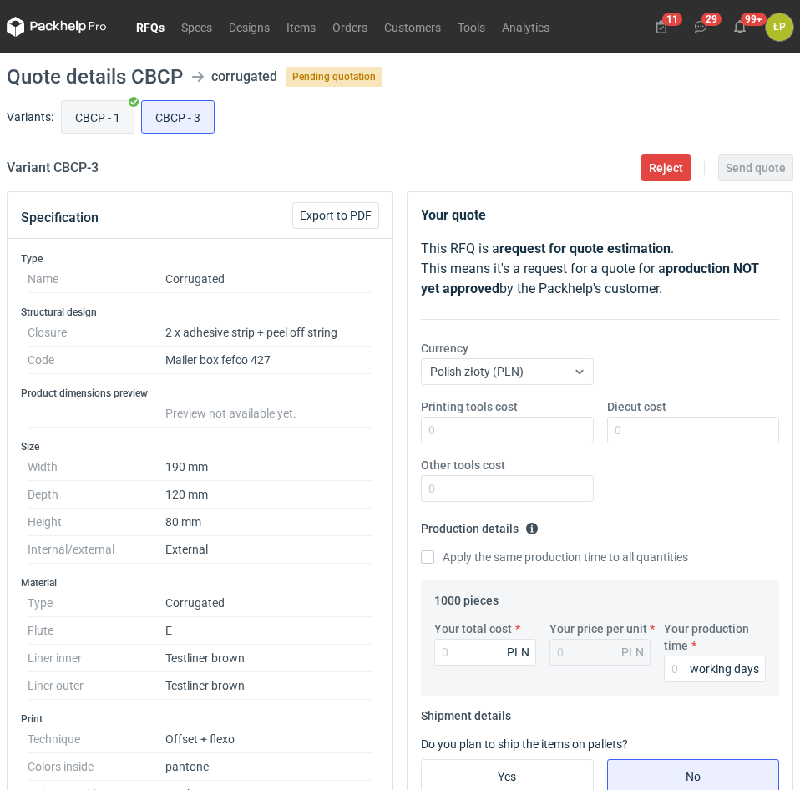
click at [111, 126] on input "CBCP - 1" at bounding box center [98, 117] width 72 height 32
radio input "true"
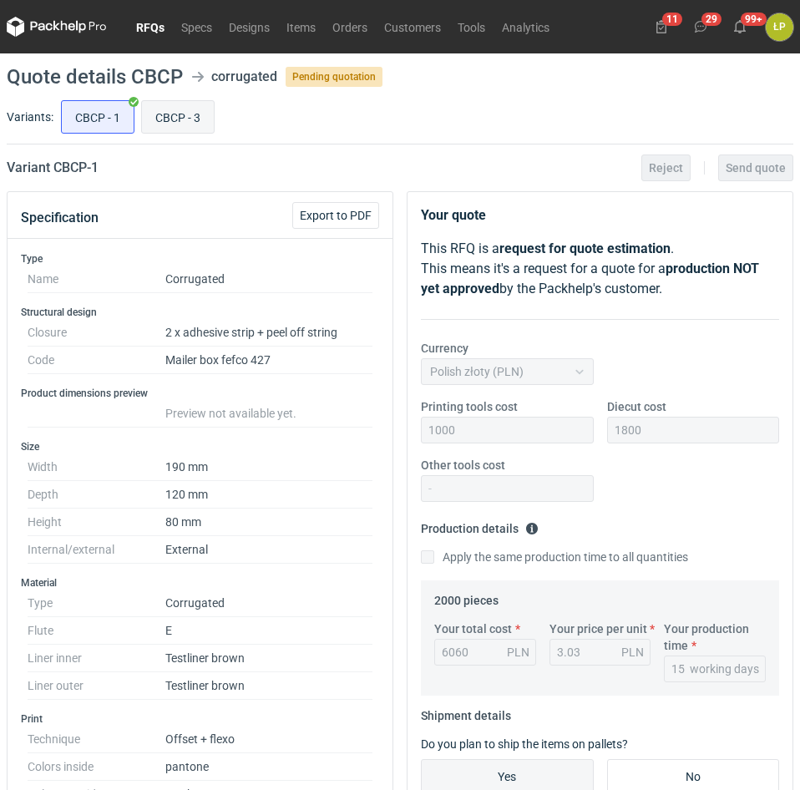
click at [185, 123] on input "CBCP - 3" at bounding box center [178, 117] width 72 height 32
radio input "true"
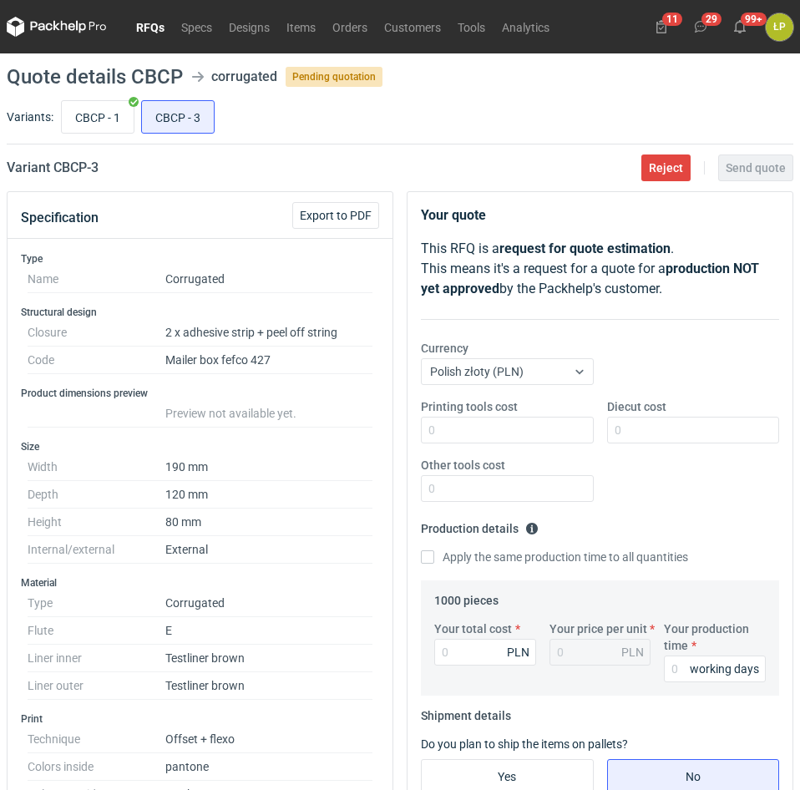
click at [109, 134] on div "CBCP - 1 CBCP - 3" at bounding box center [426, 117] width 736 height 40
drag, startPoint x: 114, startPoint y: 137, endPoint x: 118, endPoint y: 124, distance: 13.0
click at [114, 135] on div "Variants: CBCP - 1 CBCP - 3" at bounding box center [400, 121] width 787 height 48
click at [121, 117] on input "CBCP - 1" at bounding box center [98, 117] width 72 height 32
radio input "true"
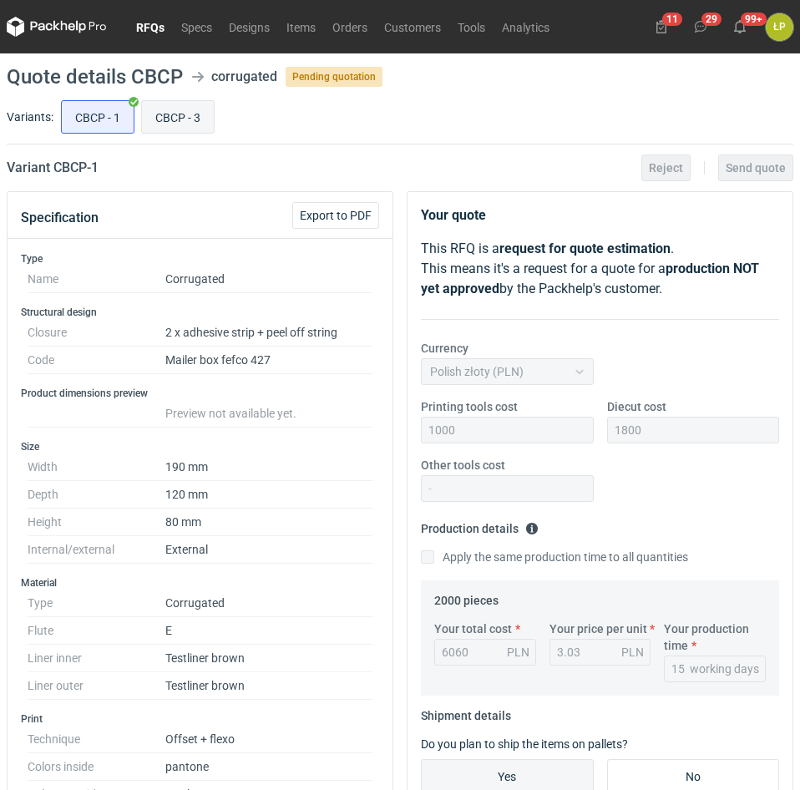
click at [162, 121] on input "CBCP - 3" at bounding box center [178, 117] width 72 height 32
radio input "true"
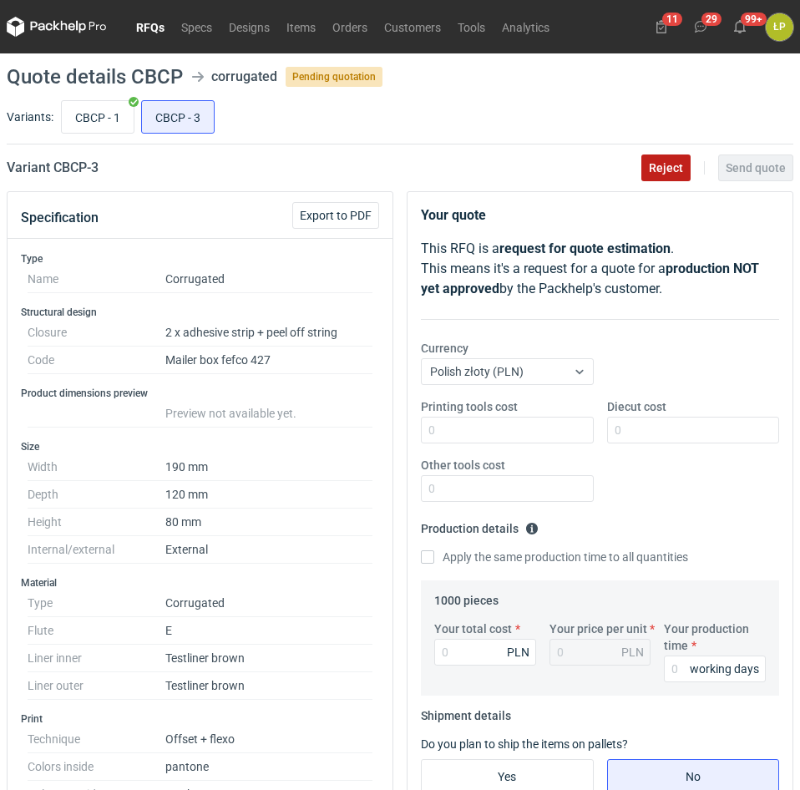
click at [673, 175] on button "Reject" at bounding box center [666, 168] width 49 height 27
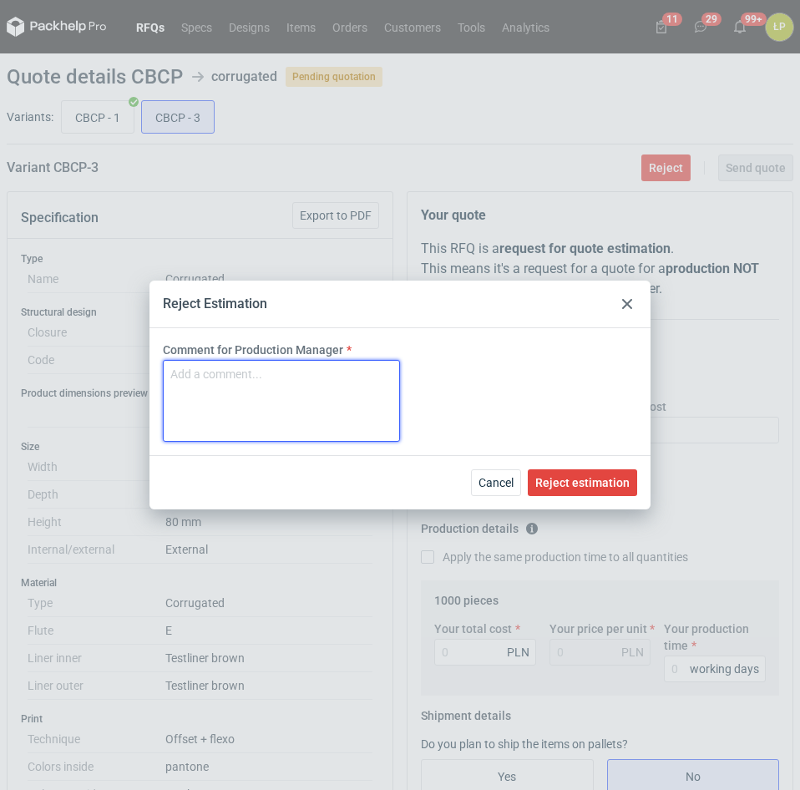
click at [338, 386] on textarea "Comment for Production Manager" at bounding box center [281, 401] width 237 height 82
type textarea "MOQ 1900"
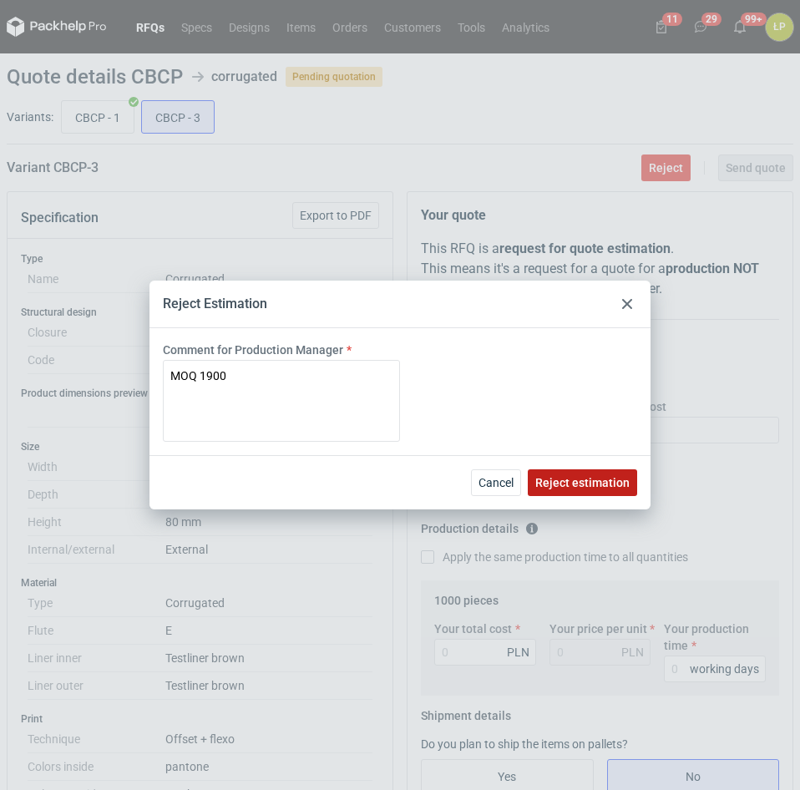
drag, startPoint x: 623, startPoint y: 463, endPoint x: 617, endPoint y: 475, distance: 13.8
click at [622, 466] on div "Cancel Reject estimation" at bounding box center [400, 482] width 501 height 54
click at [617, 476] on button "Reject estimation" at bounding box center [582, 483] width 109 height 27
